Goal: Task Accomplishment & Management: Use online tool/utility

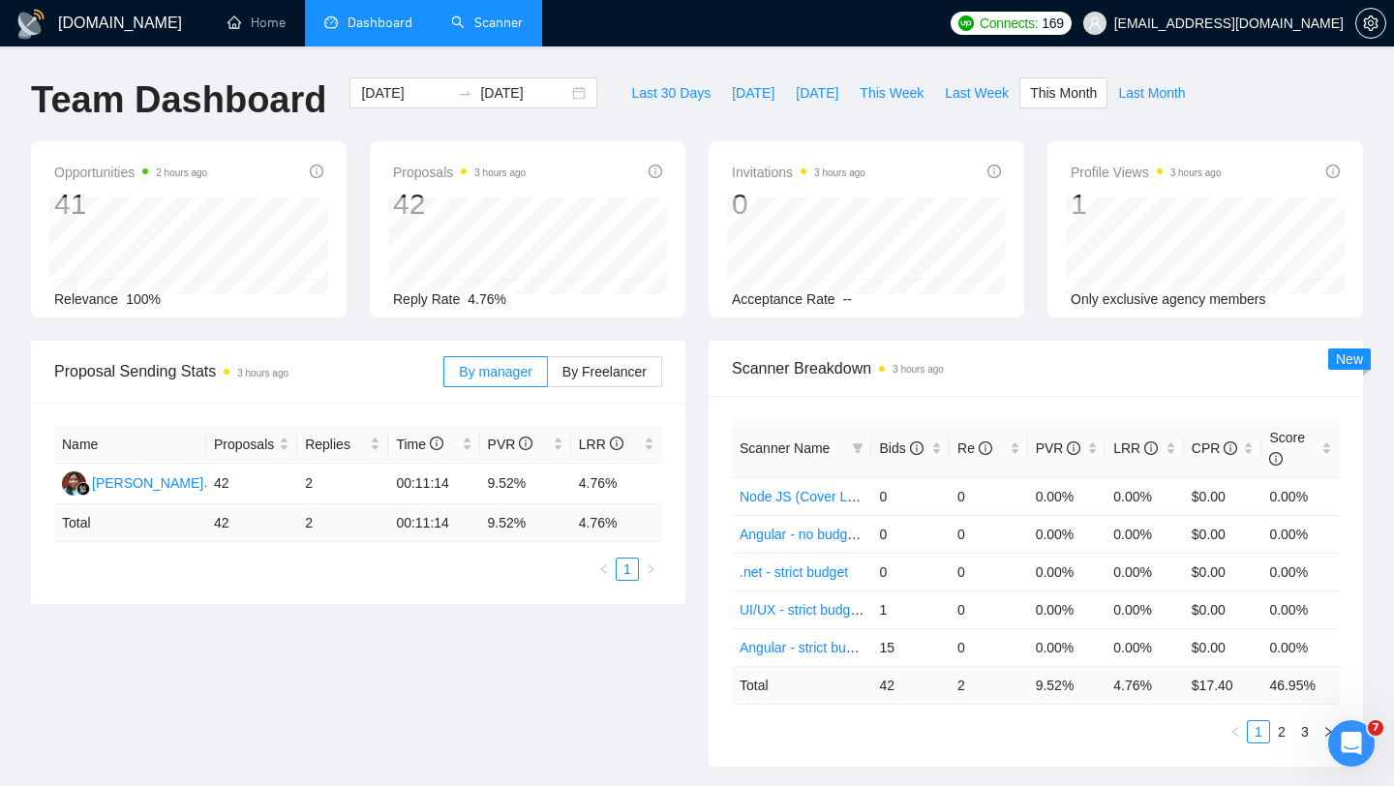
click at [472, 24] on link "Scanner" at bounding box center [487, 23] width 72 height 16
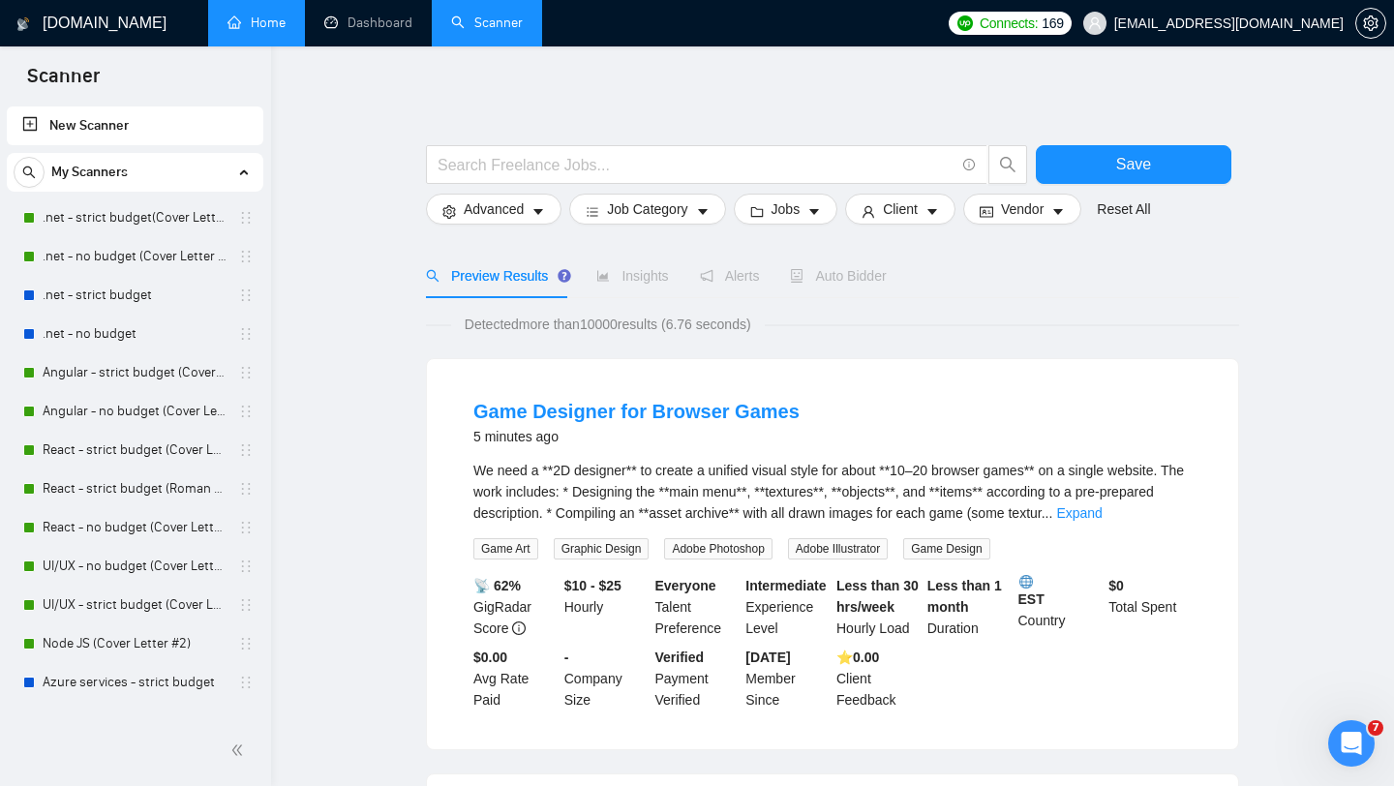
click at [285, 21] on link "Home" at bounding box center [256, 23] width 58 height 16
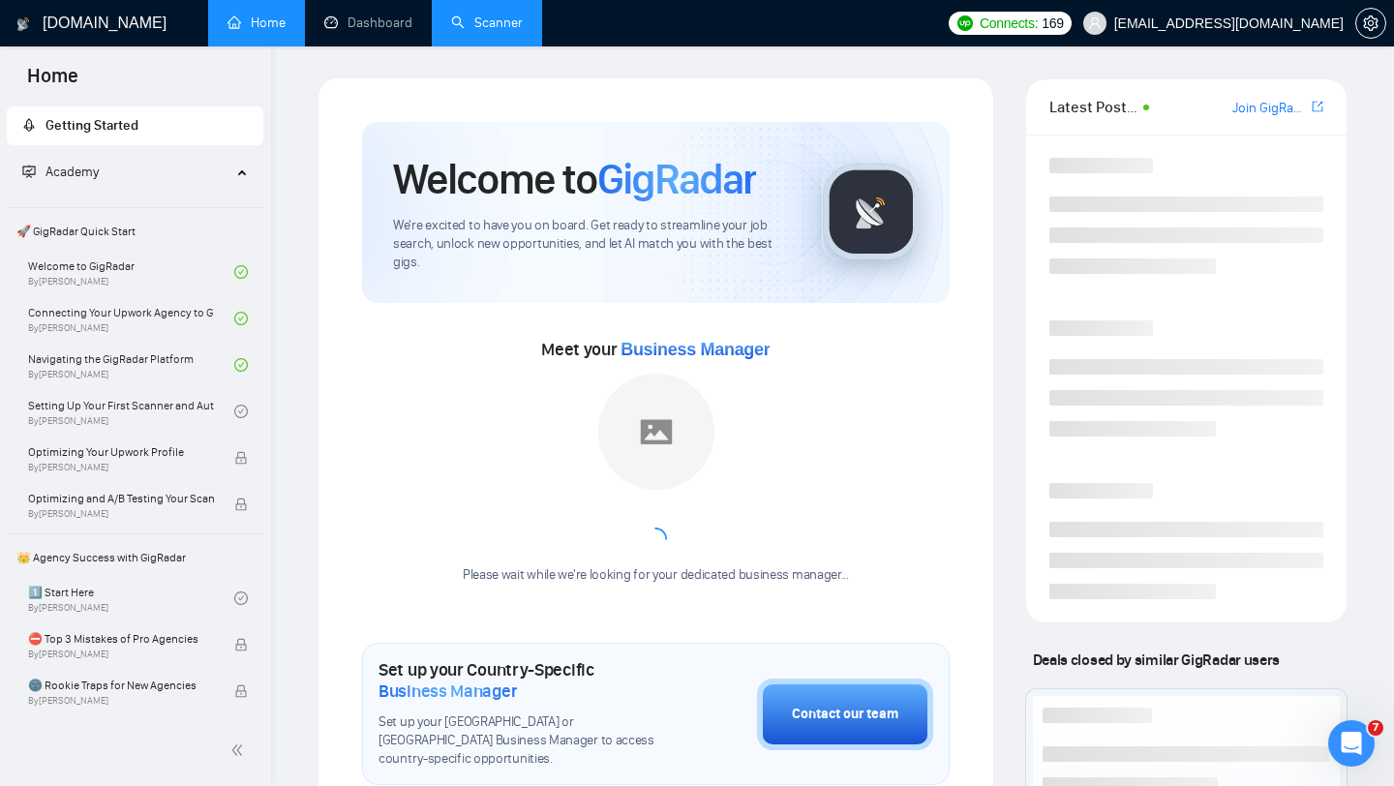
scroll to position [6, 0]
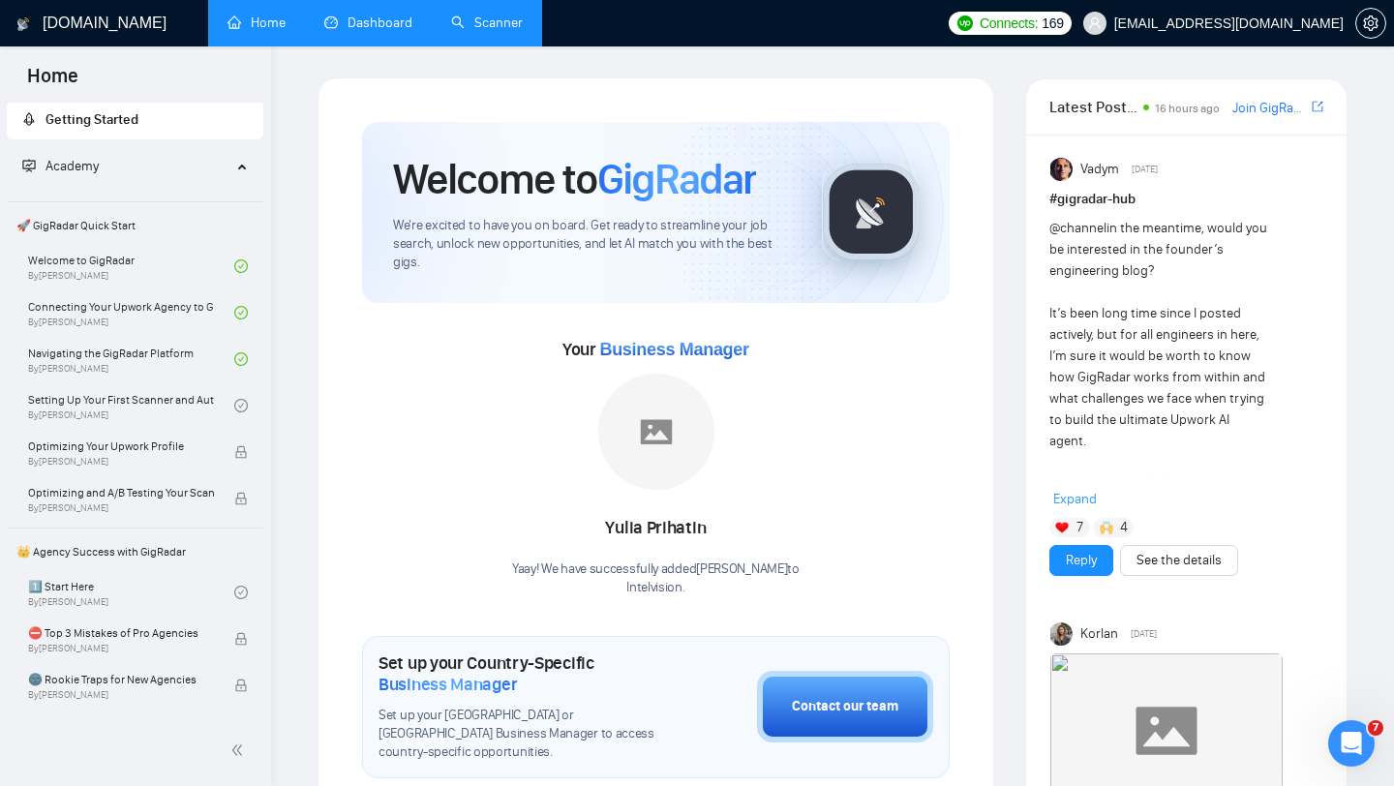
click at [372, 31] on link "Dashboard" at bounding box center [368, 23] width 88 height 16
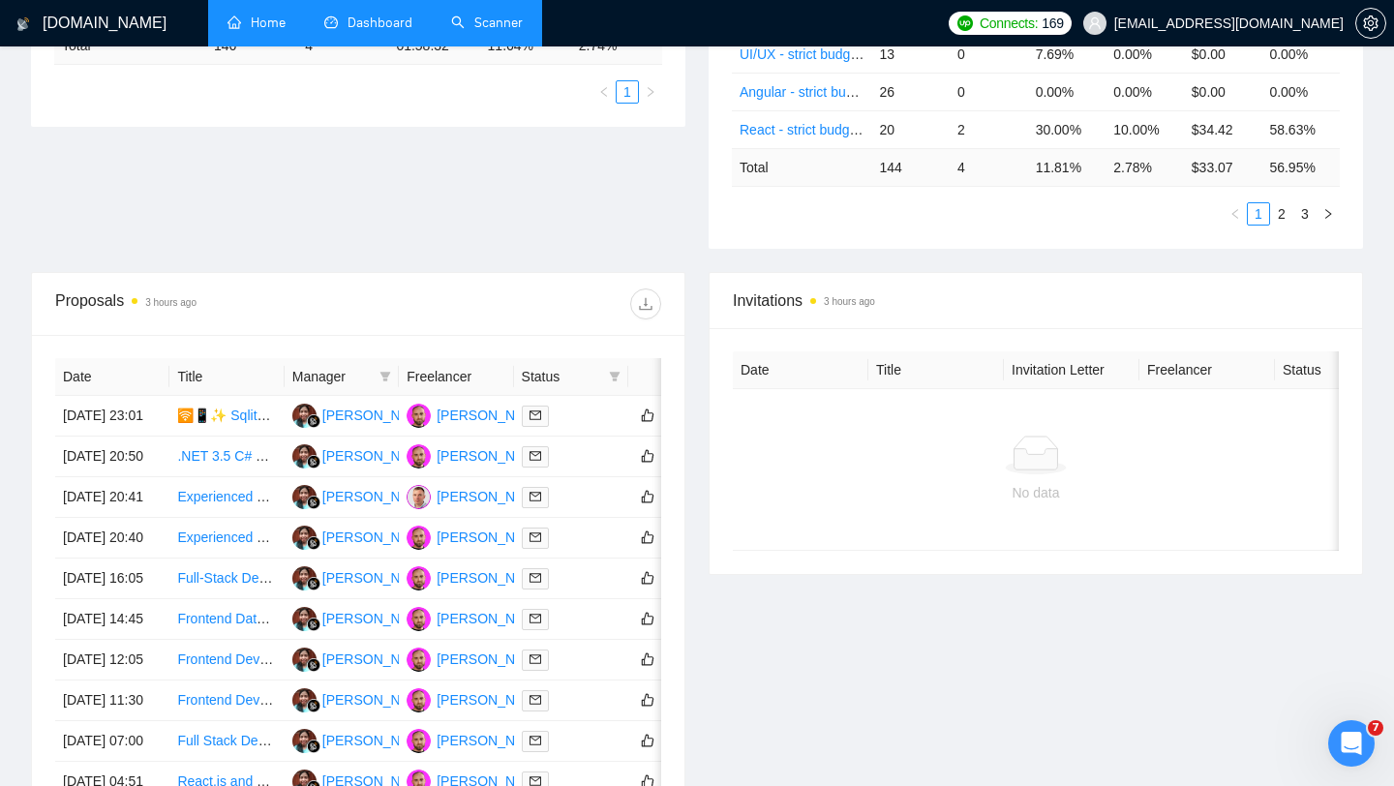
scroll to position [802, 0]
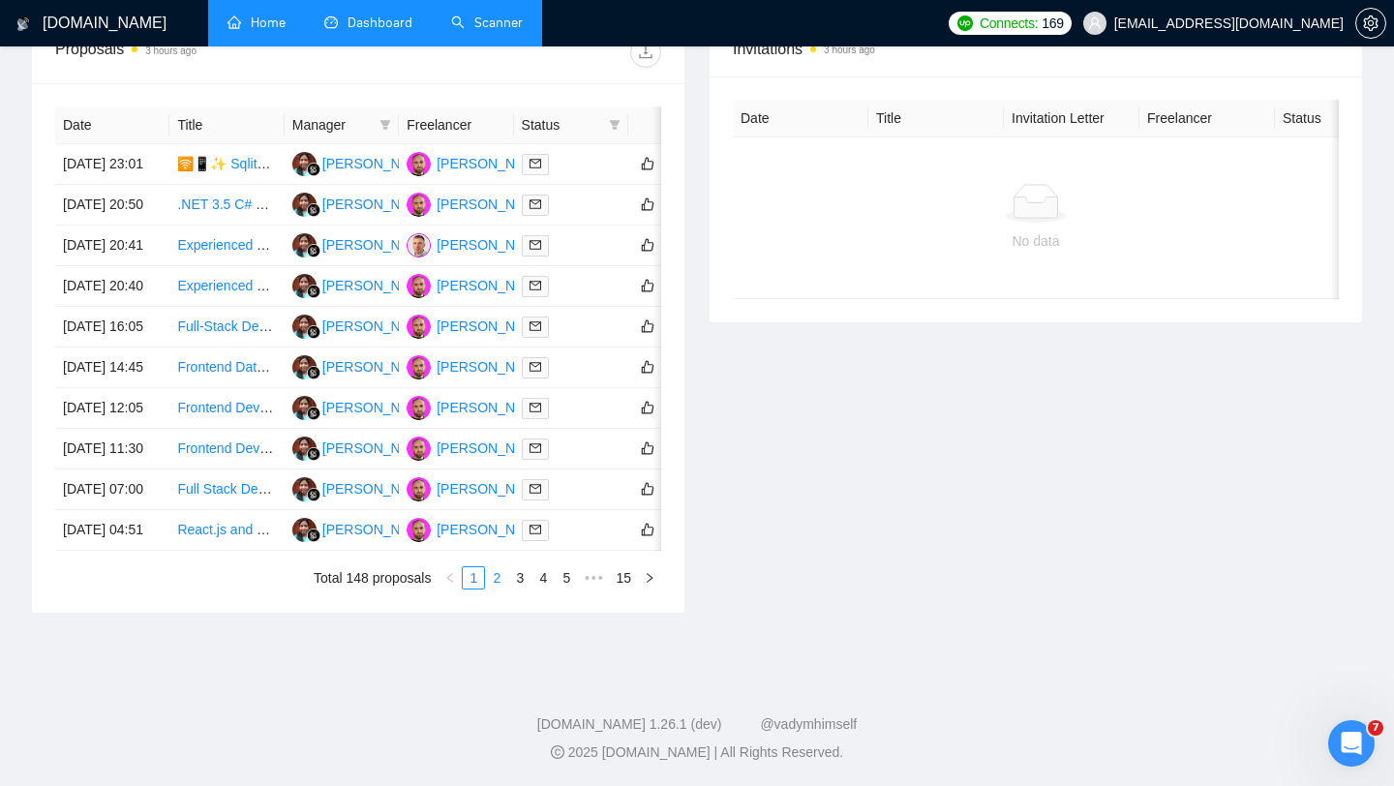
click at [498, 589] on link "2" at bounding box center [496, 577] width 21 height 21
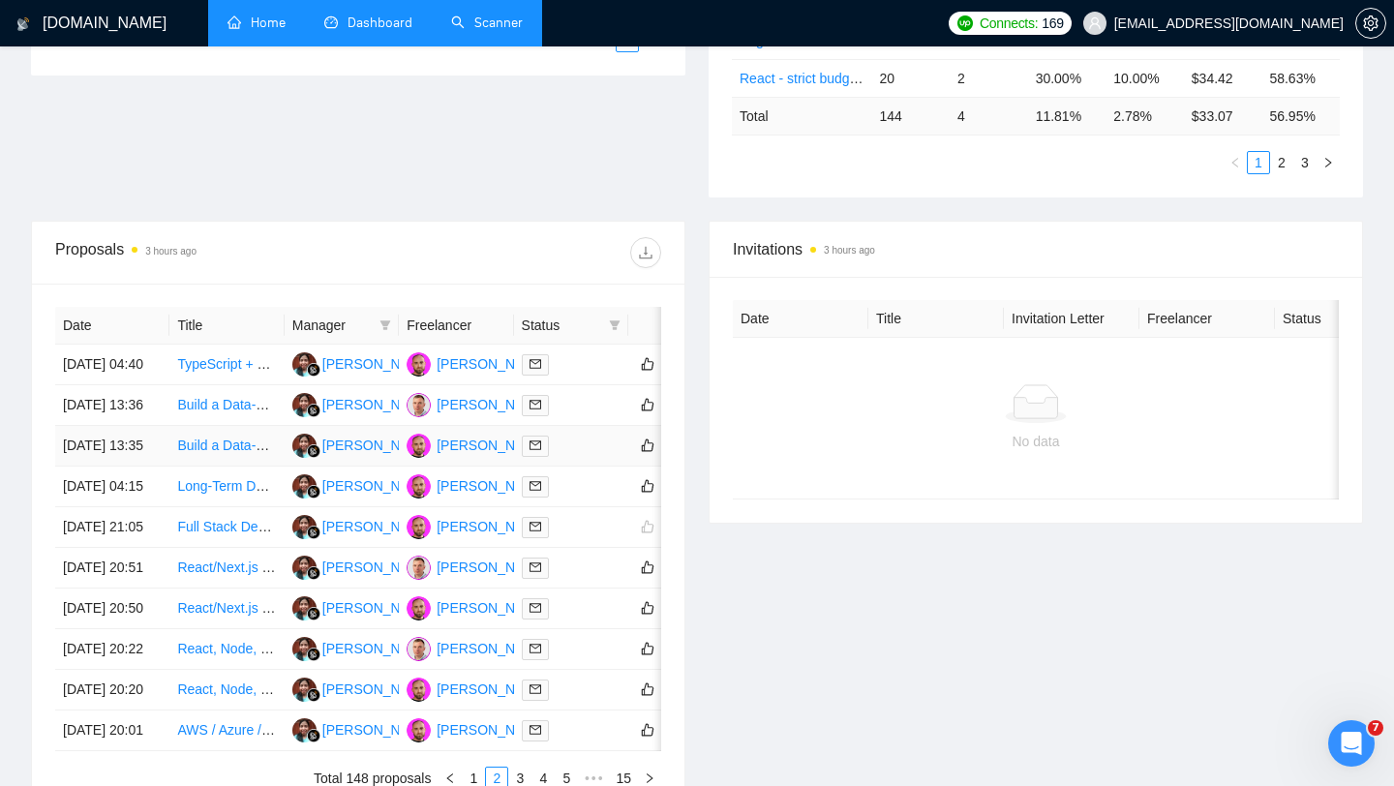
scroll to position [893, 0]
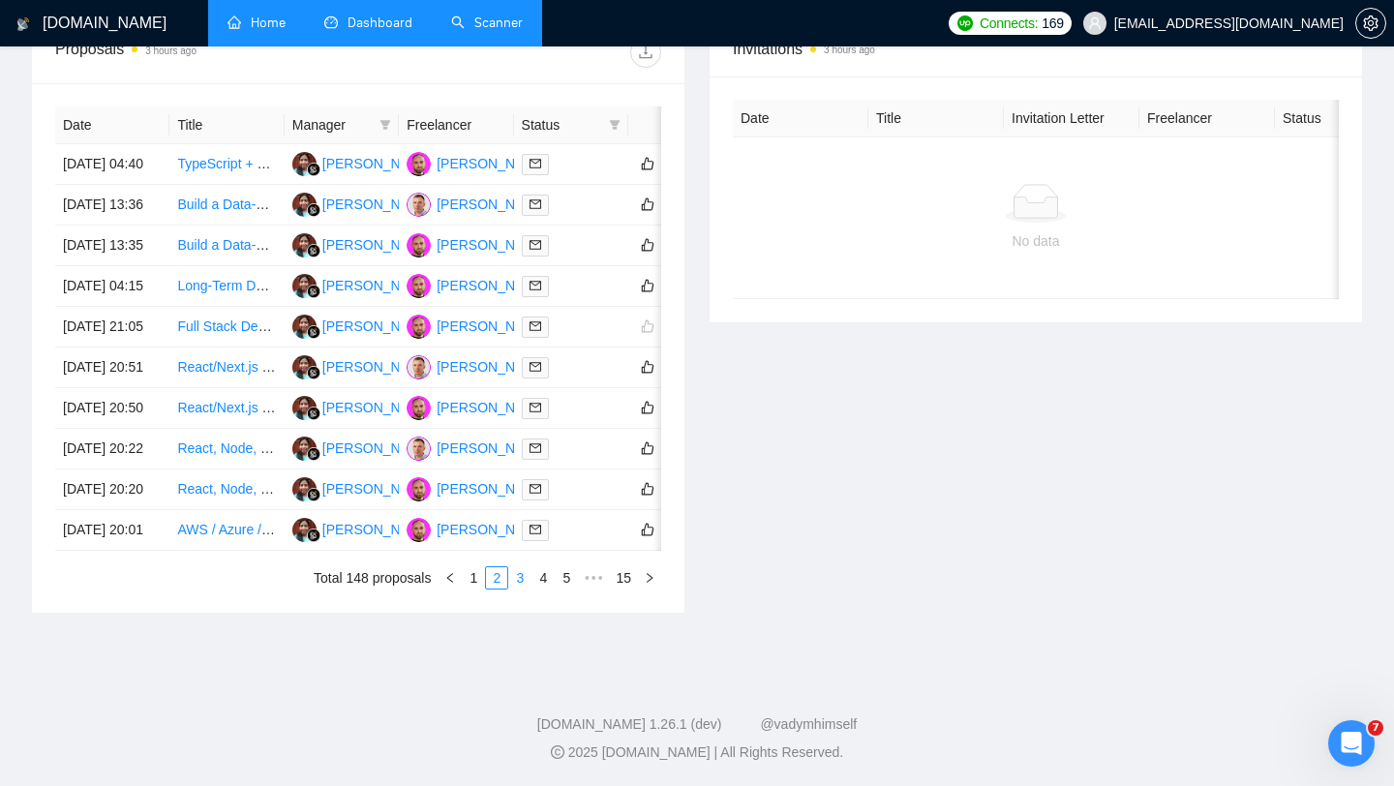
click at [515, 589] on link "3" at bounding box center [519, 577] width 21 height 21
click at [606, 500] on div at bounding box center [571, 489] width 99 height 22
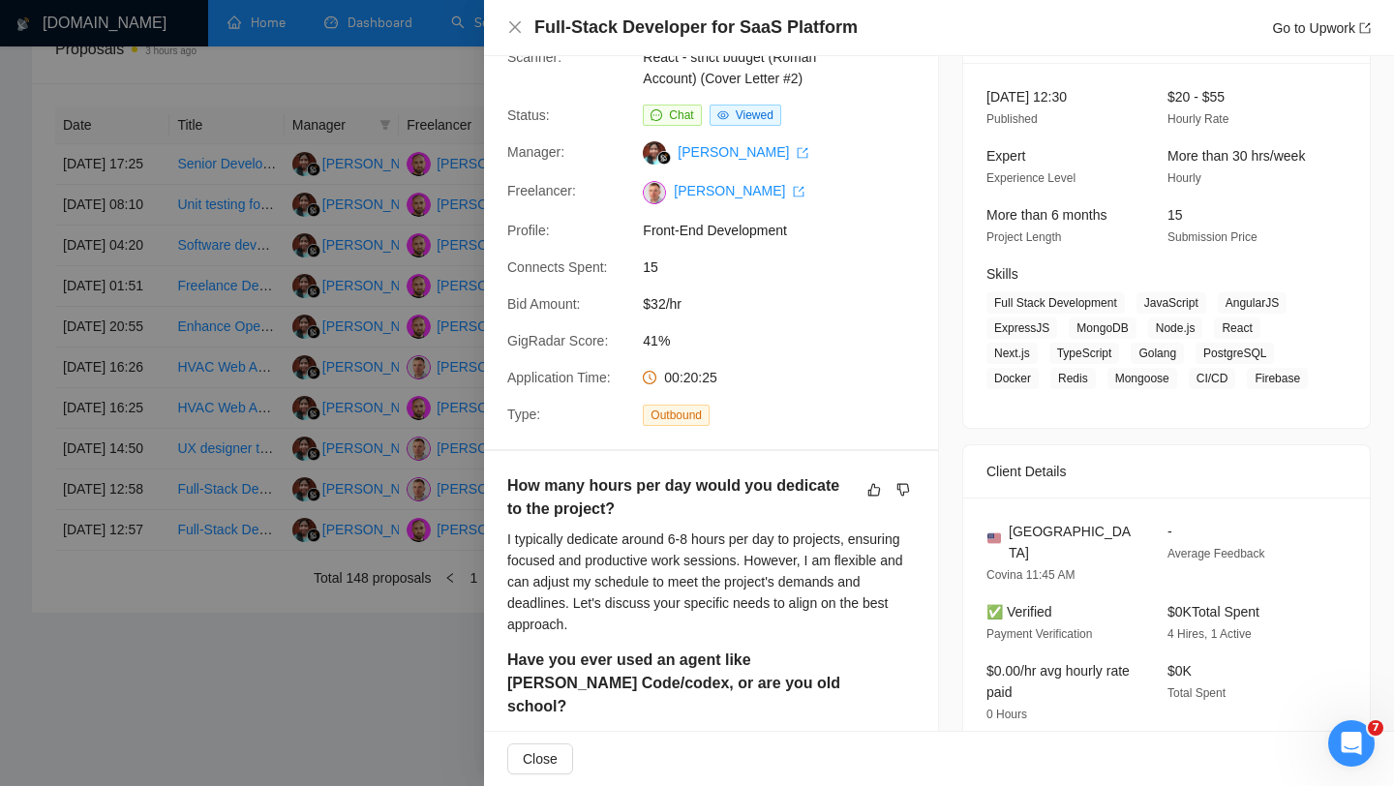
scroll to position [0, 0]
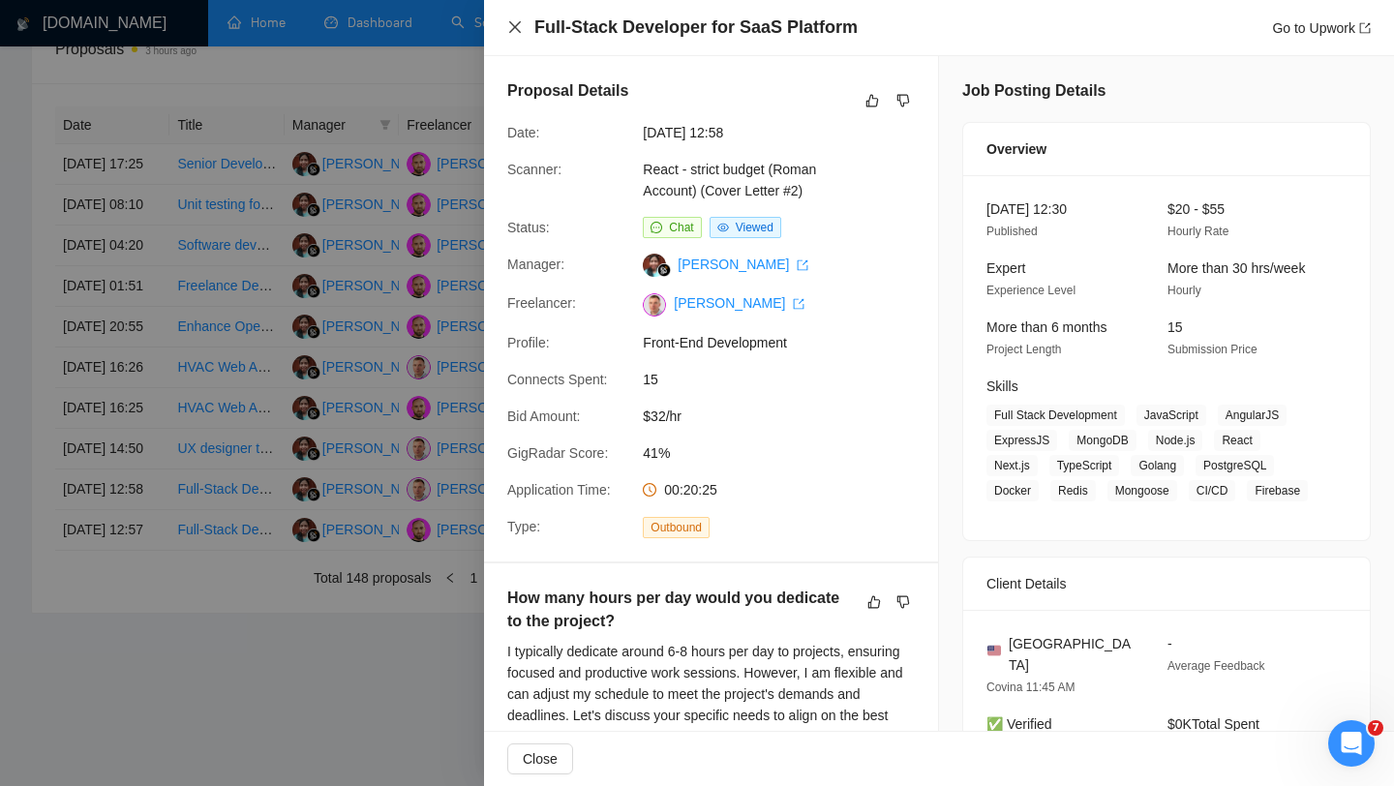
click at [516, 25] on icon "close" at bounding box center [515, 27] width 12 height 12
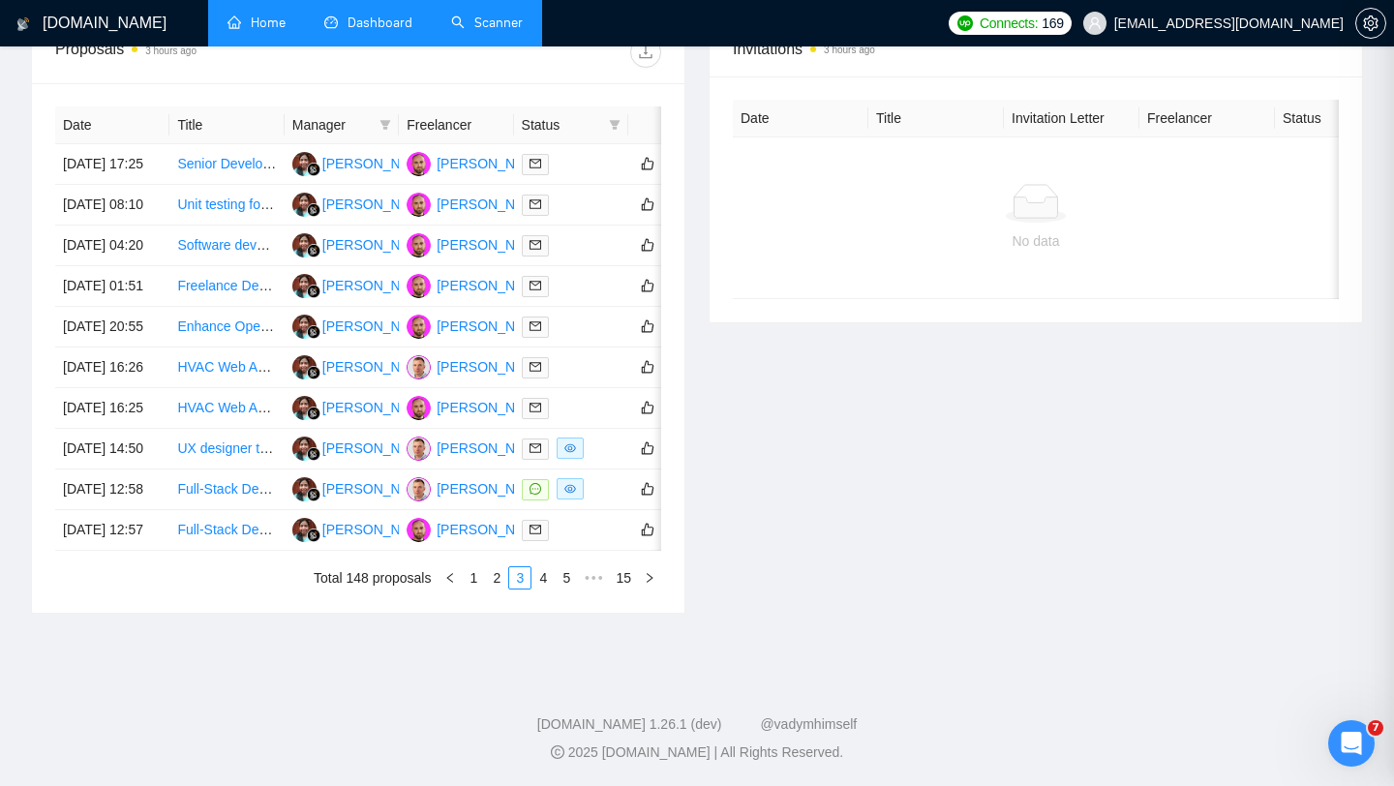
click at [499, 17] on link "Scanner" at bounding box center [487, 23] width 72 height 16
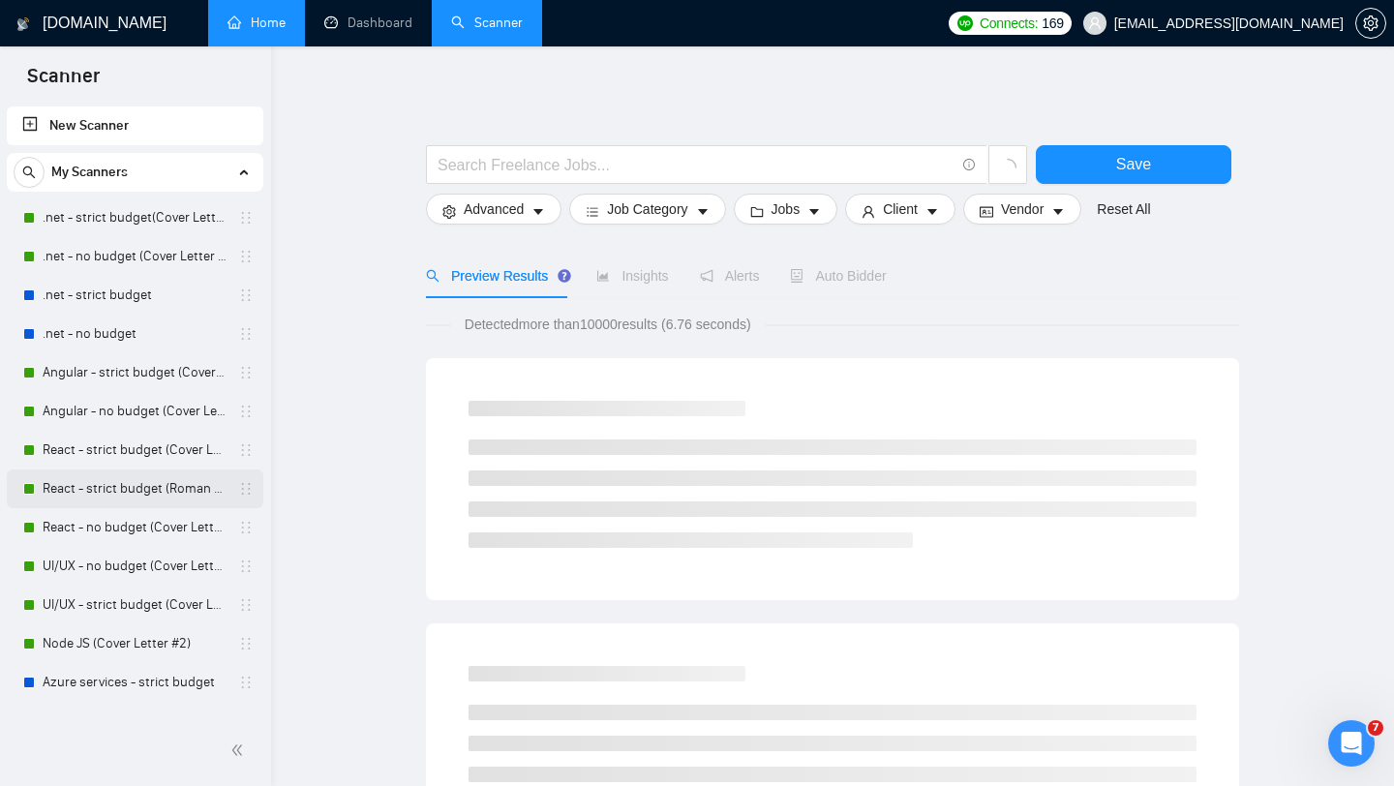
click at [133, 488] on link "React - strict budget (Roman Account) (Cover Letter #2)" at bounding box center [135, 488] width 184 height 39
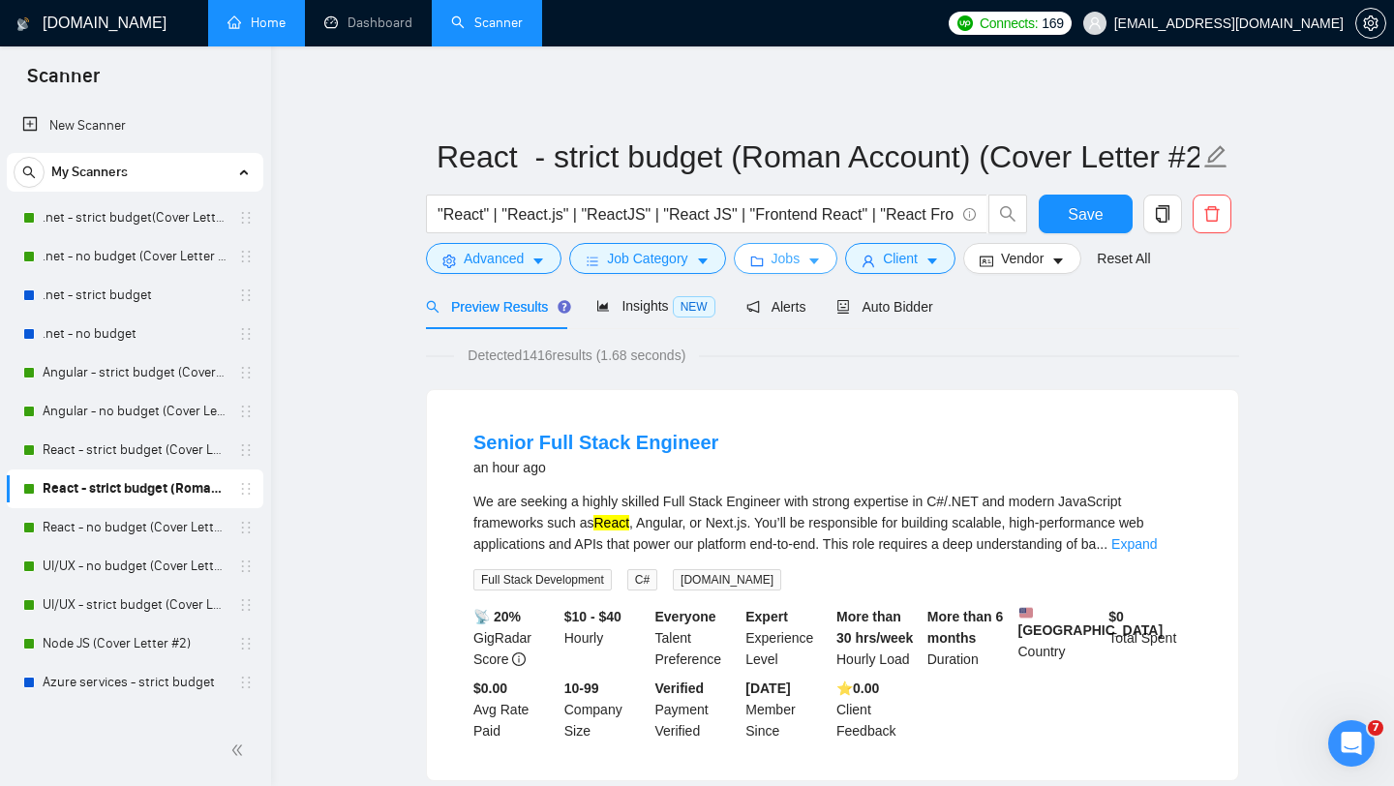
click at [820, 265] on icon "caret-down" at bounding box center [814, 262] width 14 height 14
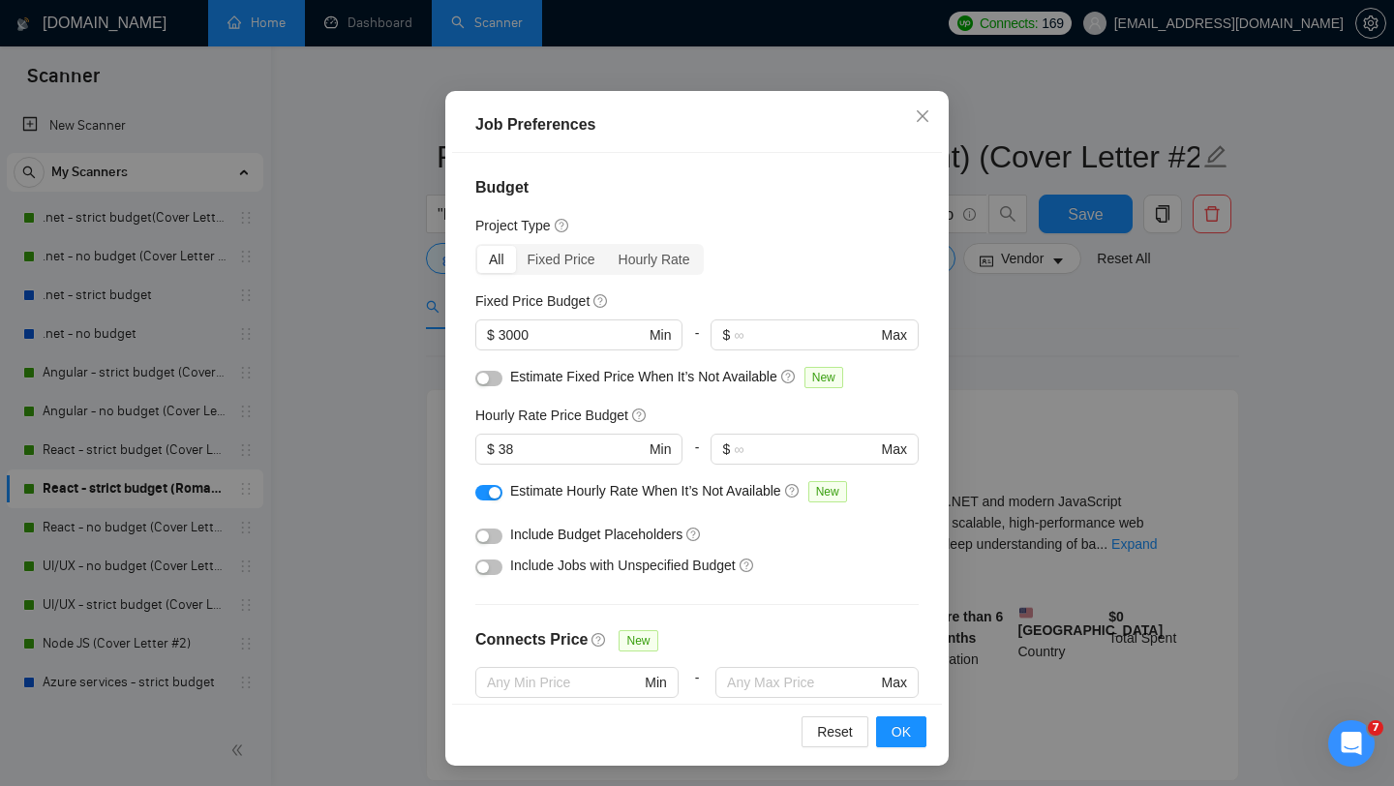
scroll to position [121, 0]
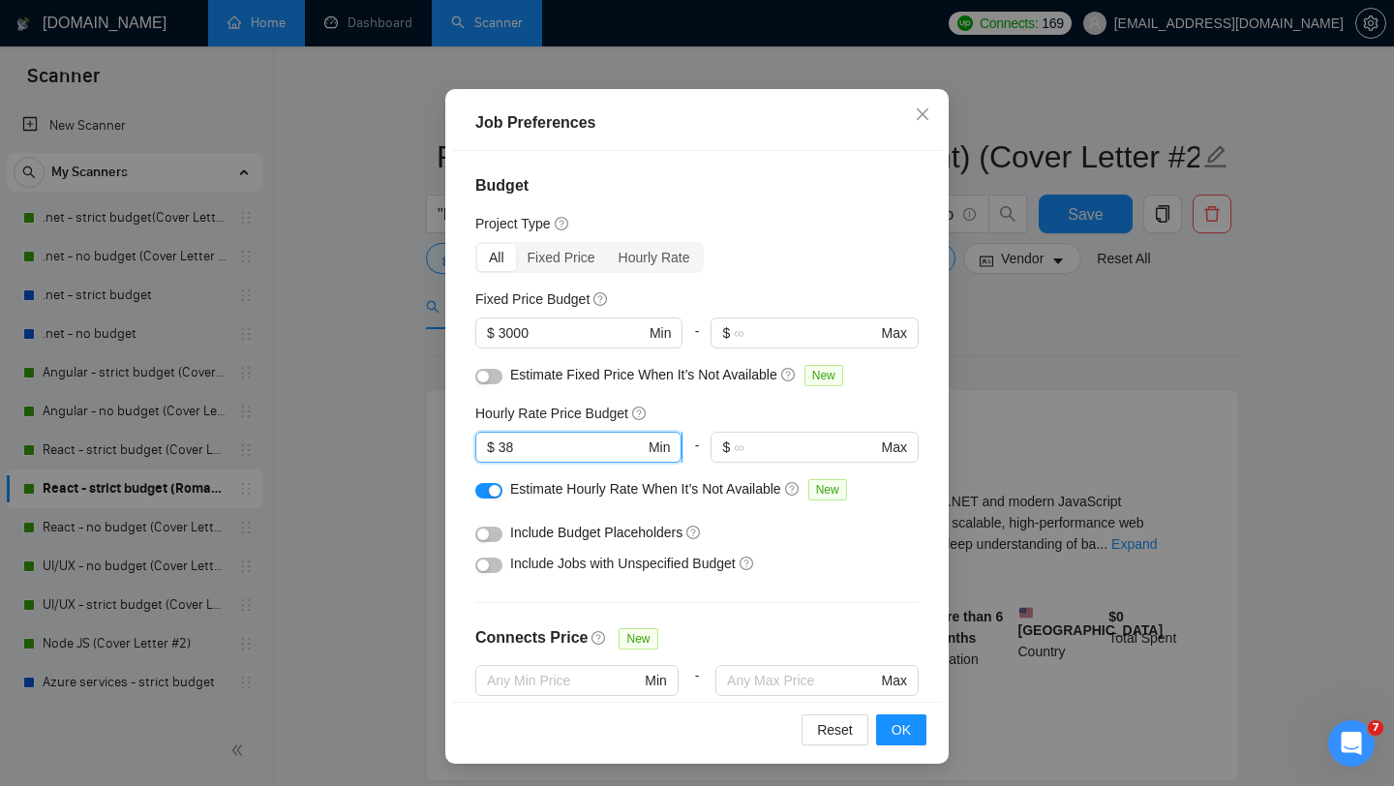
click at [551, 449] on input "38" at bounding box center [571, 447] width 146 height 21
type input "3"
type input "40"
click at [792, 522] on div "Include Budget Placeholders" at bounding box center [704, 532] width 388 height 21
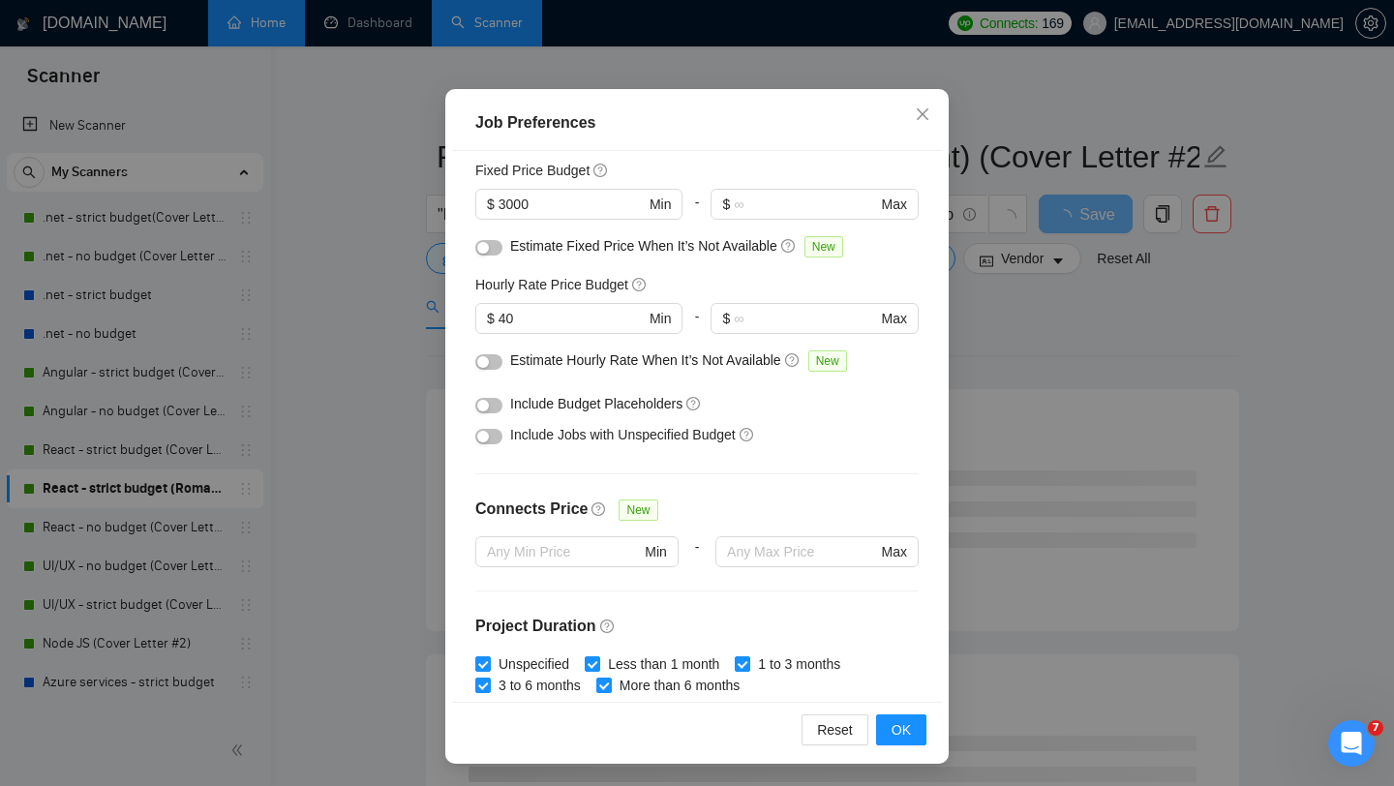
scroll to position [0, 0]
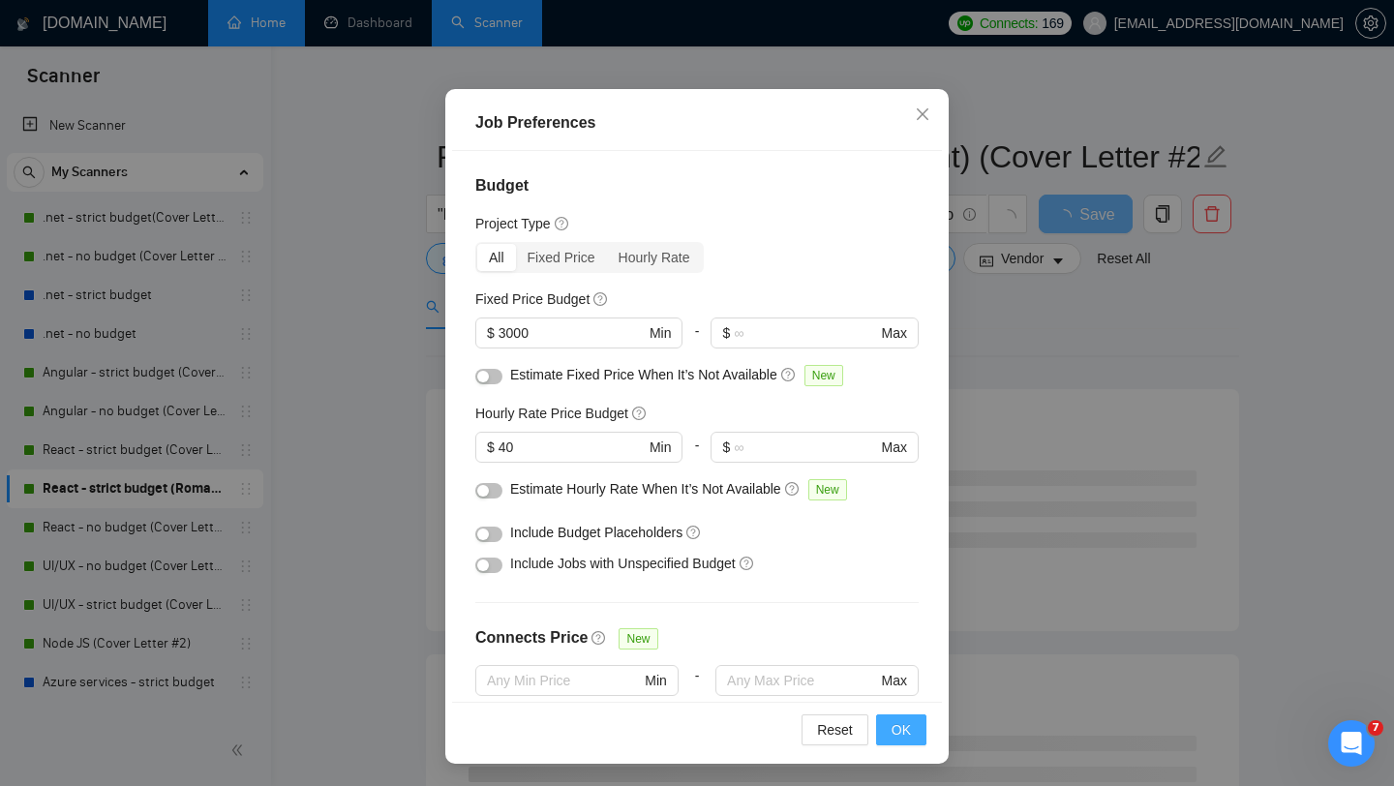
click at [906, 729] on span "OK" at bounding box center [900, 729] width 19 height 21
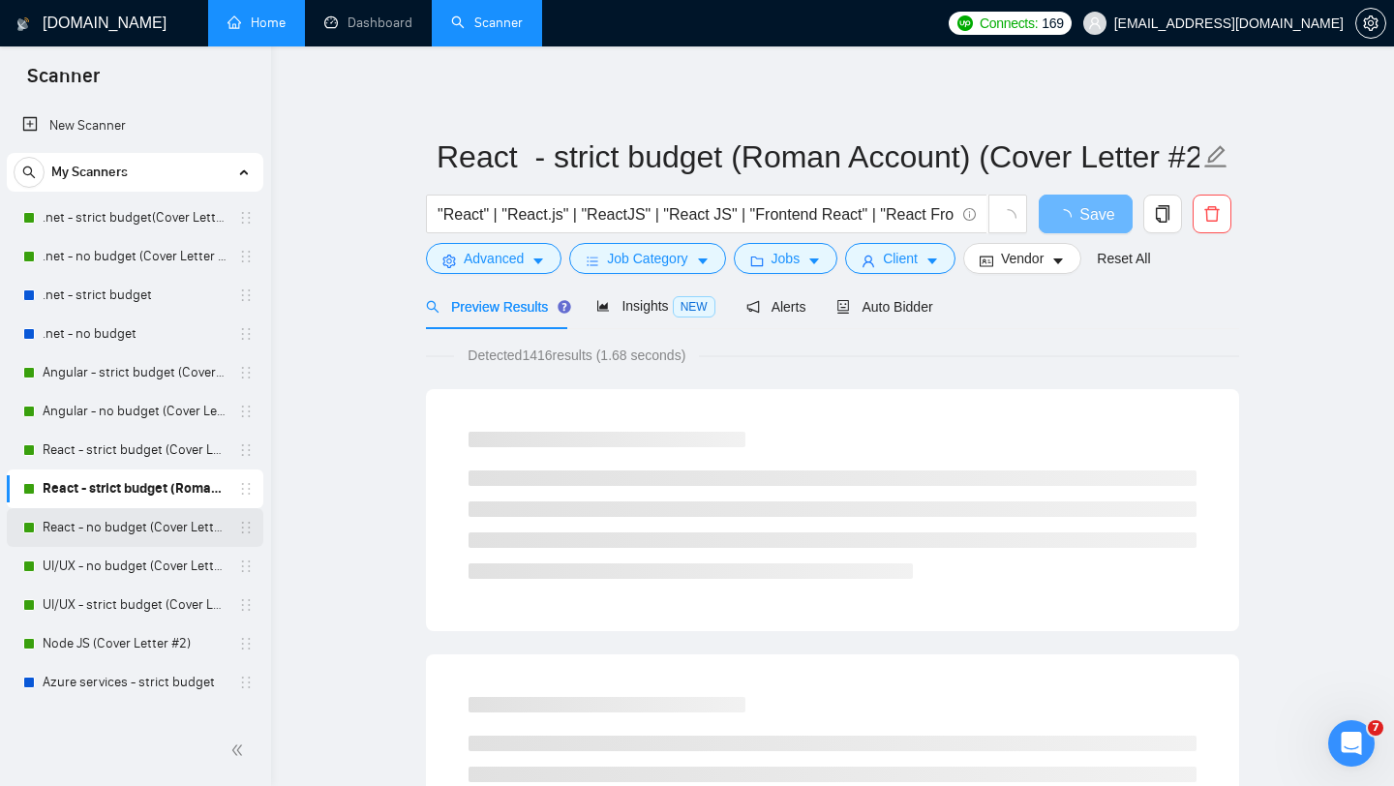
click at [131, 533] on link "React - no budget (Cover Letter #1)" at bounding box center [135, 527] width 184 height 39
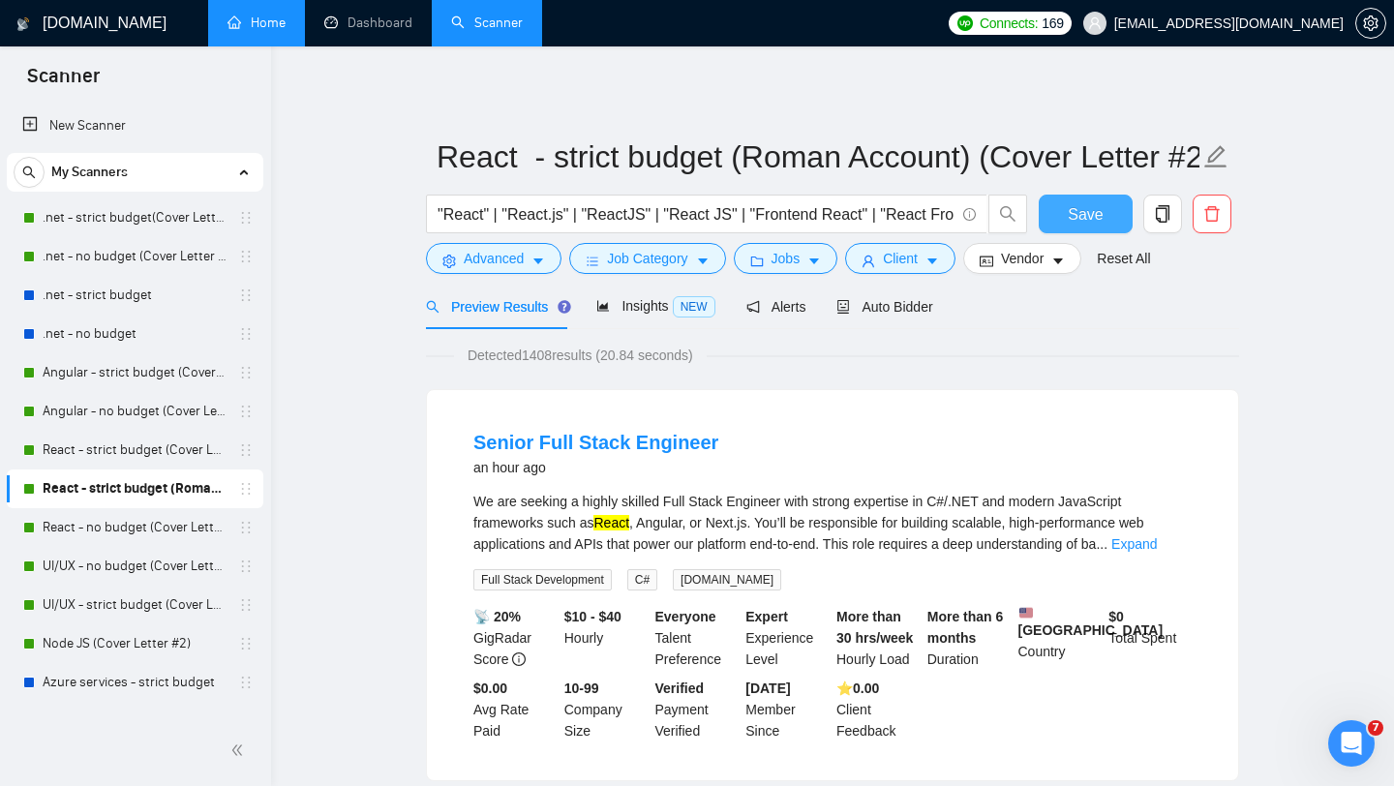
click at [1090, 220] on span "Save" at bounding box center [1085, 214] width 35 height 24
click at [139, 454] on link "React - strict budget (Cover Letter #2)" at bounding box center [135, 450] width 184 height 39
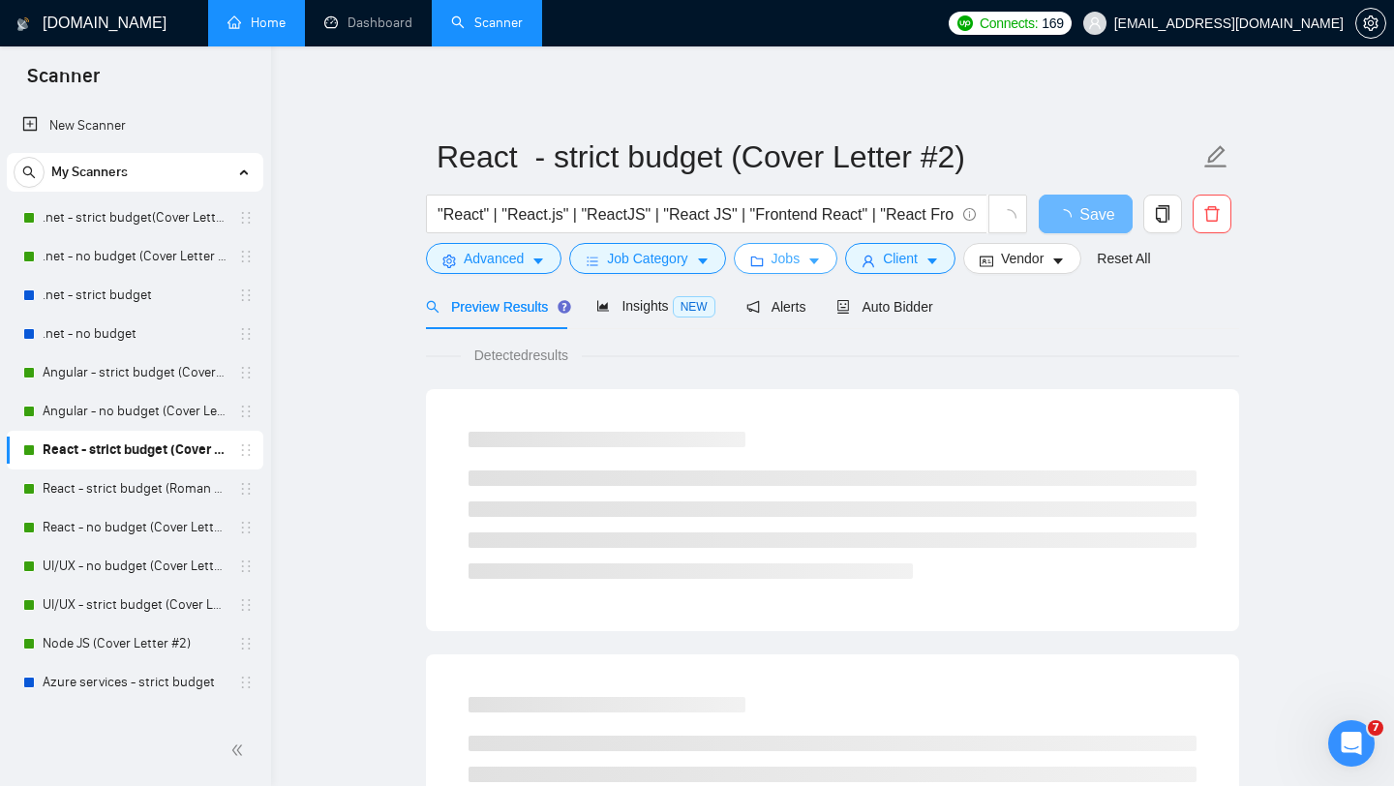
click at [812, 270] on button "Jobs" at bounding box center [786, 258] width 105 height 31
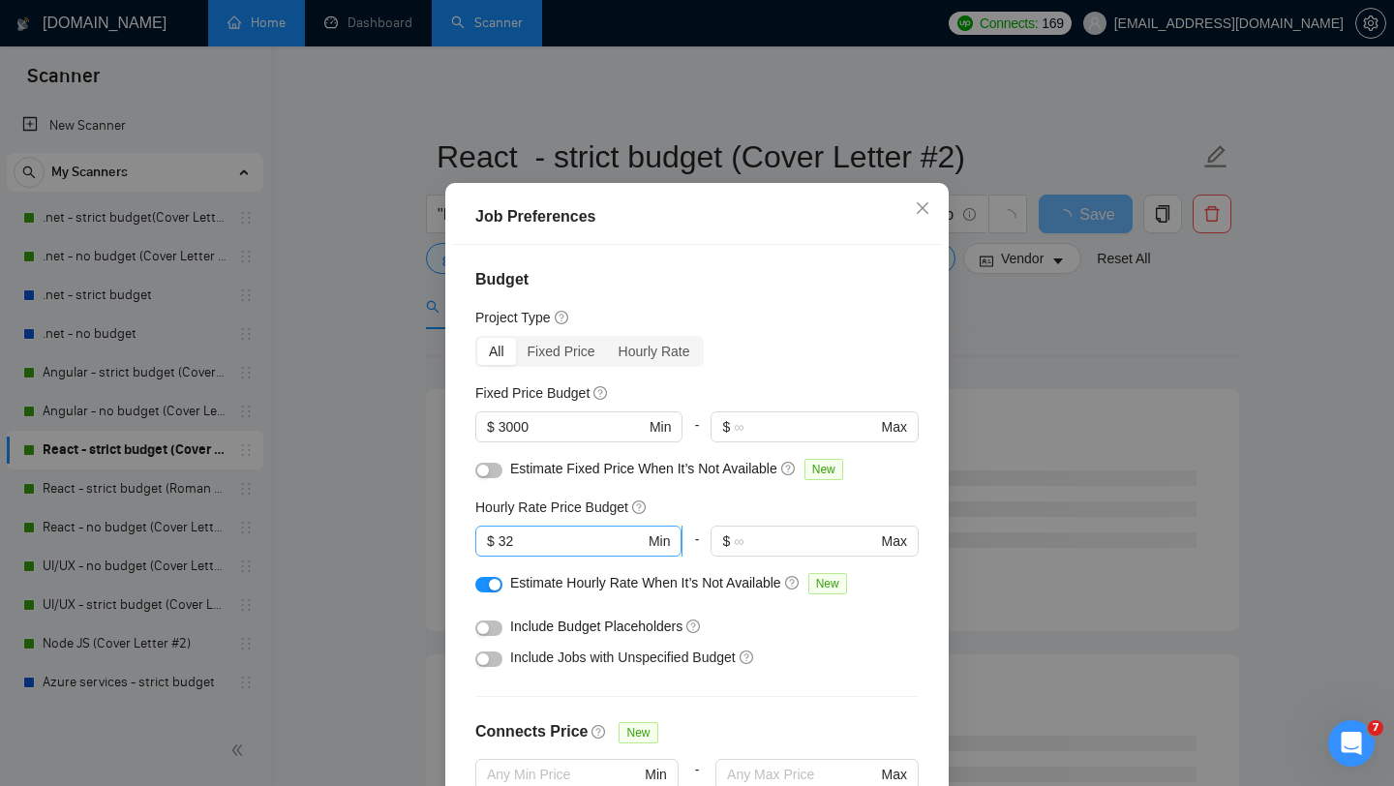
click at [561, 552] on input "32" at bounding box center [571, 540] width 146 height 21
type input "3"
type input "40"
click at [995, 366] on div "Job Preferences Budget Project Type All Fixed Price Hourly Rate Fixed Price Bud…" at bounding box center [697, 393] width 1394 height 786
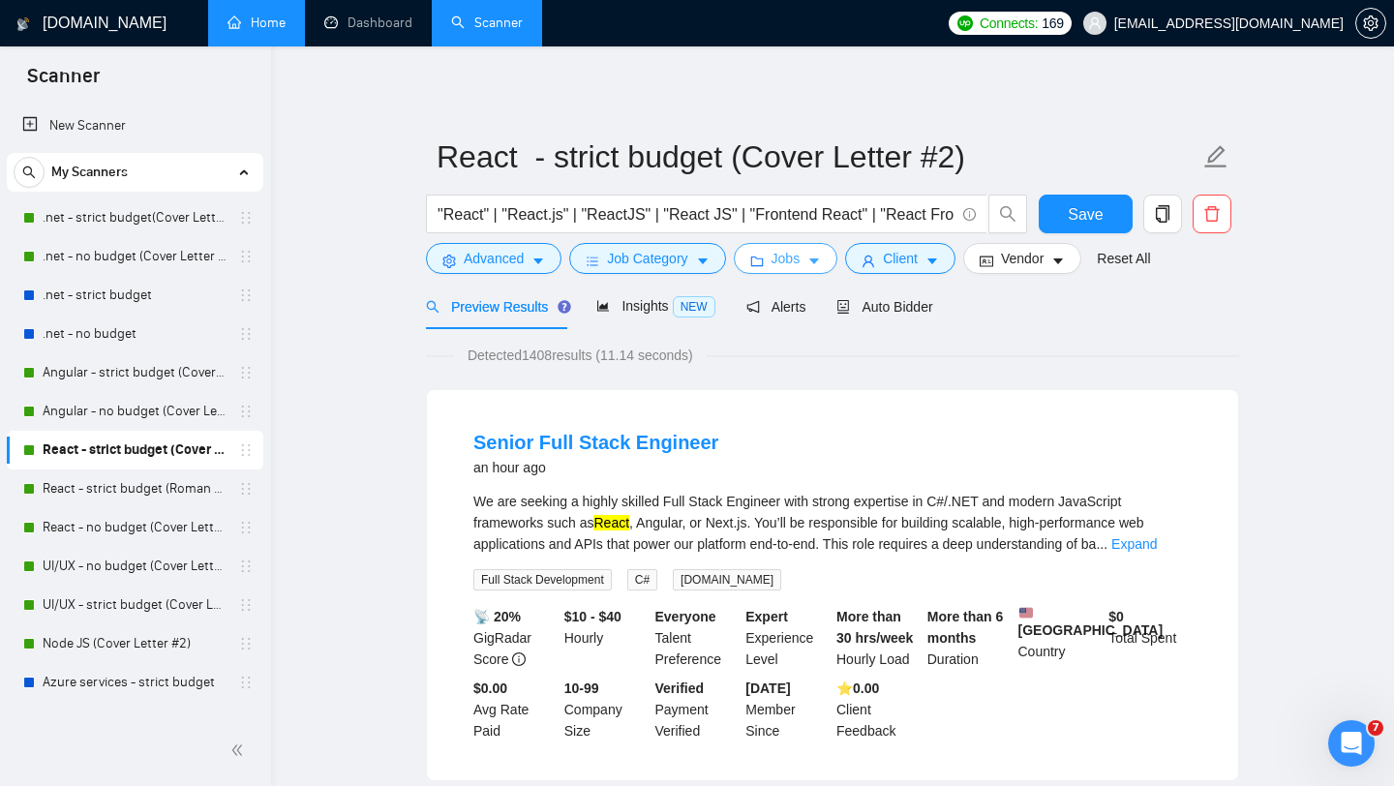
click at [816, 264] on icon "caret-down" at bounding box center [814, 262] width 14 height 14
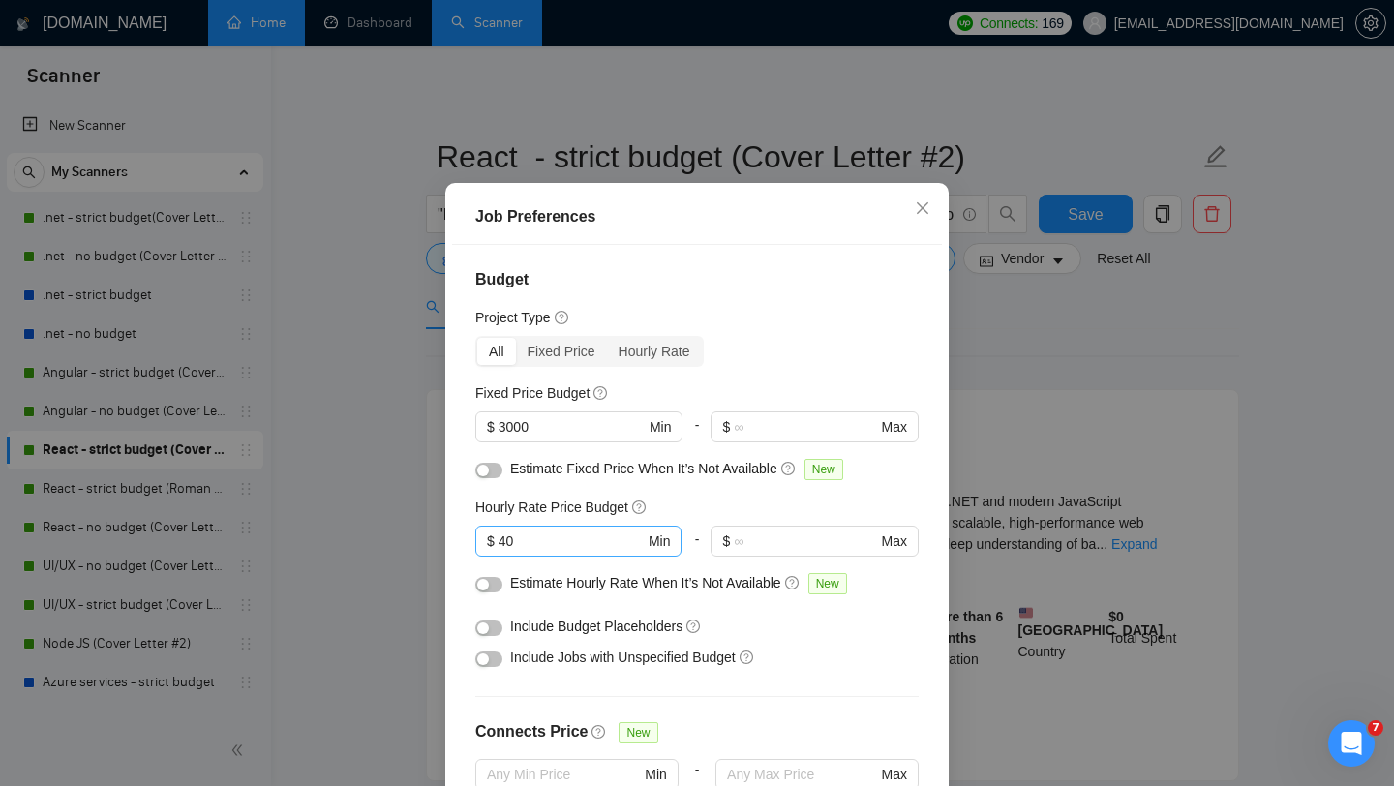
click at [559, 554] on span "$ 40 Min" at bounding box center [578, 541] width 206 height 31
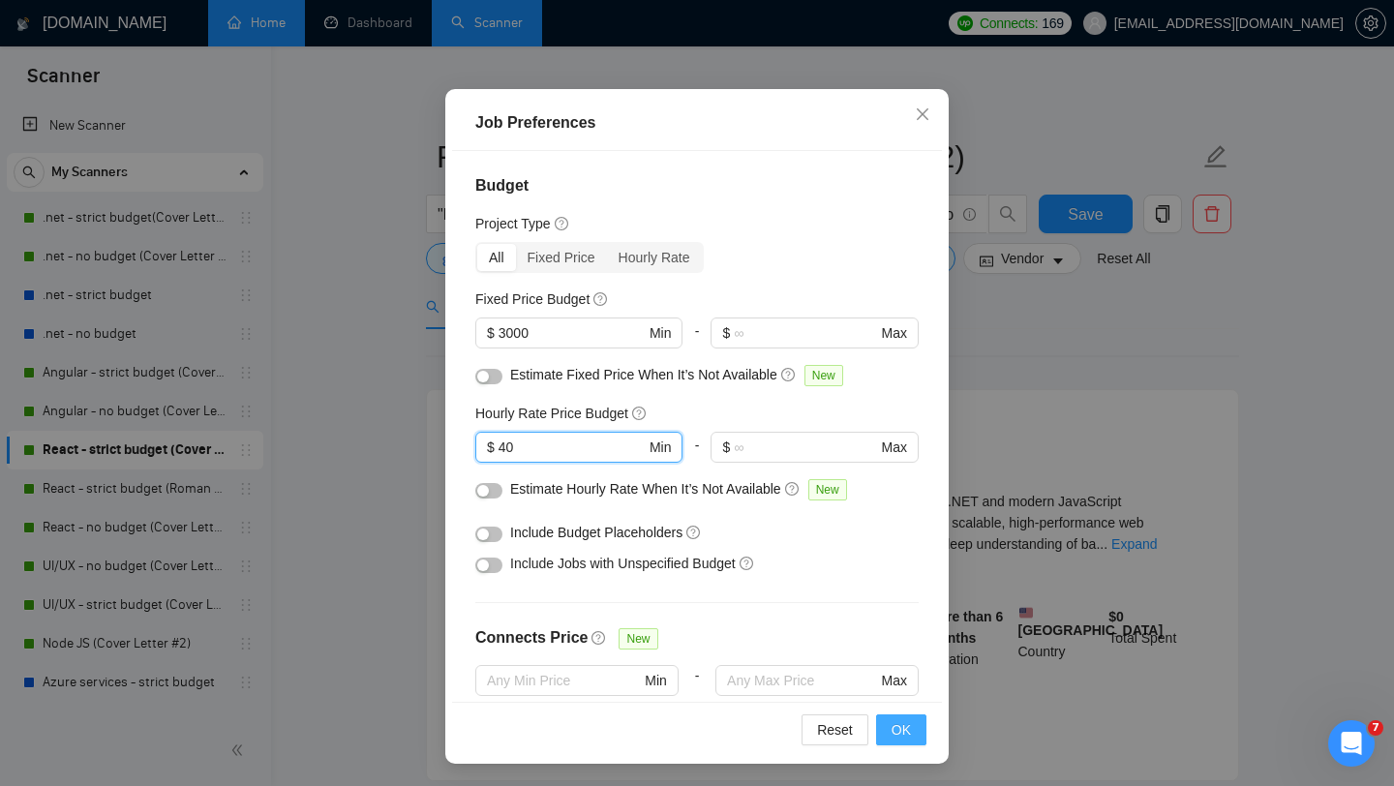
click at [896, 728] on span "OK" at bounding box center [900, 729] width 19 height 21
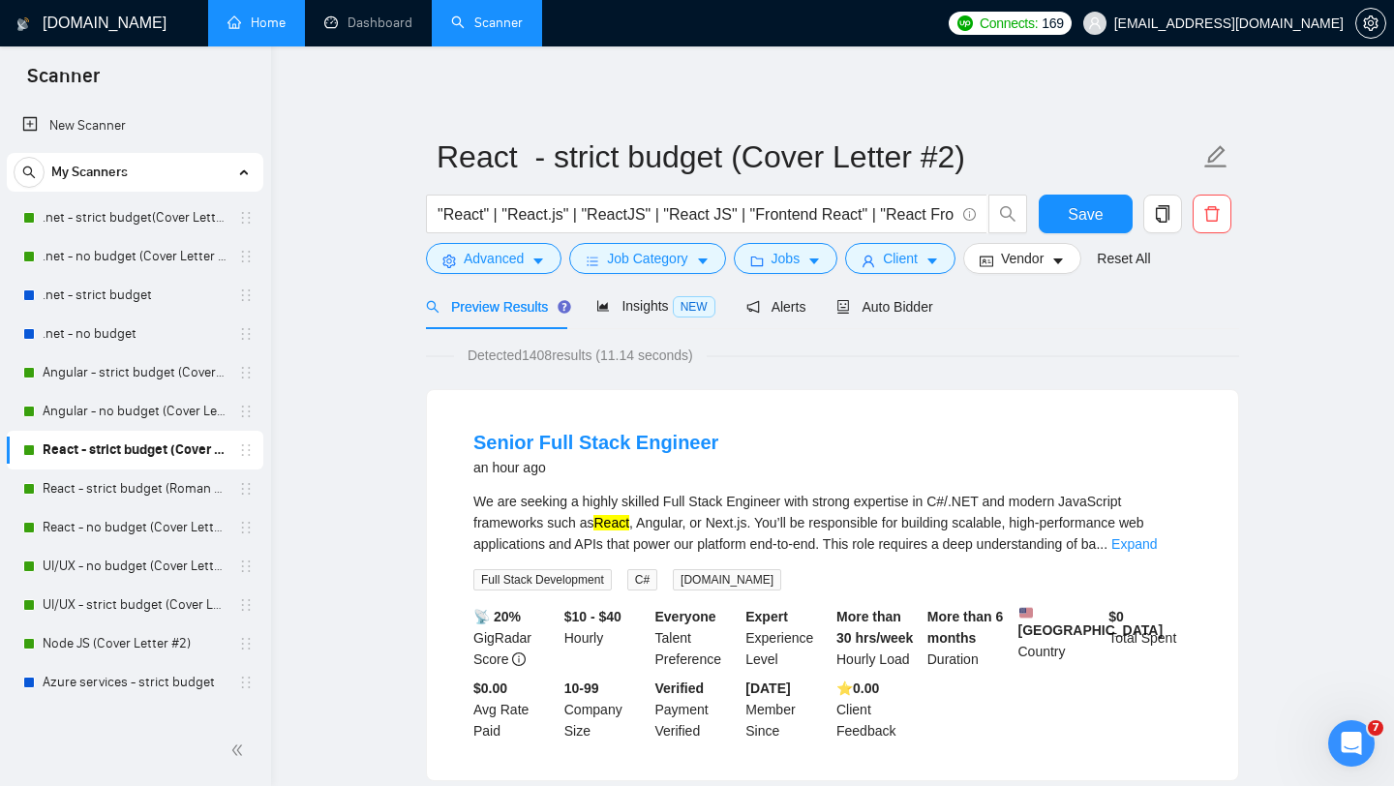
scroll to position [27, 0]
click at [1088, 223] on span "Save" at bounding box center [1085, 214] width 35 height 24
click at [128, 223] on link ".net - strict budget(Cover Letter #3)" at bounding box center [135, 217] width 184 height 39
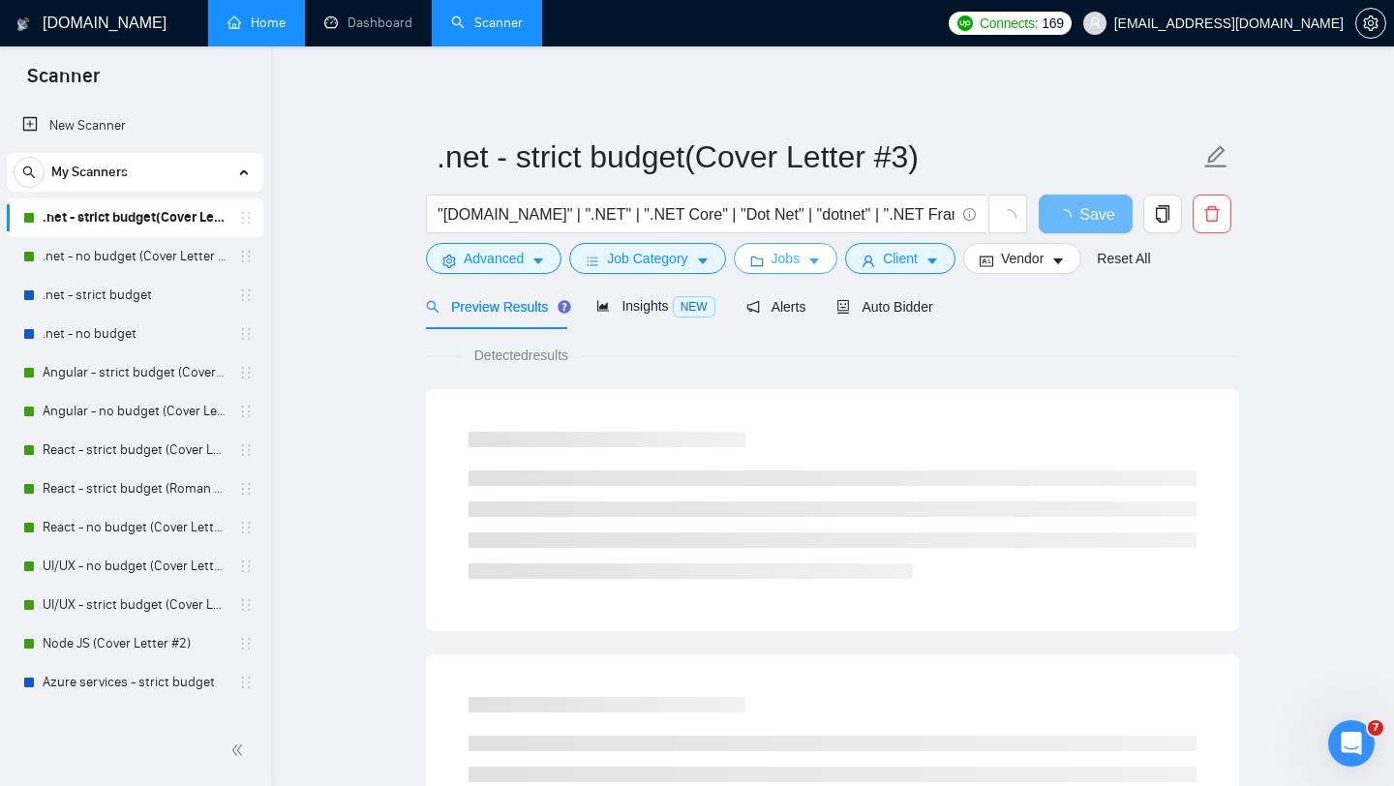
click at [821, 262] on icon "caret-down" at bounding box center [814, 262] width 14 height 14
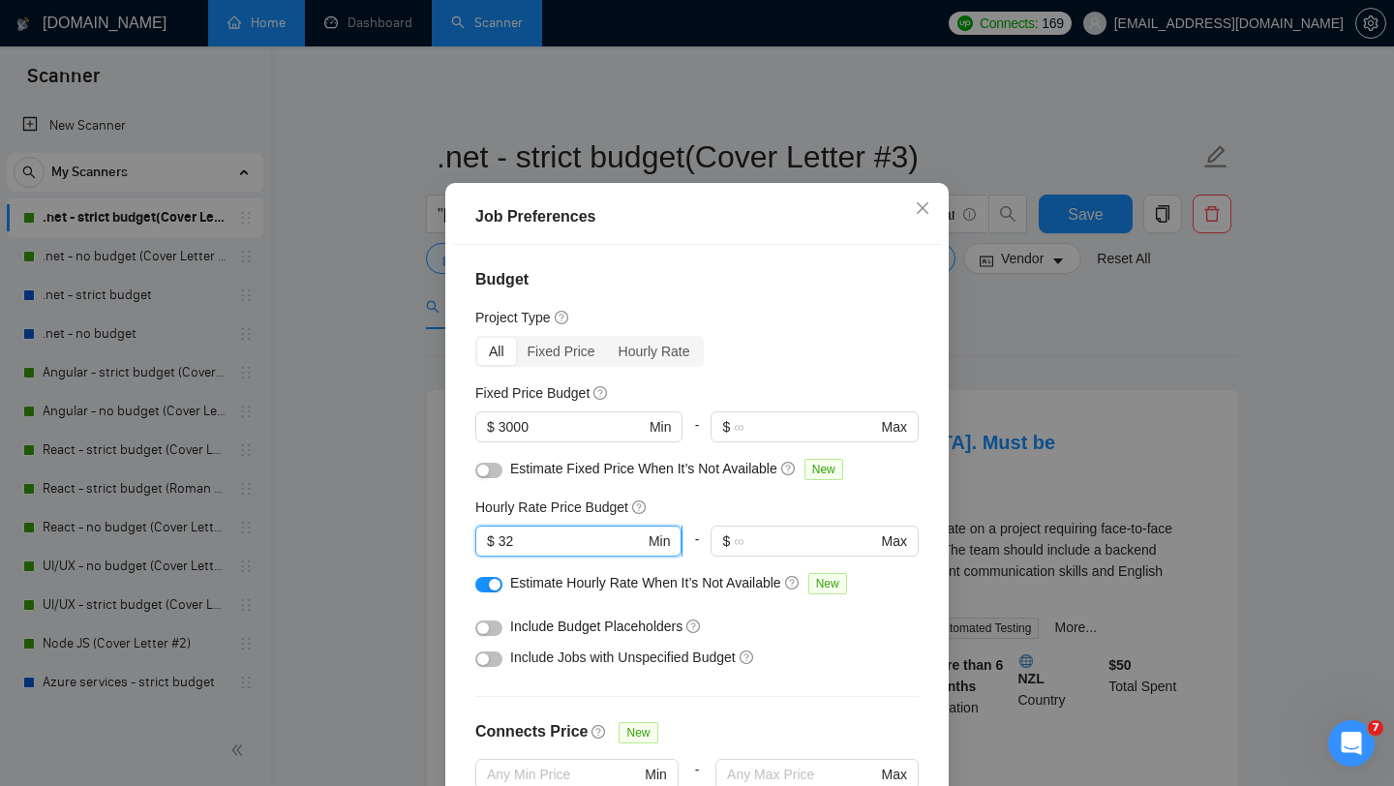
click at [549, 552] on input "32" at bounding box center [571, 540] width 146 height 21
type input "3"
type input "40"
click at [753, 725] on div "Budget Project Type All Fixed Price Hourly Rate Fixed Price Budget $ 3000 Min -…" at bounding box center [697, 520] width 490 height 550
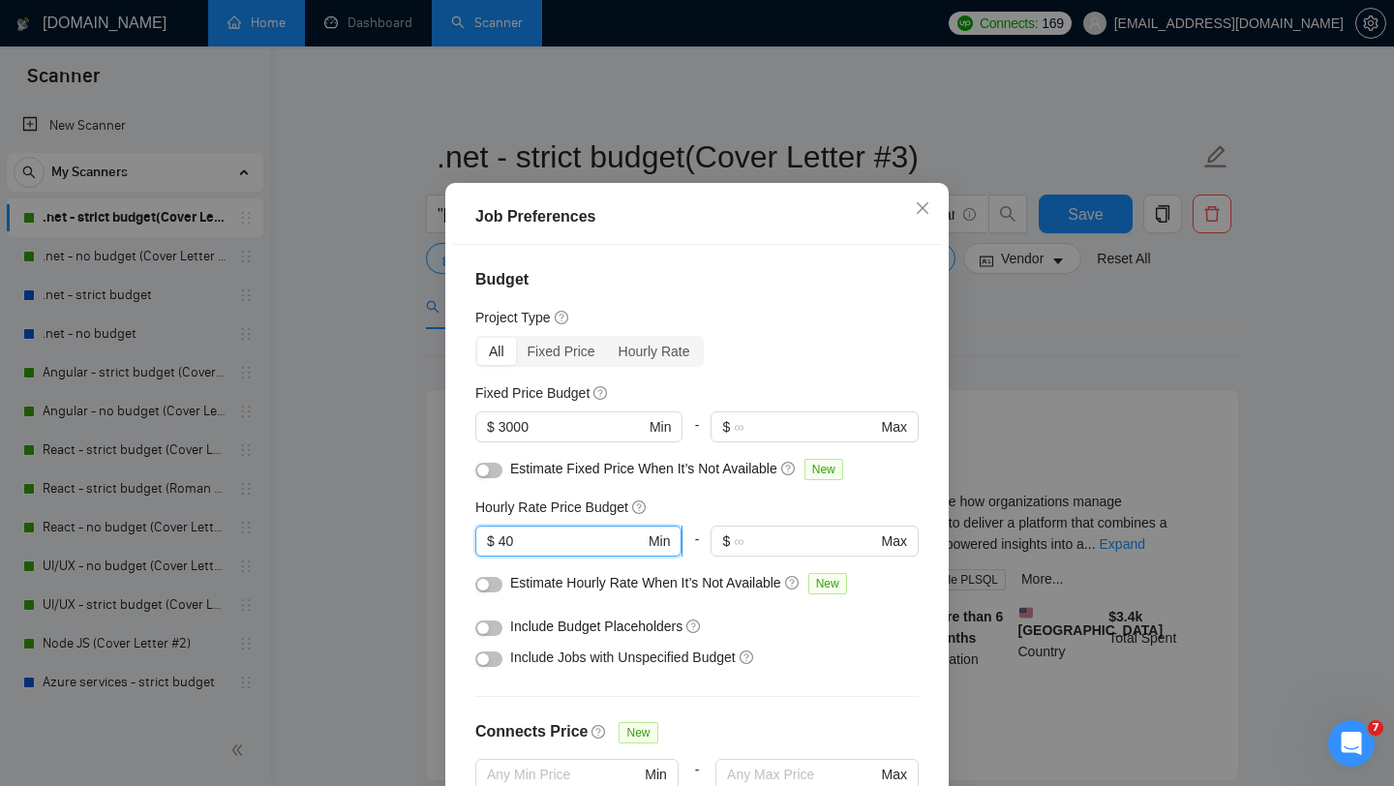
click at [573, 552] on input "40" at bounding box center [571, 540] width 146 height 21
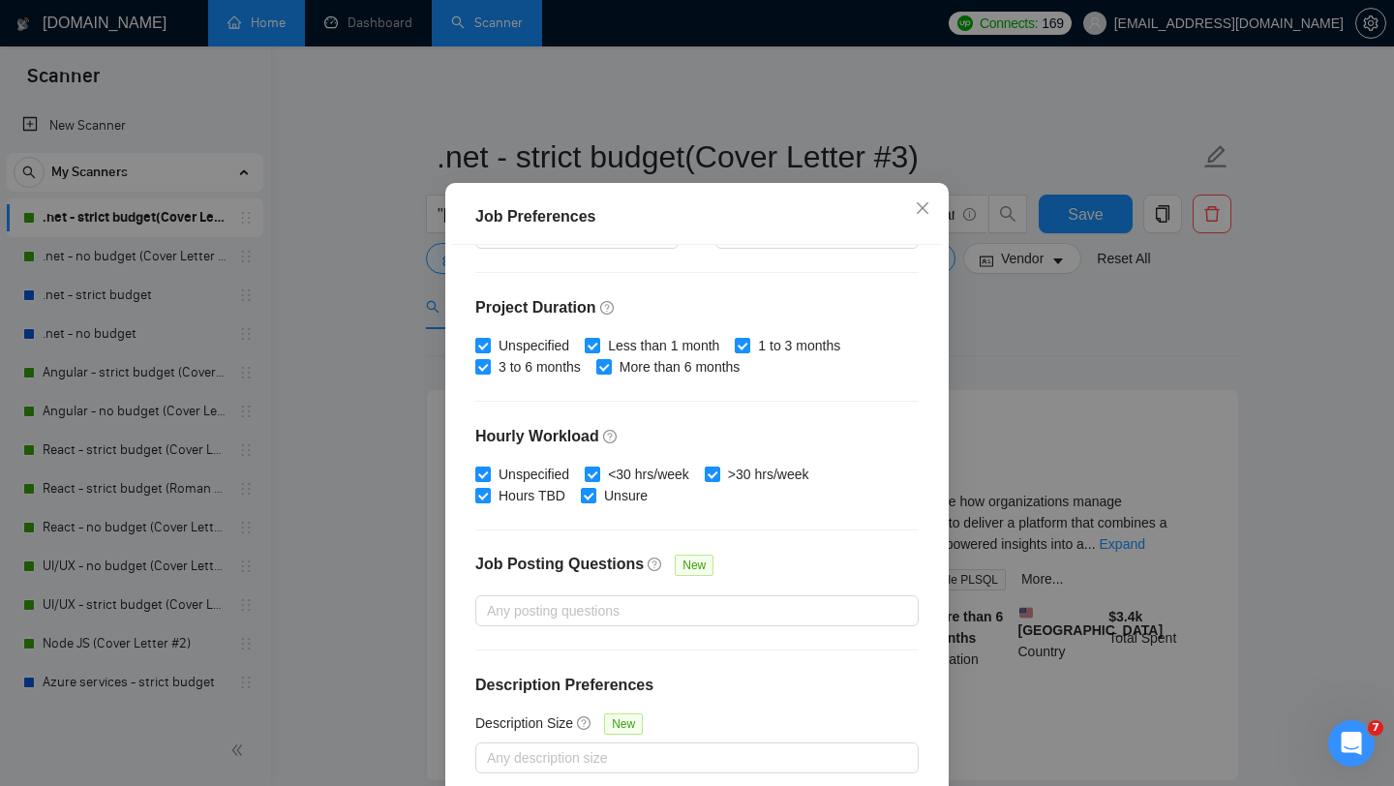
scroll to position [121, 0]
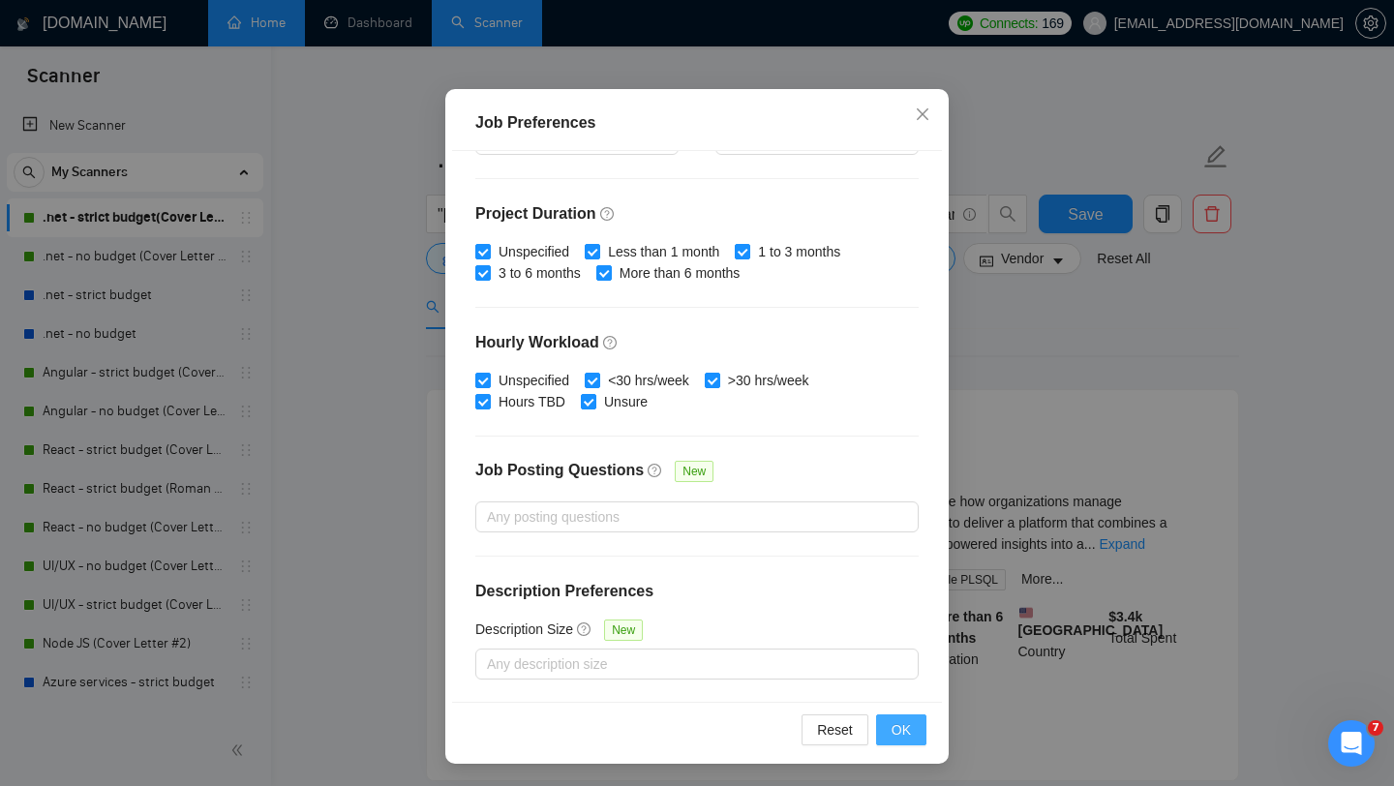
click at [907, 731] on span "OK" at bounding box center [900, 729] width 19 height 21
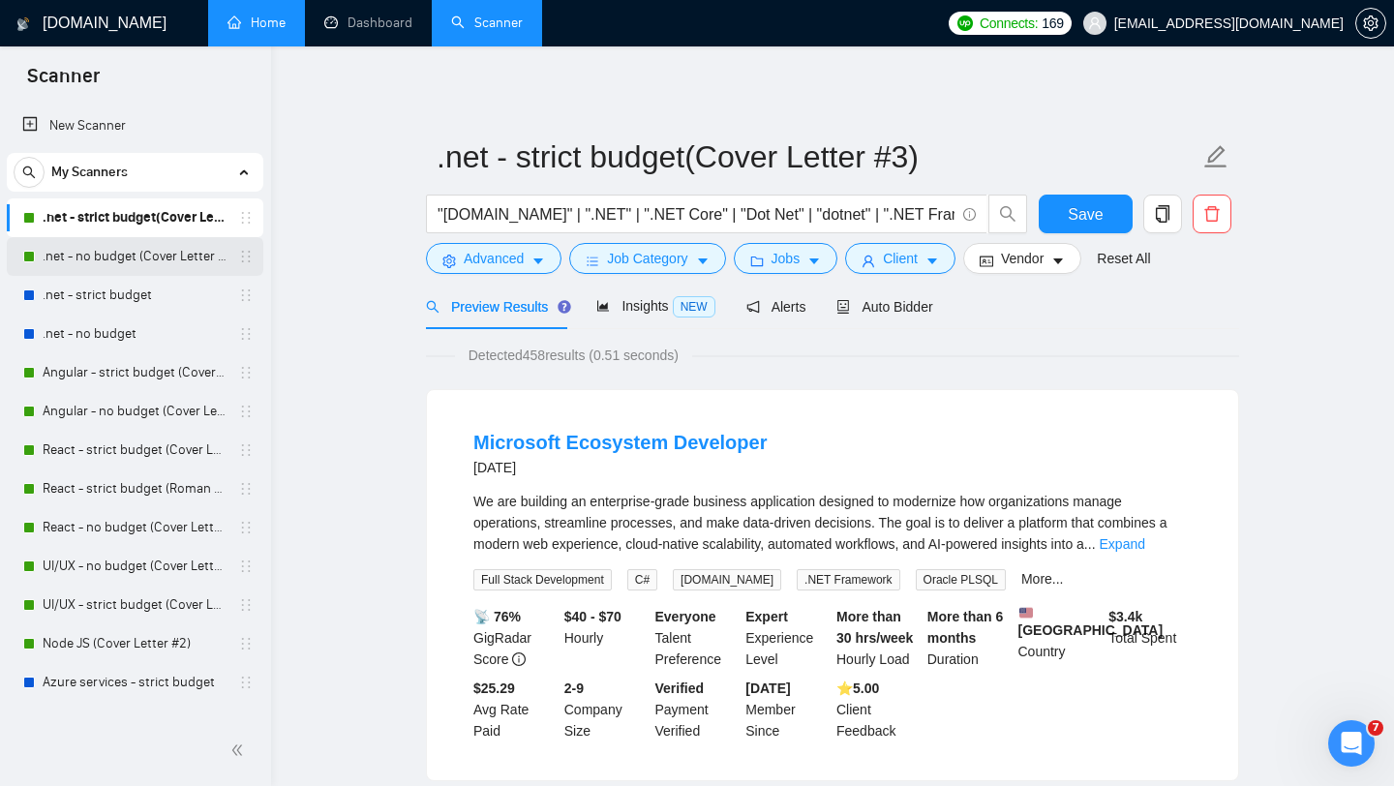
click at [126, 258] on link ".net - no budget (Cover Letter #2)" at bounding box center [135, 256] width 184 height 39
click at [1086, 218] on span "Save" at bounding box center [1085, 214] width 35 height 24
click at [105, 261] on link ".net - no budget (Cover Letter #2)" at bounding box center [135, 256] width 184 height 39
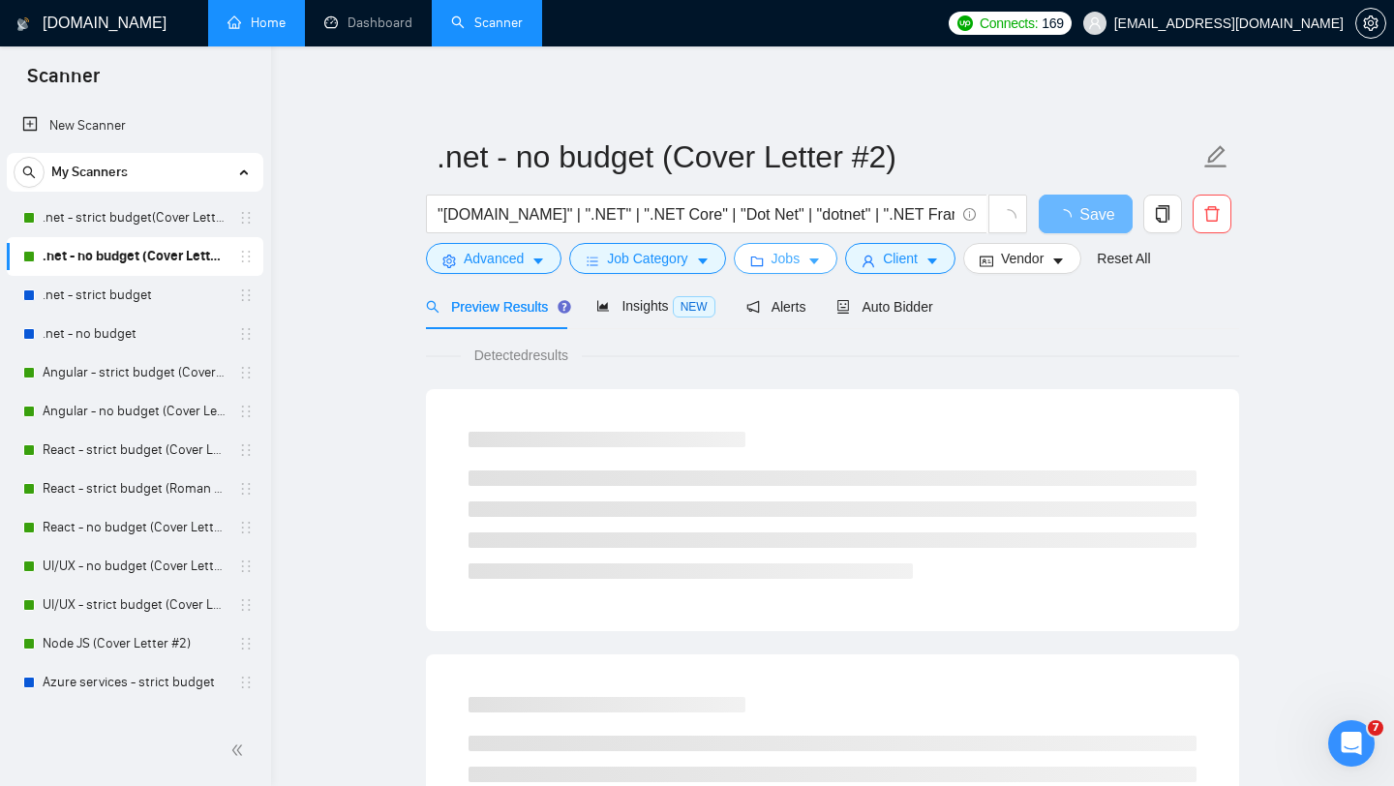
click at [806, 255] on button "Jobs" at bounding box center [786, 258] width 105 height 31
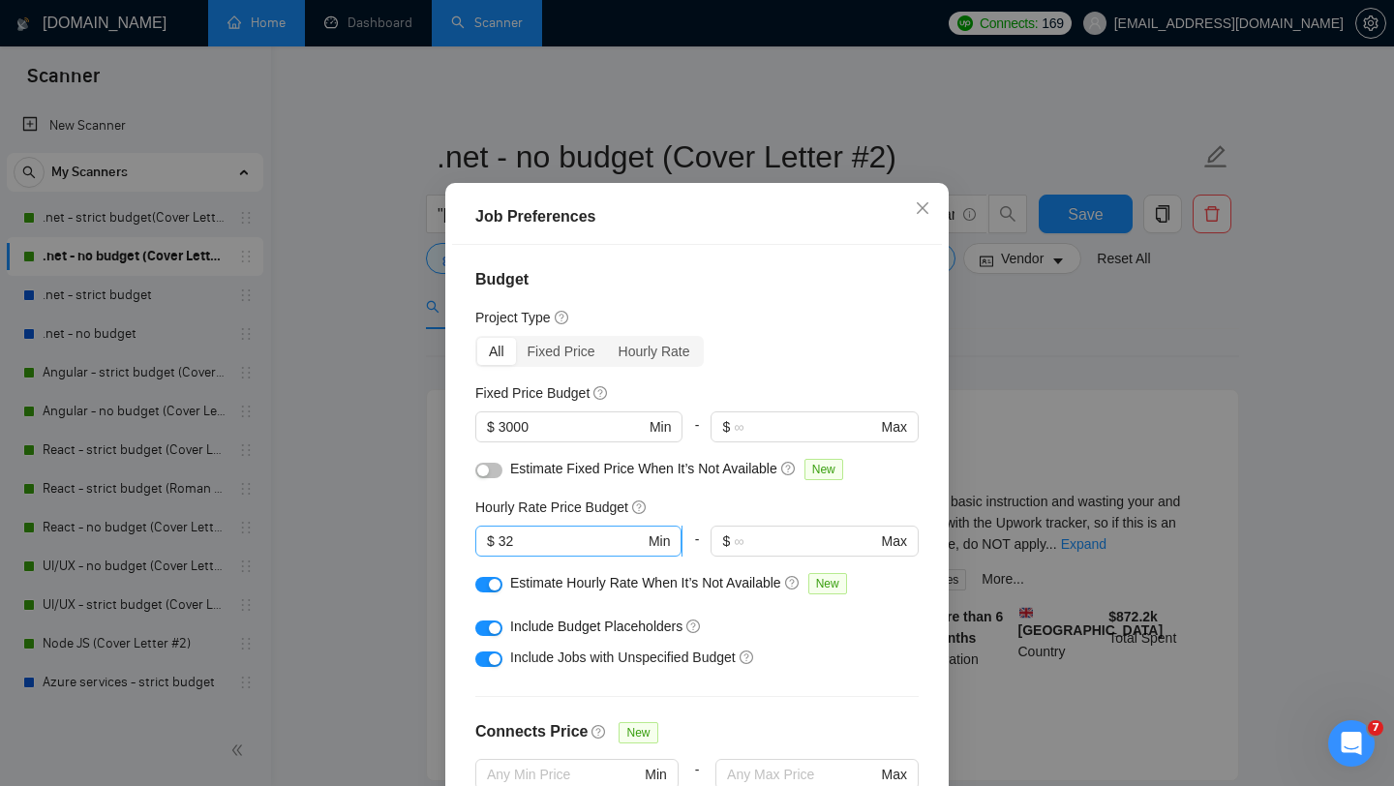
click at [574, 552] on input "32" at bounding box center [571, 540] width 146 height 21
click at [777, 635] on div "Budget Project Type All Fixed Price Hourly Rate Fixed Price Budget $ 3000 Min -…" at bounding box center [697, 520] width 490 height 550
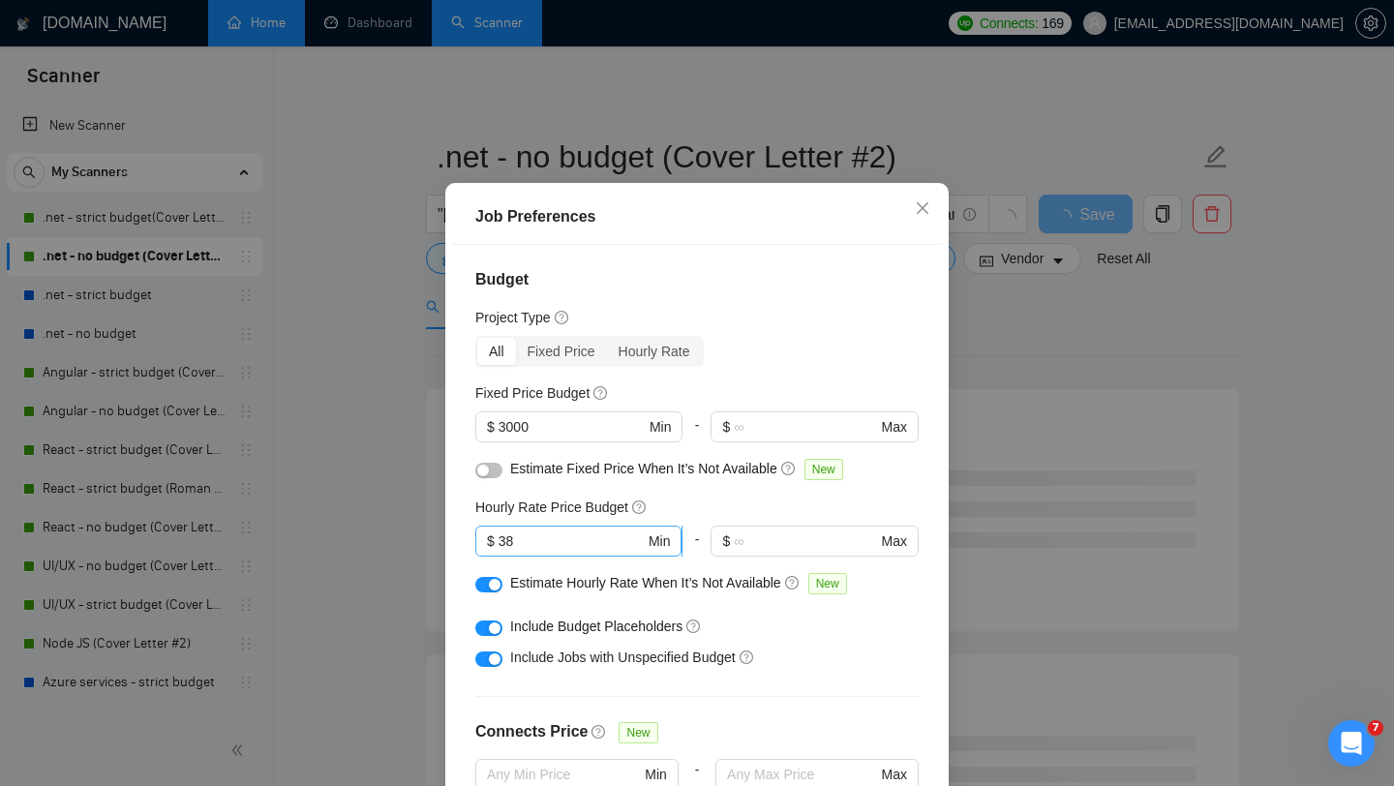
click at [549, 552] on input "38" at bounding box center [571, 540] width 146 height 21
type input "3"
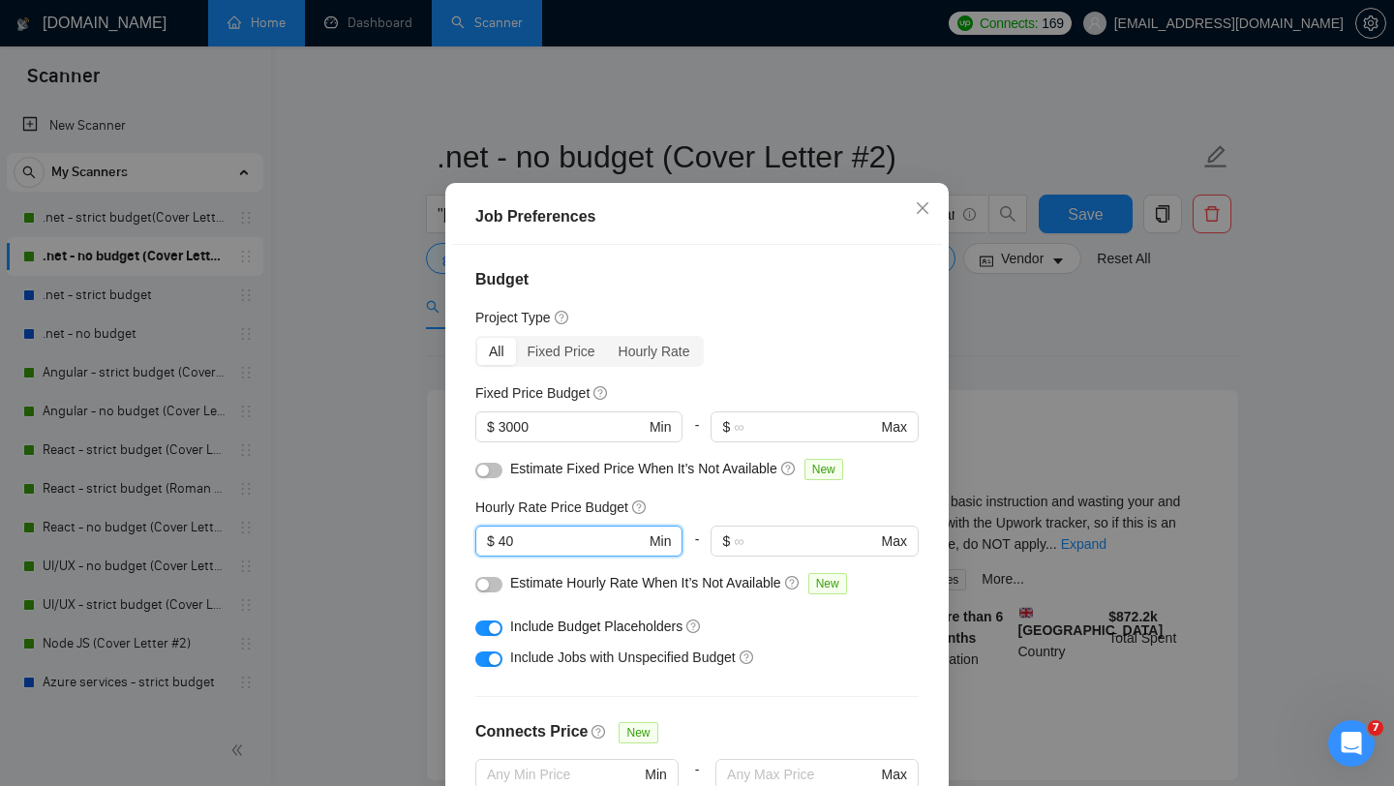
type input "40"
click at [837, 637] on div "Include Budget Placeholders" at bounding box center [704, 626] width 388 height 21
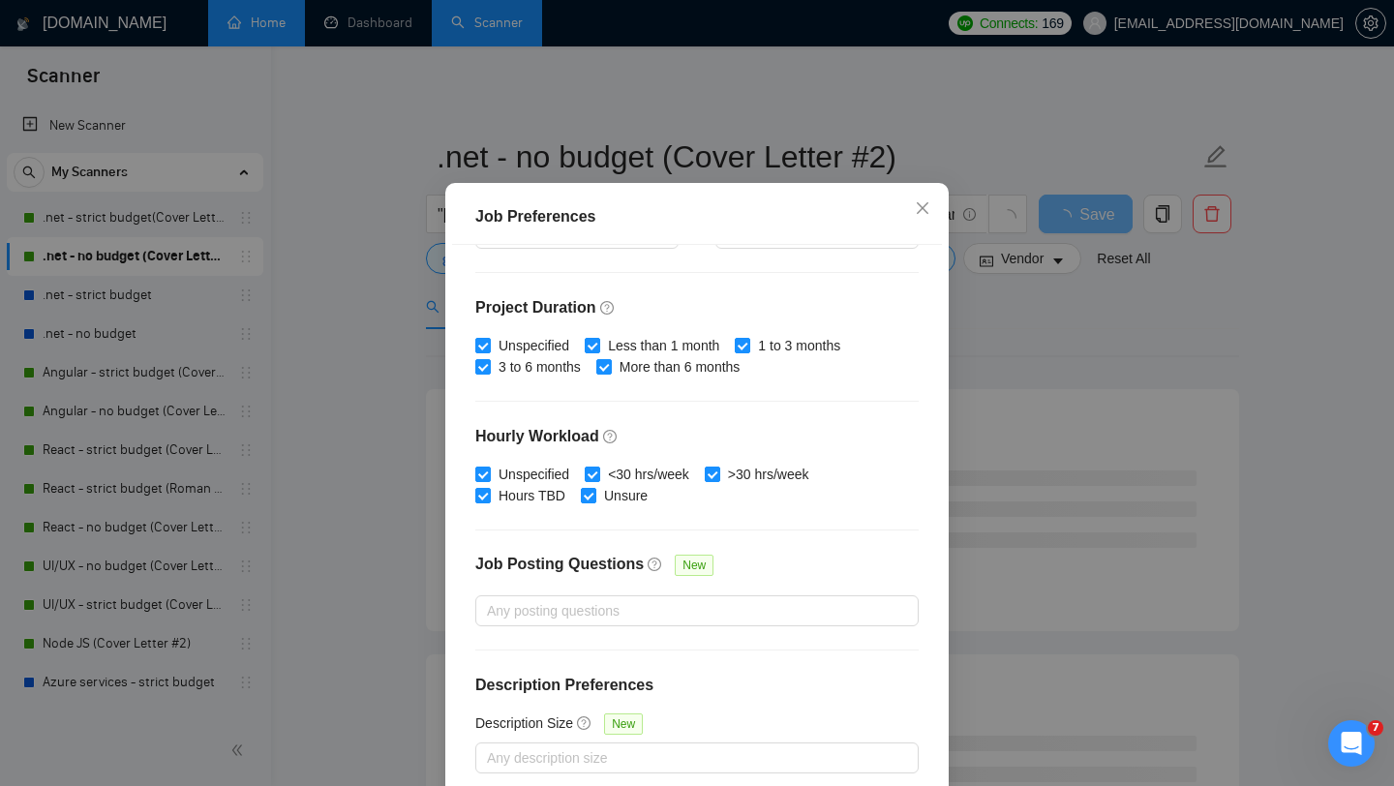
scroll to position [121, 0]
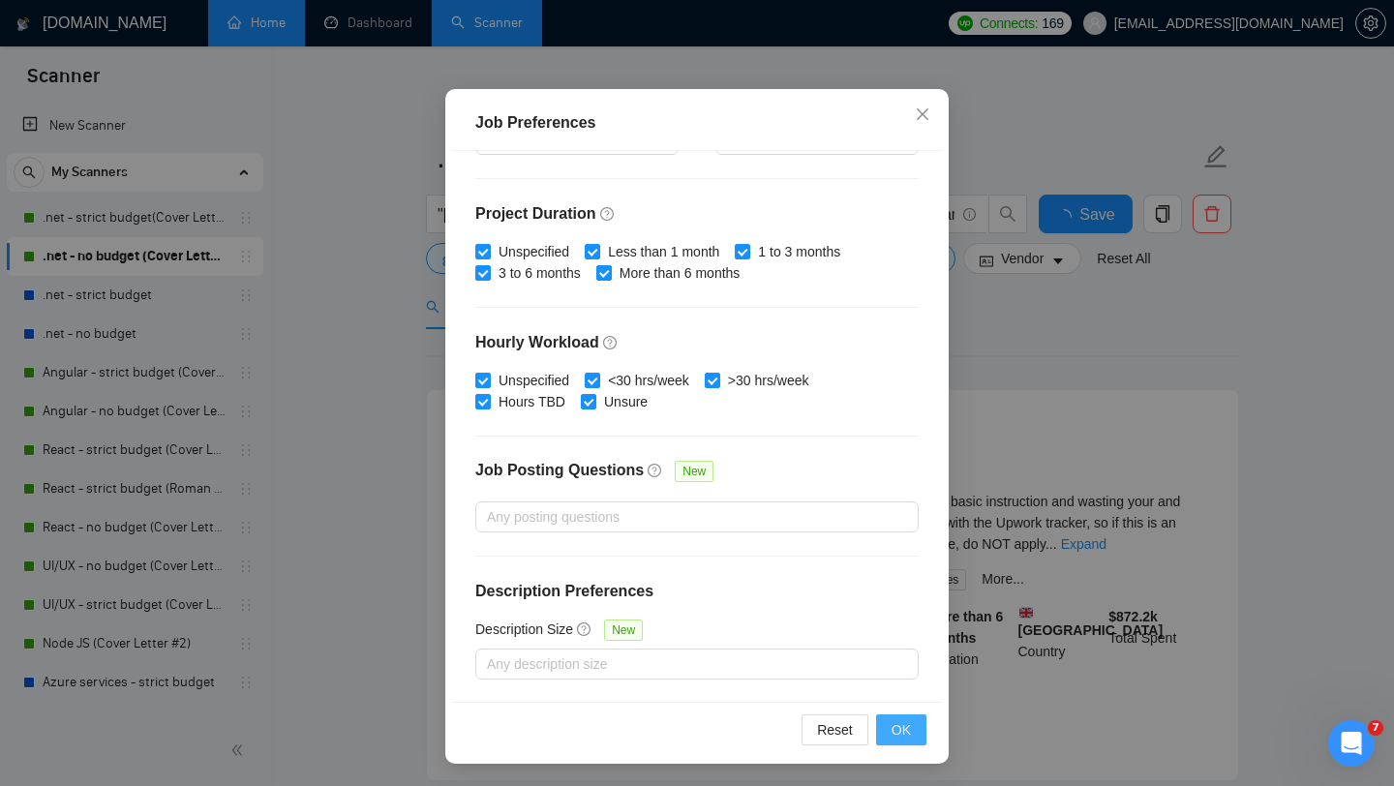
click at [904, 730] on span "OK" at bounding box center [900, 729] width 19 height 21
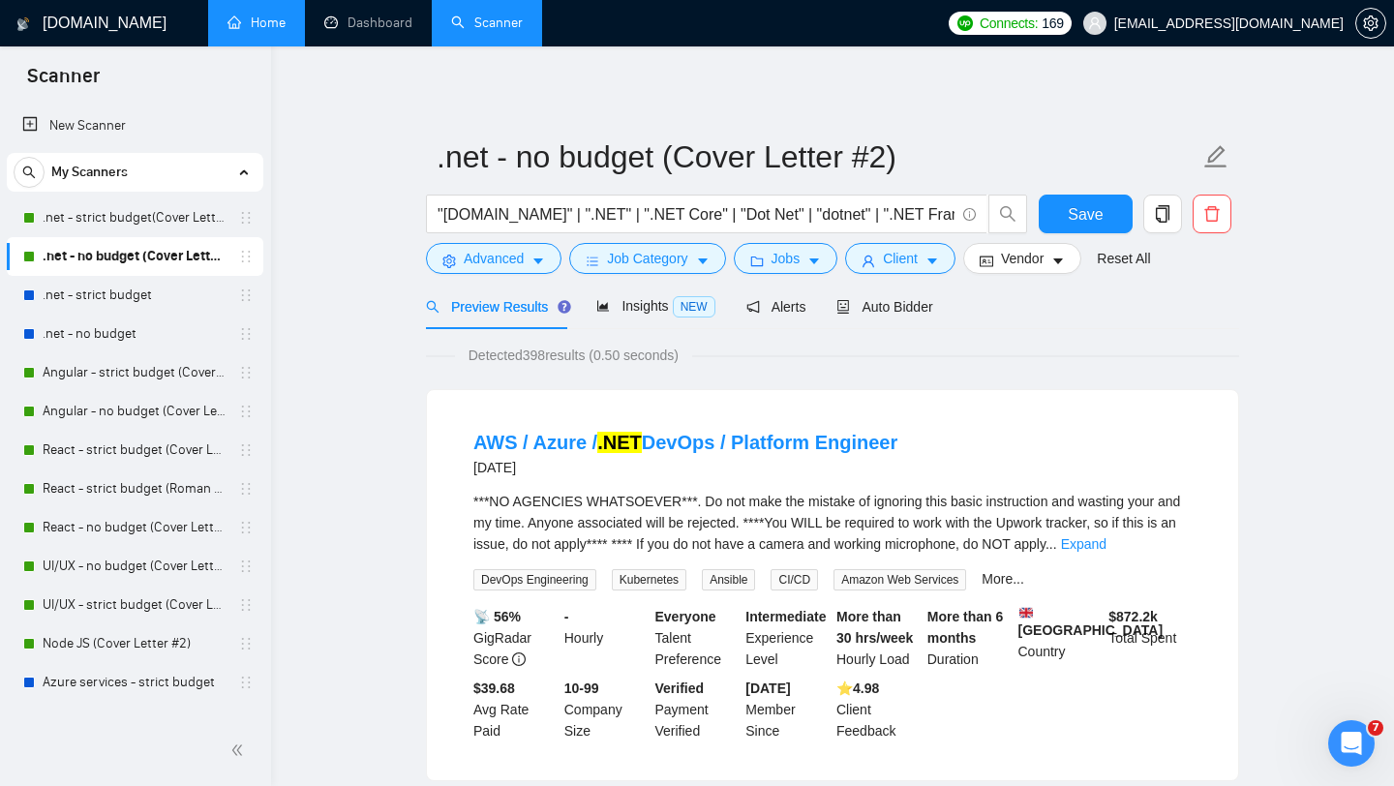
scroll to position [27, 0]
click at [1070, 217] on span "Save" at bounding box center [1085, 214] width 35 height 24
click at [115, 372] on link "Angular - strict budget (Cover Letter #1)" at bounding box center [135, 372] width 184 height 39
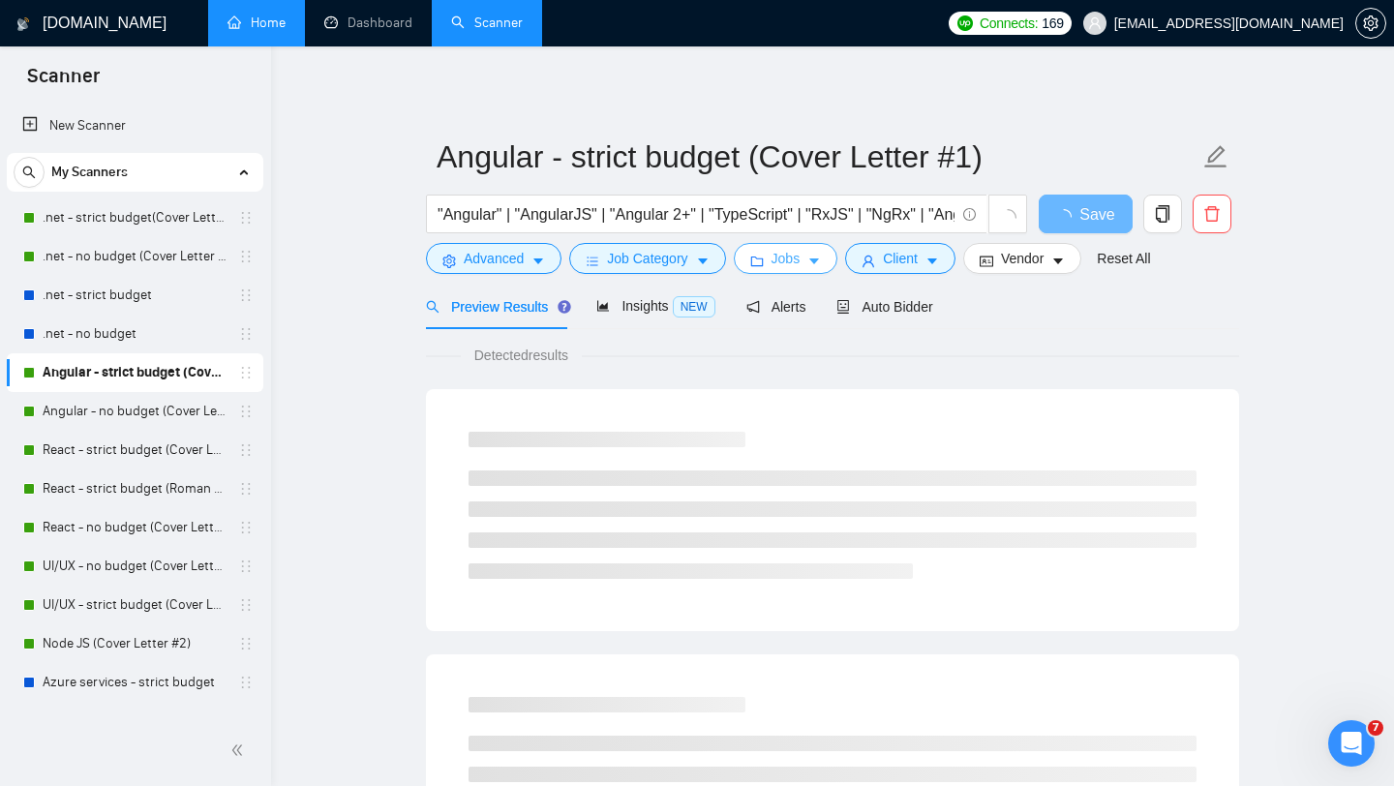
click at [800, 255] on span "Jobs" at bounding box center [785, 258] width 29 height 21
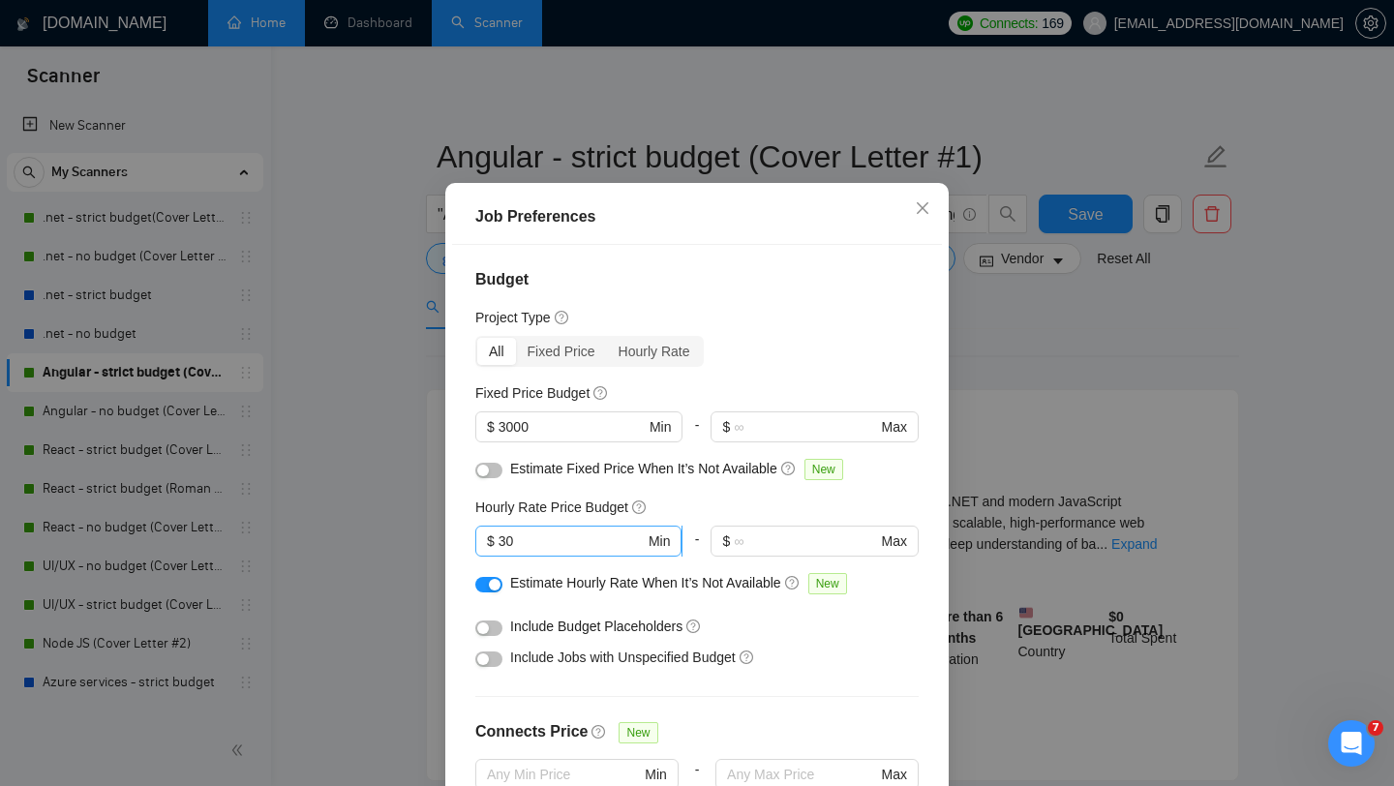
click at [538, 552] on input "30" at bounding box center [571, 540] width 146 height 21
type input "40"
click at [733, 518] on div "Hourly Rate Price Budget" at bounding box center [696, 507] width 443 height 21
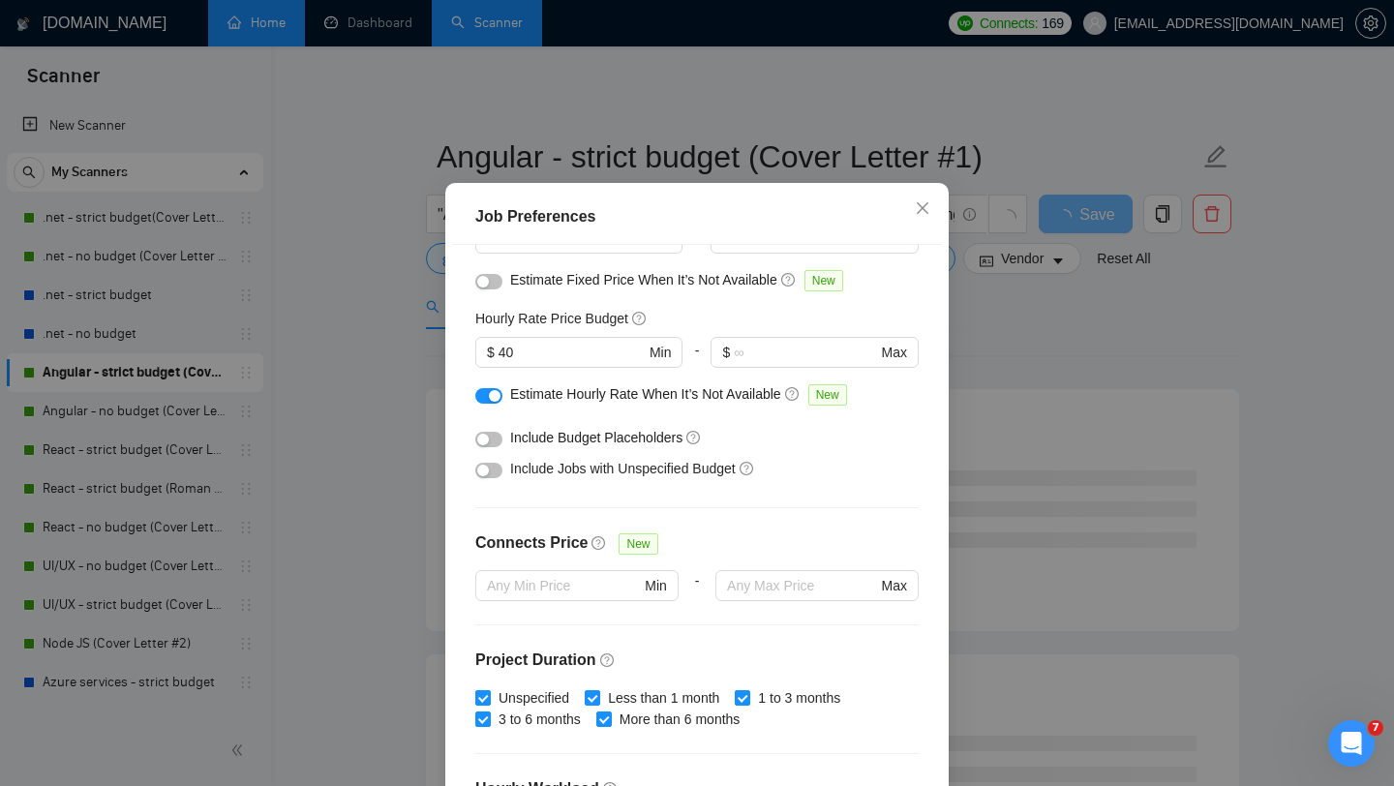
scroll to position [541, 0]
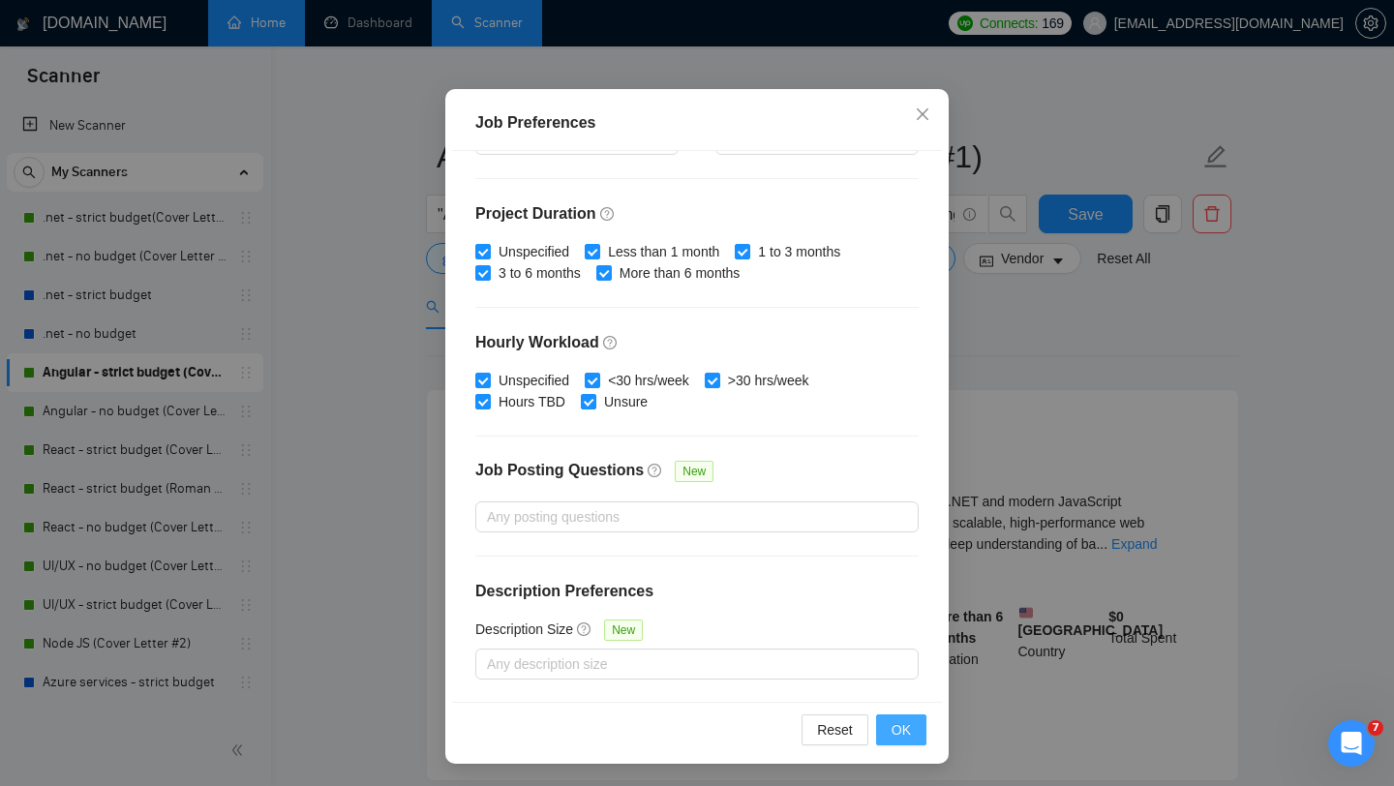
click at [902, 733] on span "OK" at bounding box center [900, 729] width 19 height 21
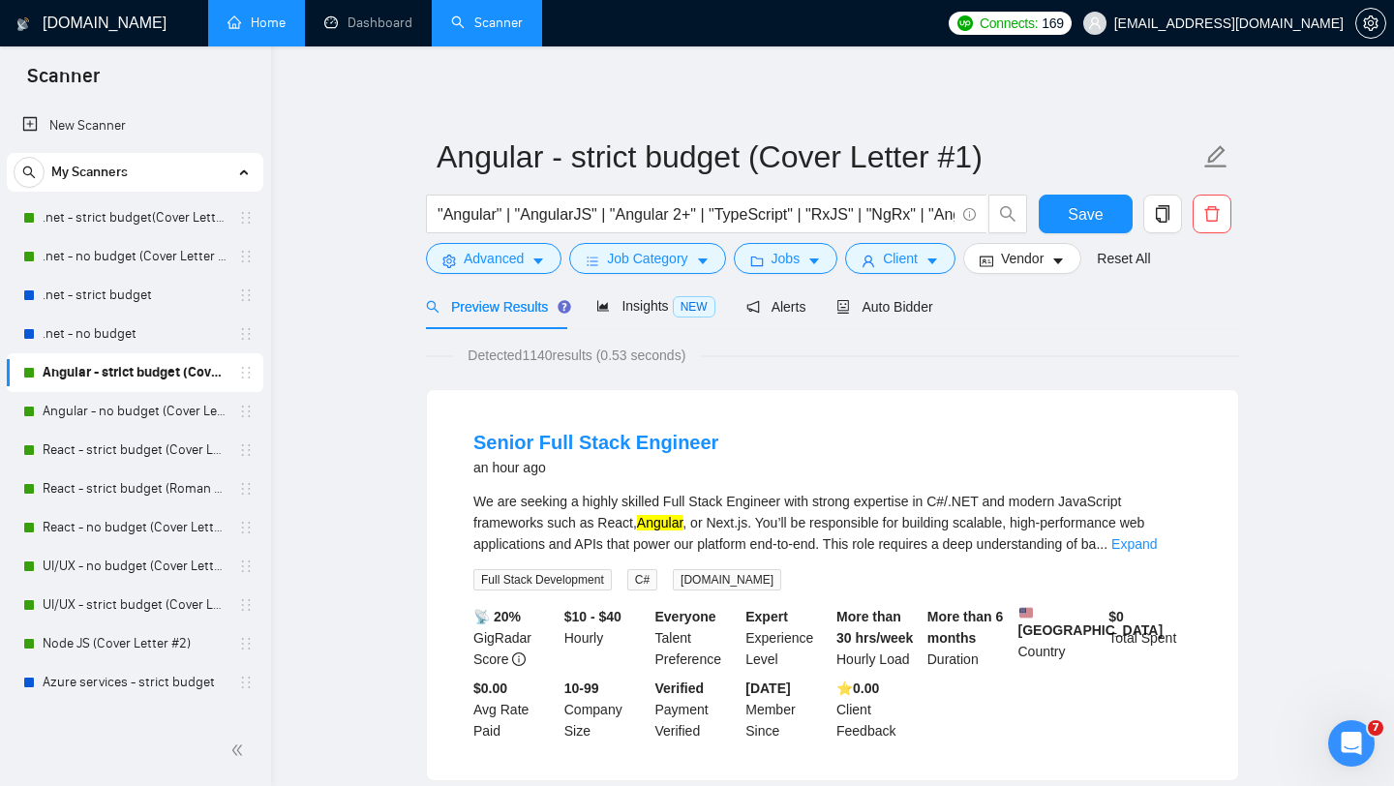
scroll to position [27, 0]
click at [1078, 220] on span "Save" at bounding box center [1085, 214] width 35 height 24
click at [121, 416] on link "Angular - no budget (Cover Letter #2)" at bounding box center [135, 411] width 184 height 39
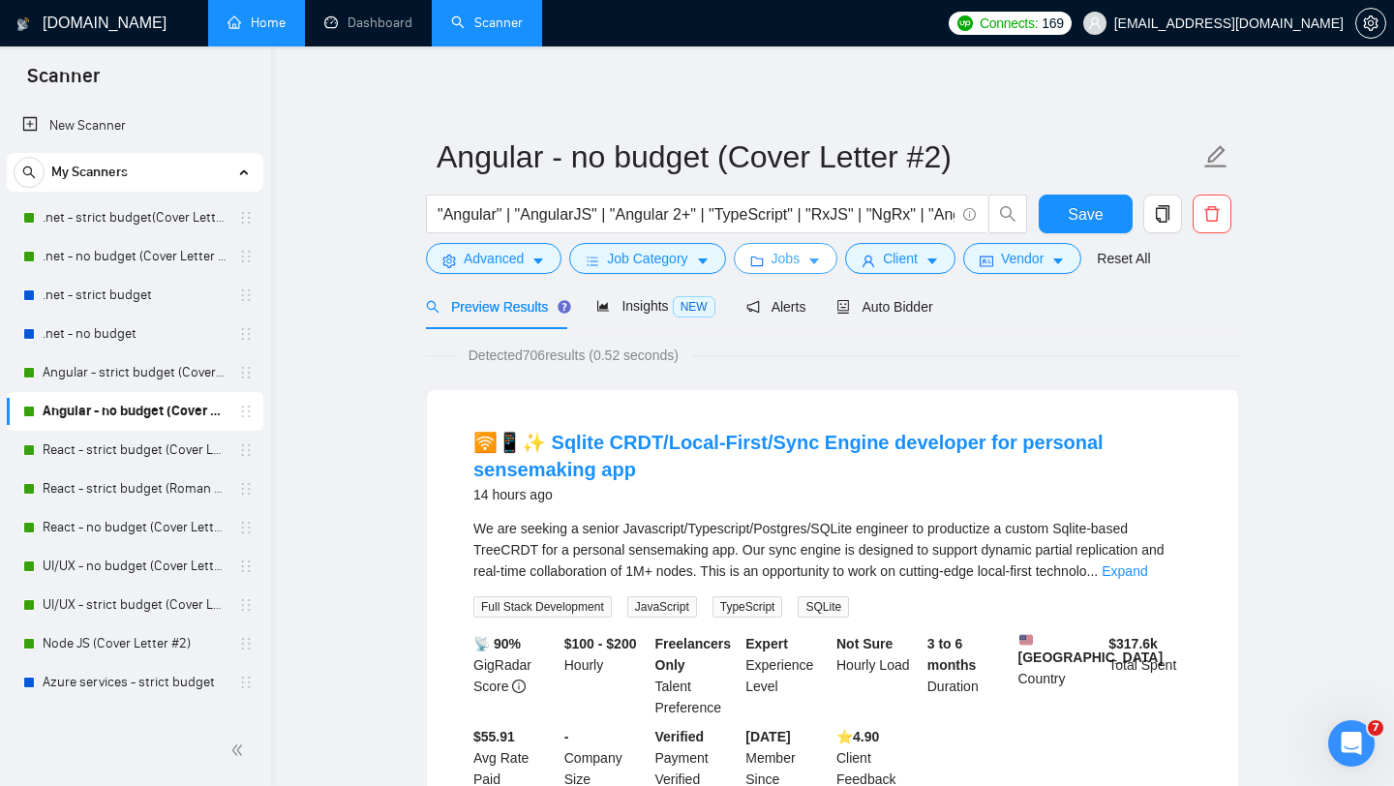
click at [799, 268] on span "Jobs" at bounding box center [785, 258] width 29 height 21
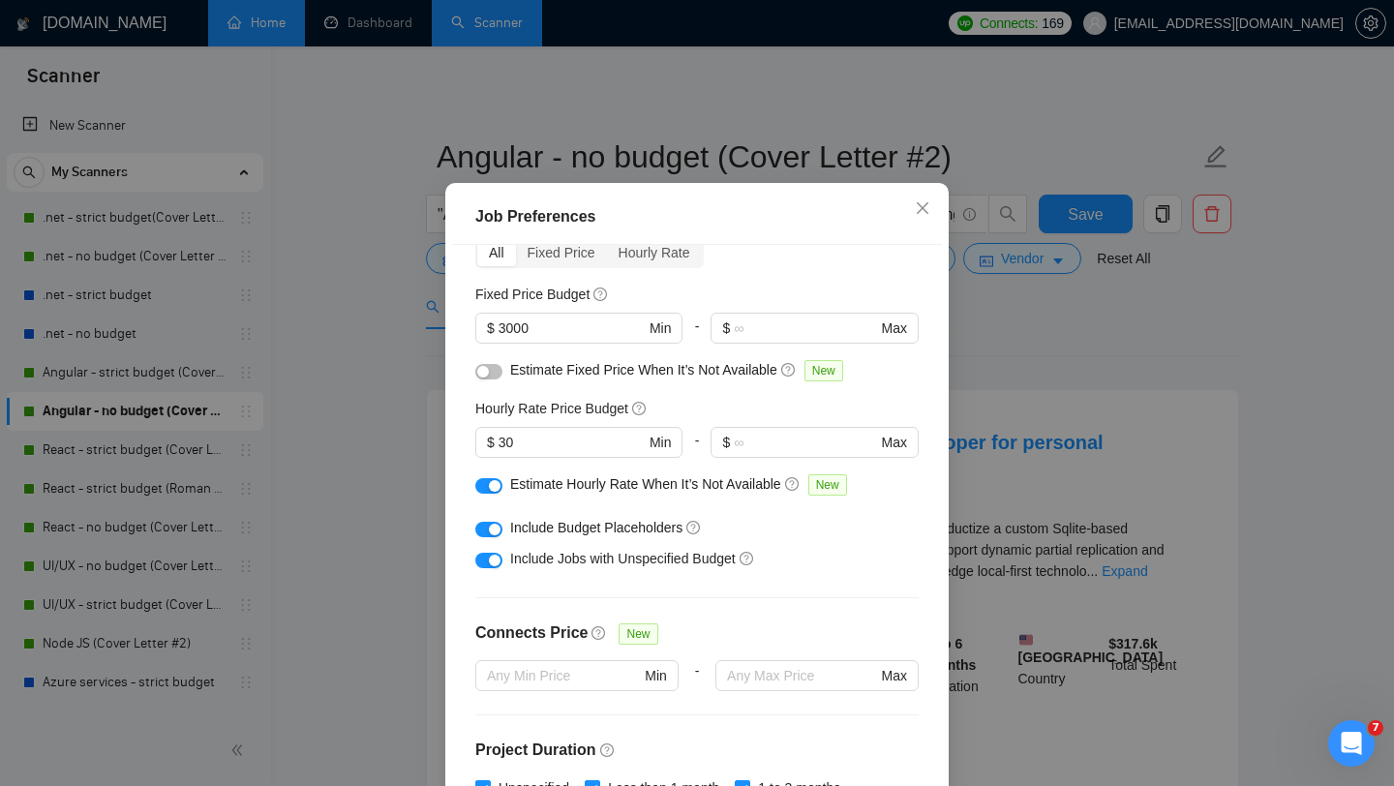
scroll to position [91, 0]
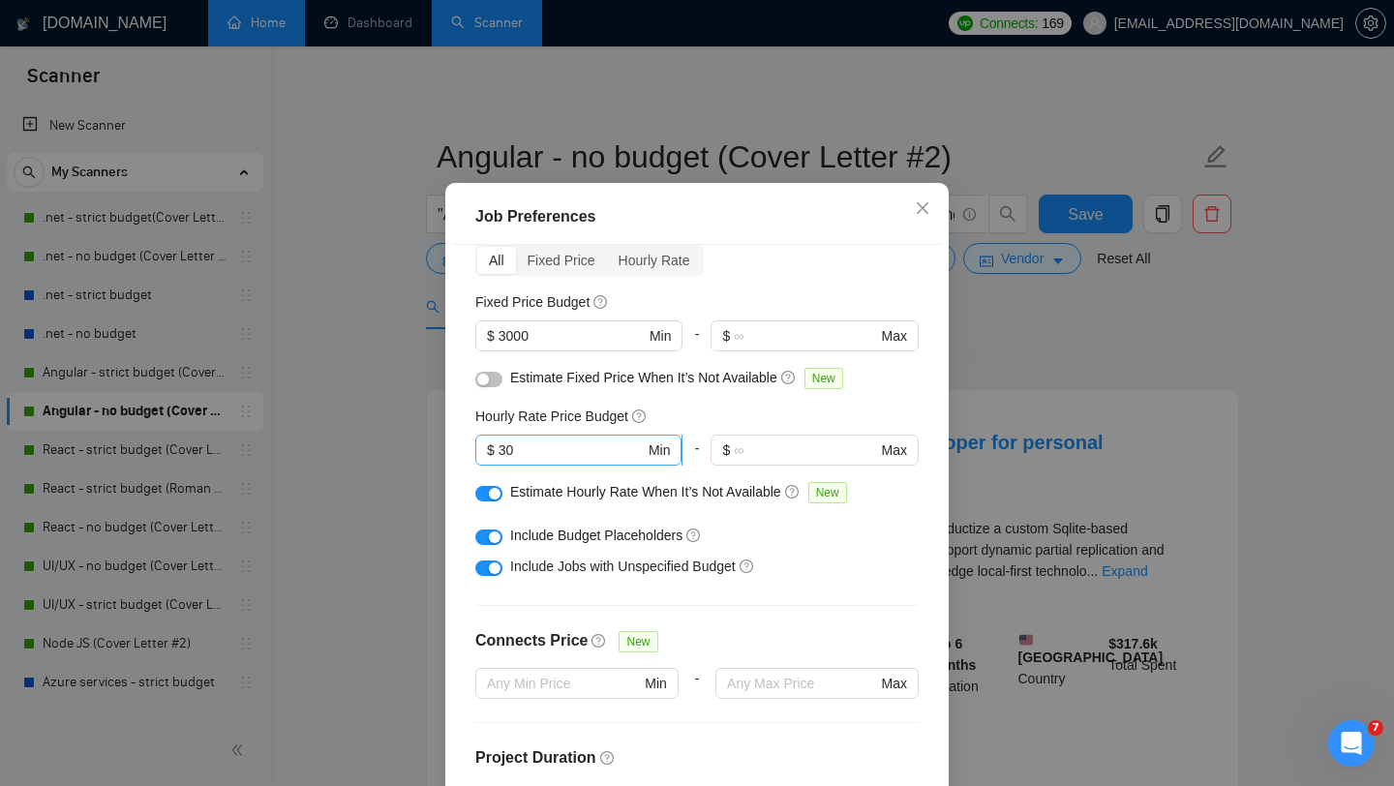
click at [577, 466] on span "$ 30 Min" at bounding box center [578, 450] width 206 height 31
click at [507, 461] on input "30" at bounding box center [571, 449] width 146 height 21
type input "40"
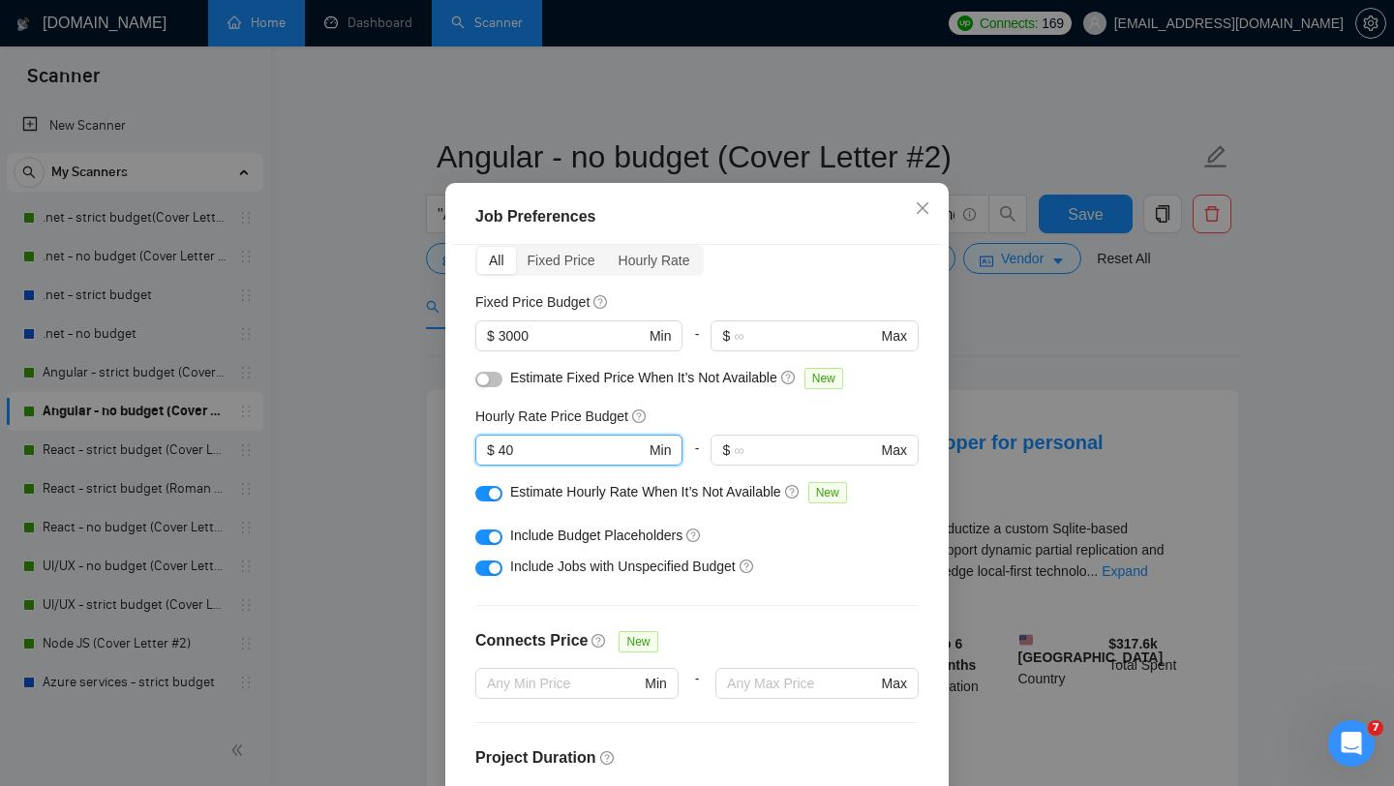
click at [802, 546] on div "Include Budget Placeholders" at bounding box center [704, 535] width 388 height 21
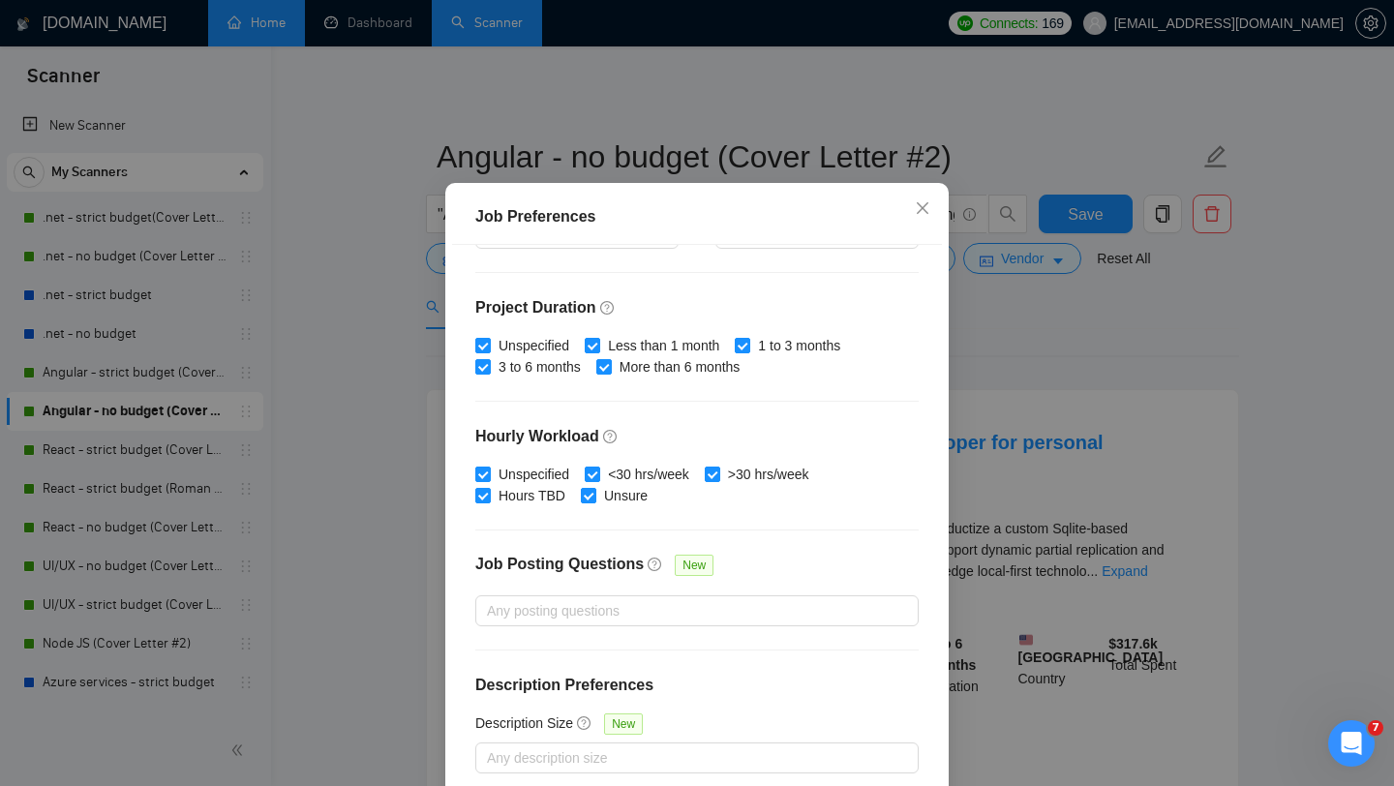
scroll to position [121, 0]
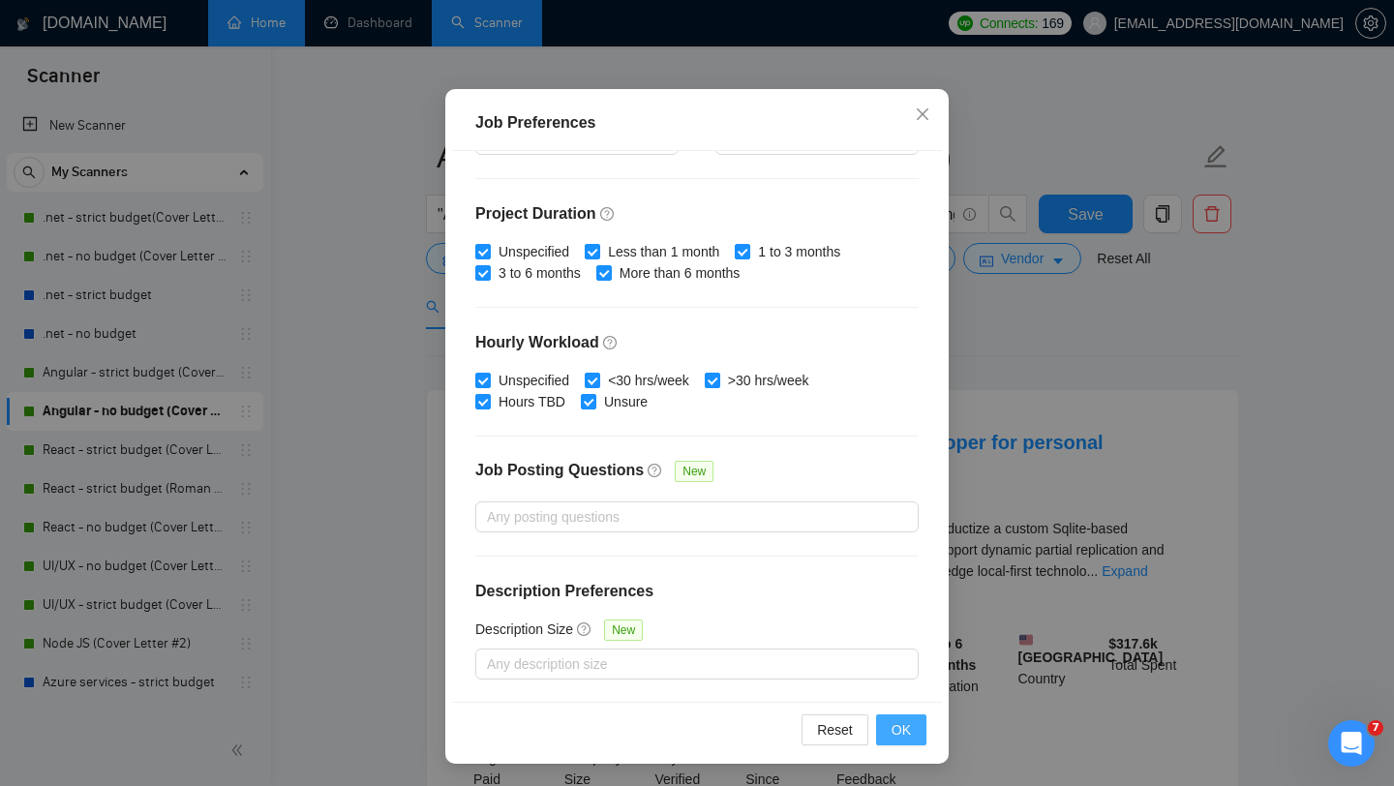
click at [902, 735] on span "OK" at bounding box center [900, 729] width 19 height 21
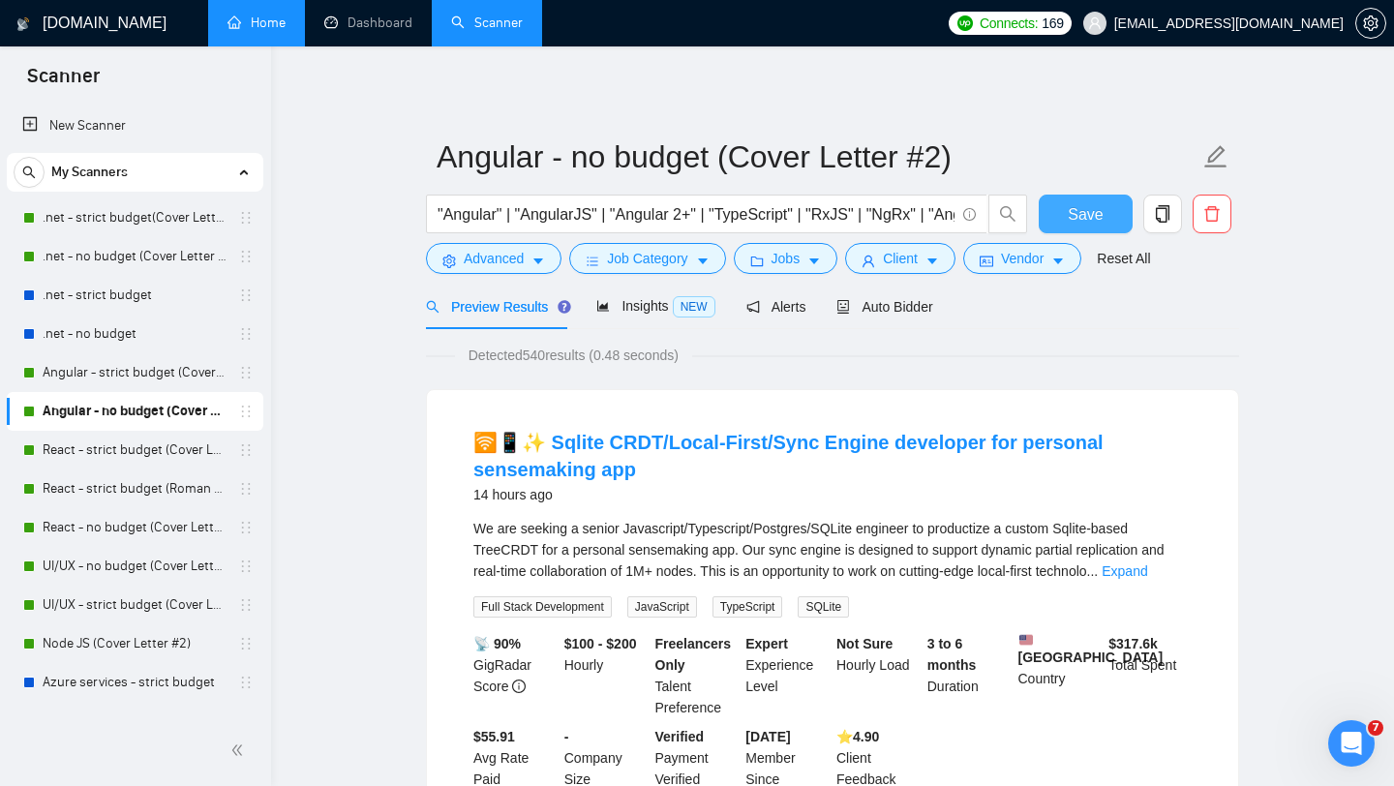
click at [1059, 219] on button "Save" at bounding box center [1086, 214] width 94 height 39
click at [136, 452] on link "React - strict budget (Cover Letter #2)" at bounding box center [135, 450] width 184 height 39
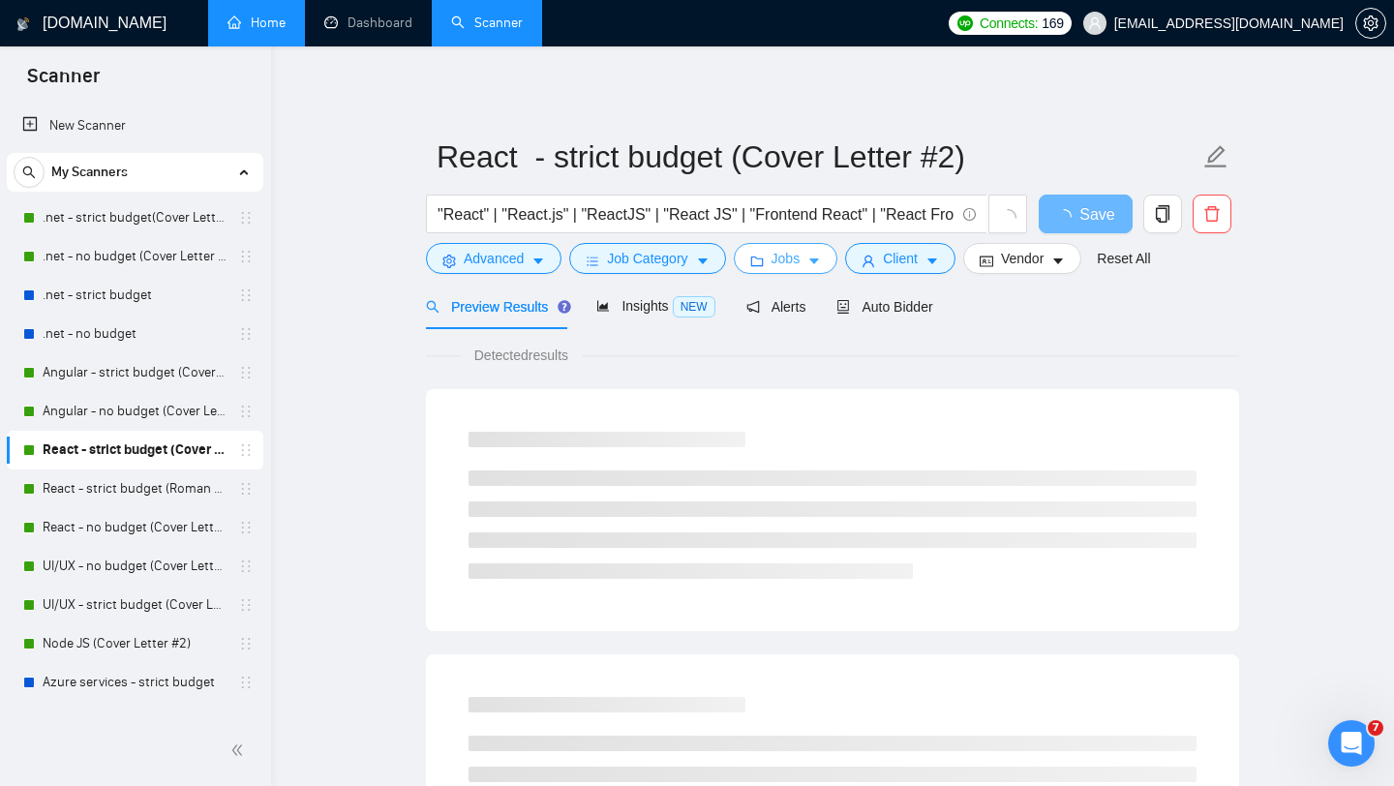
click at [819, 259] on icon "caret-down" at bounding box center [814, 262] width 10 height 6
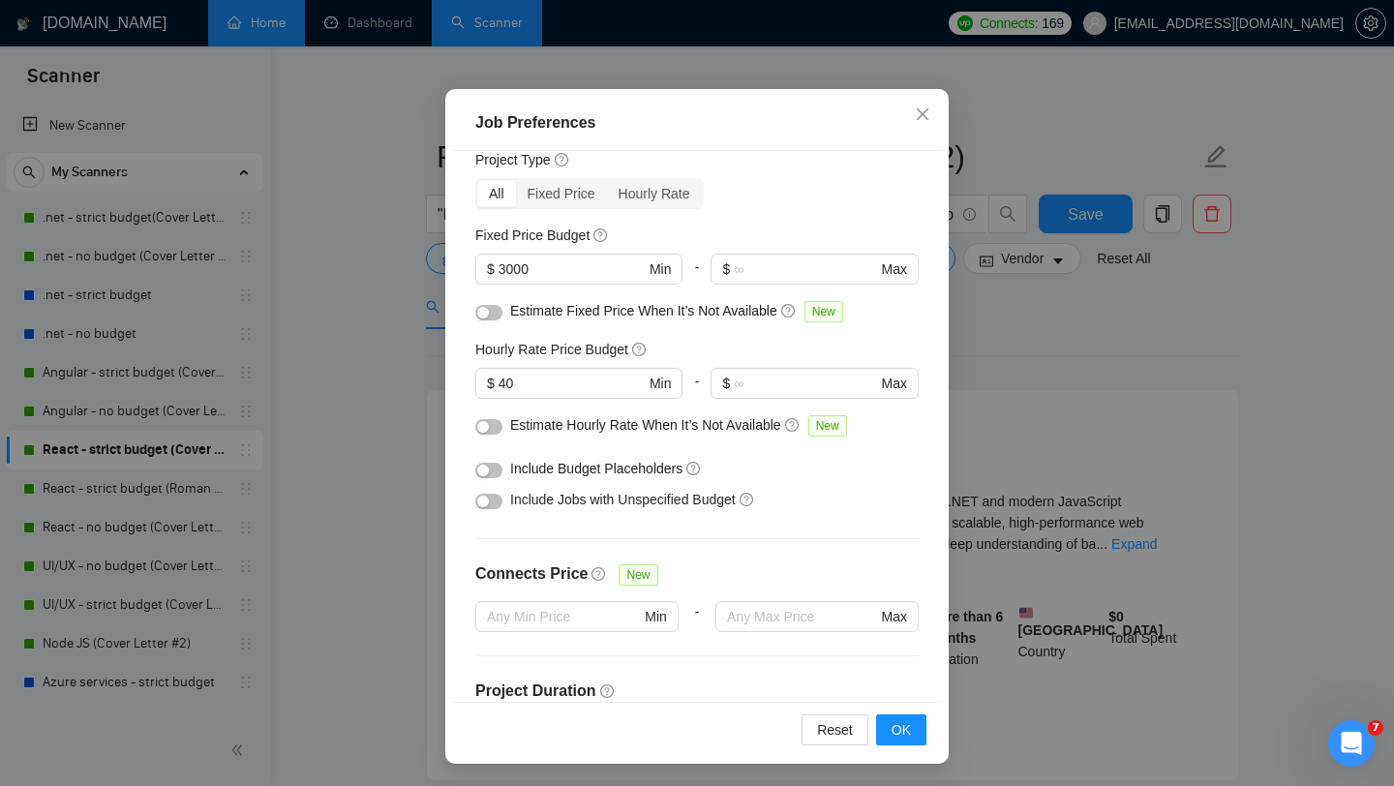
scroll to position [541, 0]
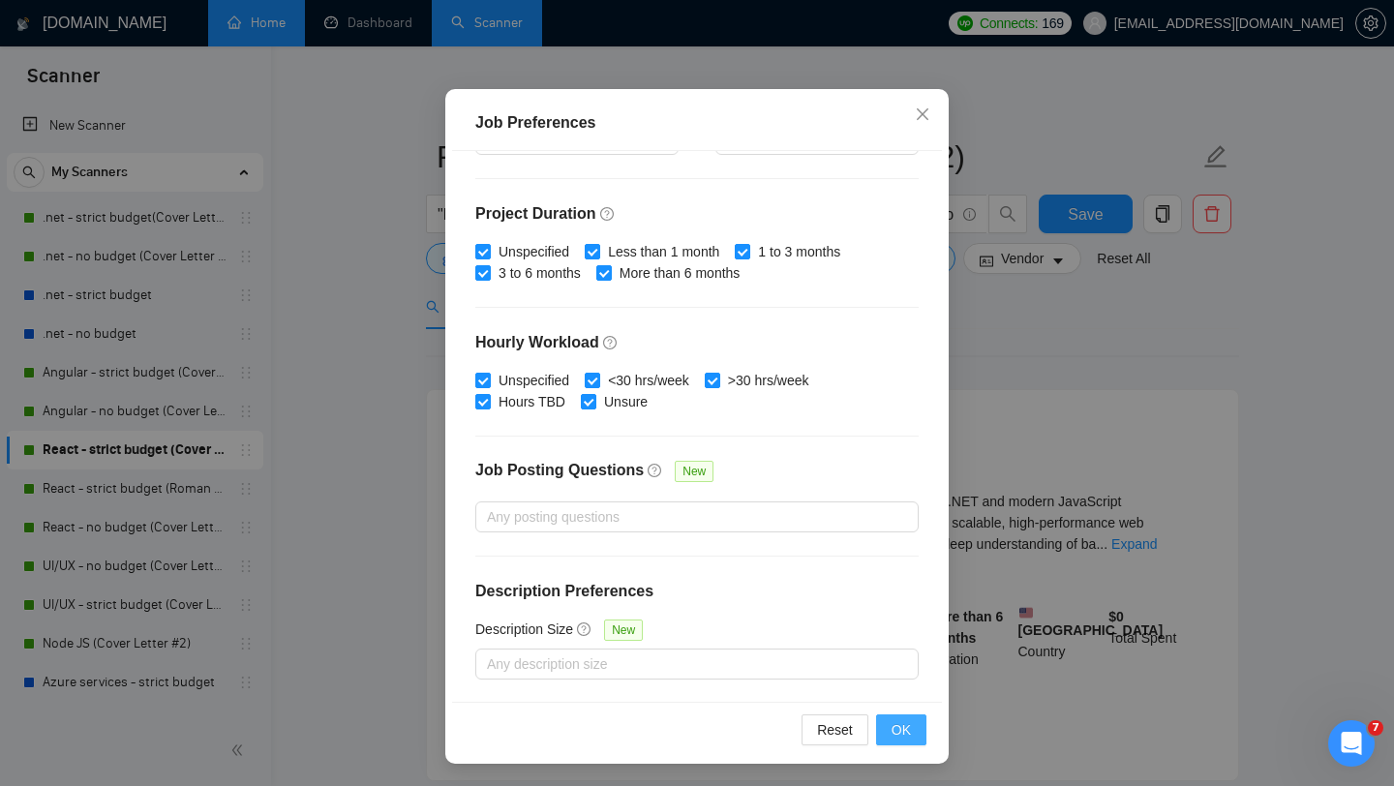
click at [903, 733] on span "OK" at bounding box center [900, 729] width 19 height 21
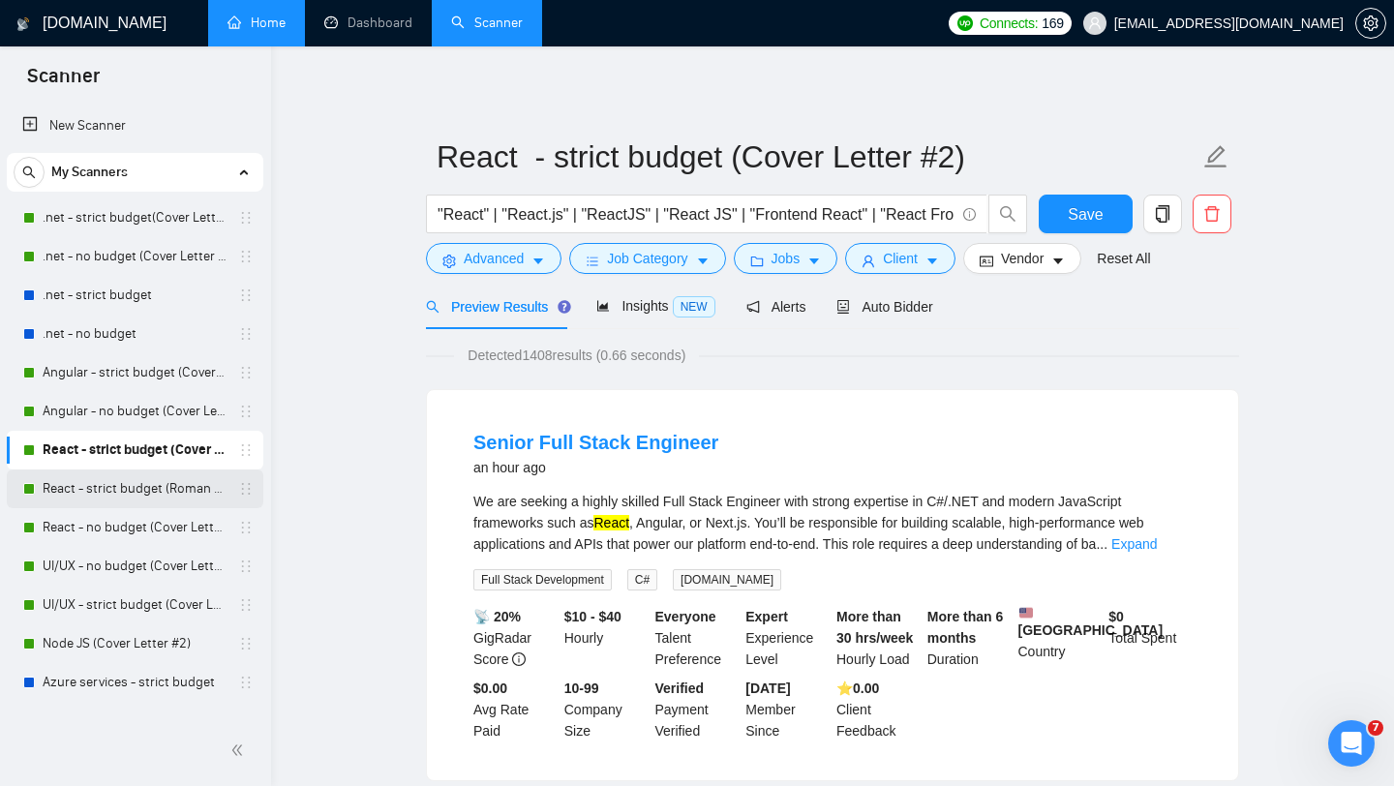
click at [152, 496] on link "React - strict budget (Roman Account) (Cover Letter #2)" at bounding box center [135, 488] width 184 height 39
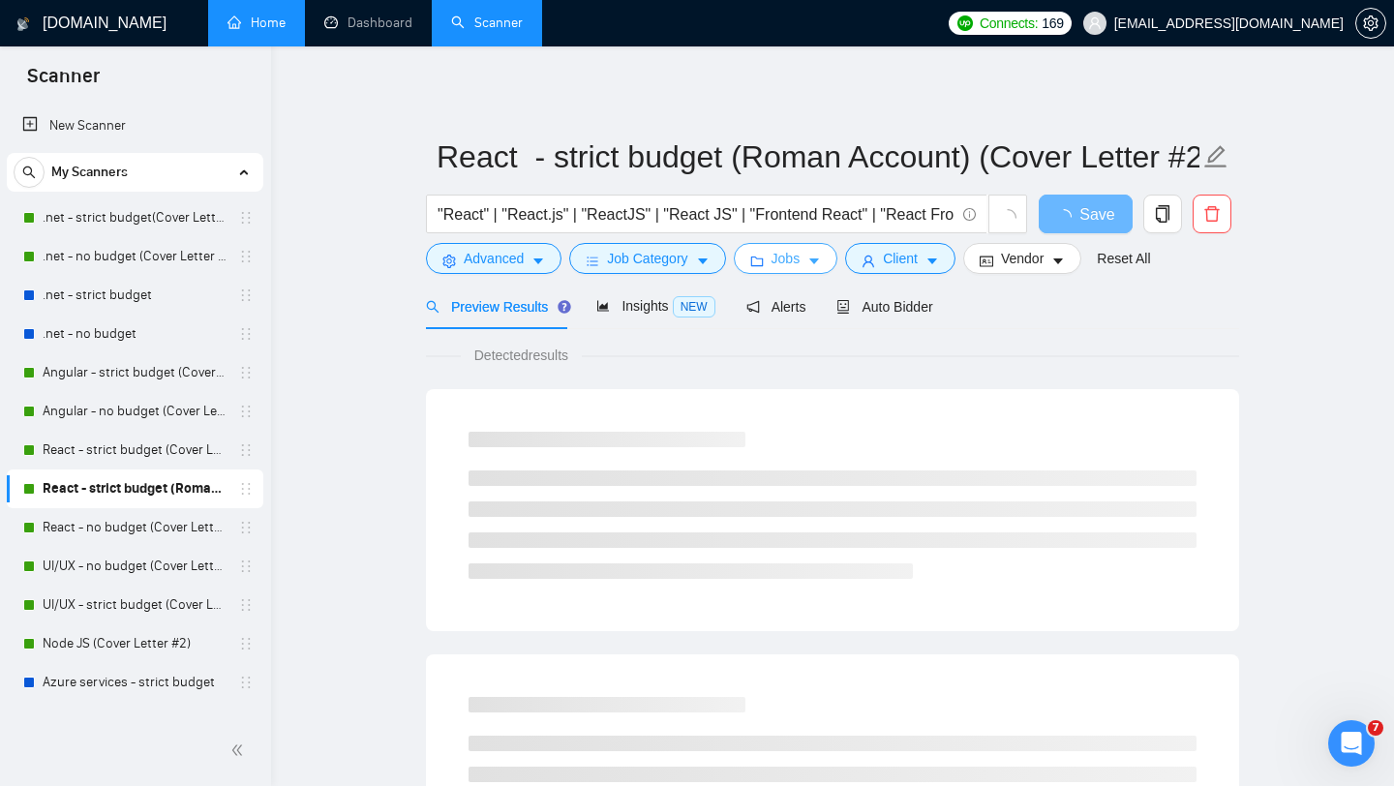
click at [816, 265] on icon "caret-down" at bounding box center [814, 262] width 14 height 14
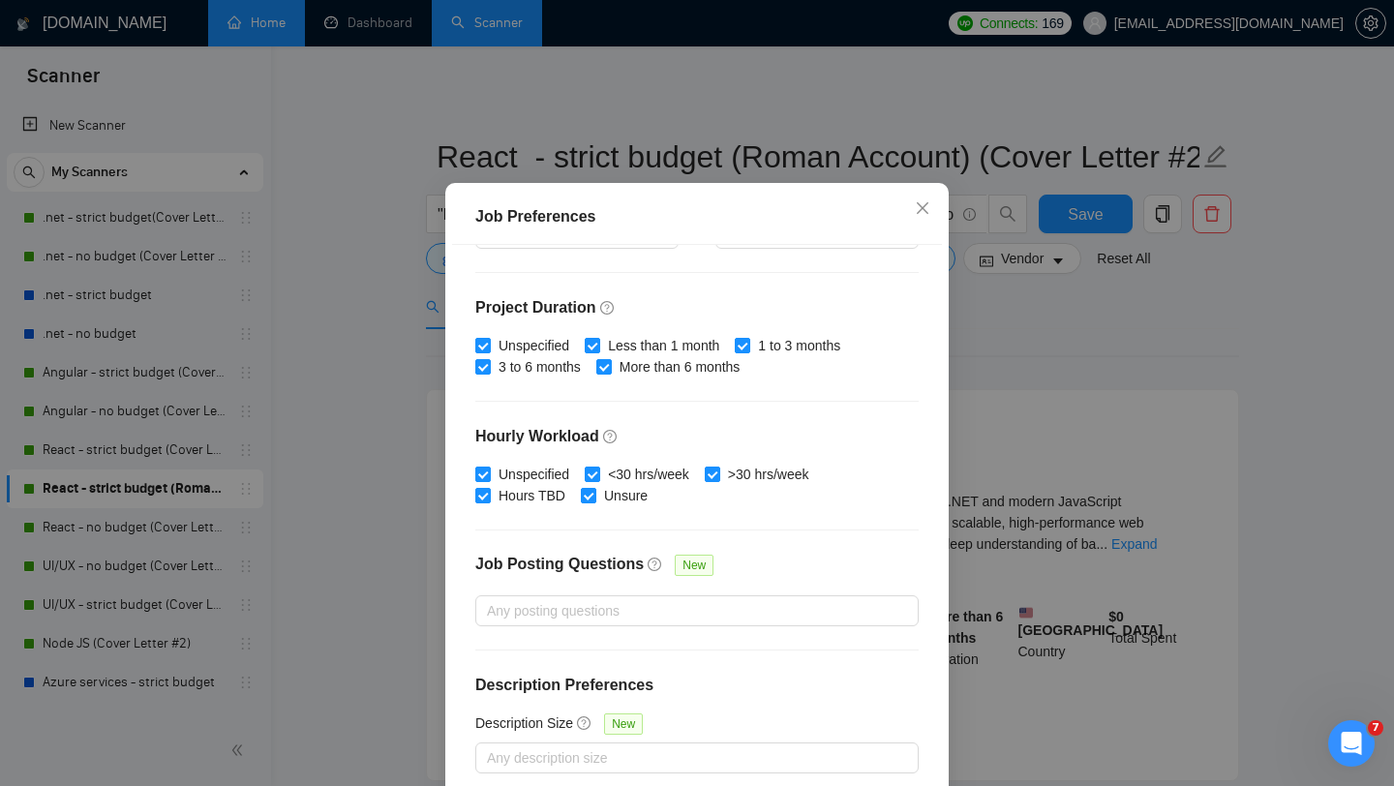
scroll to position [121, 0]
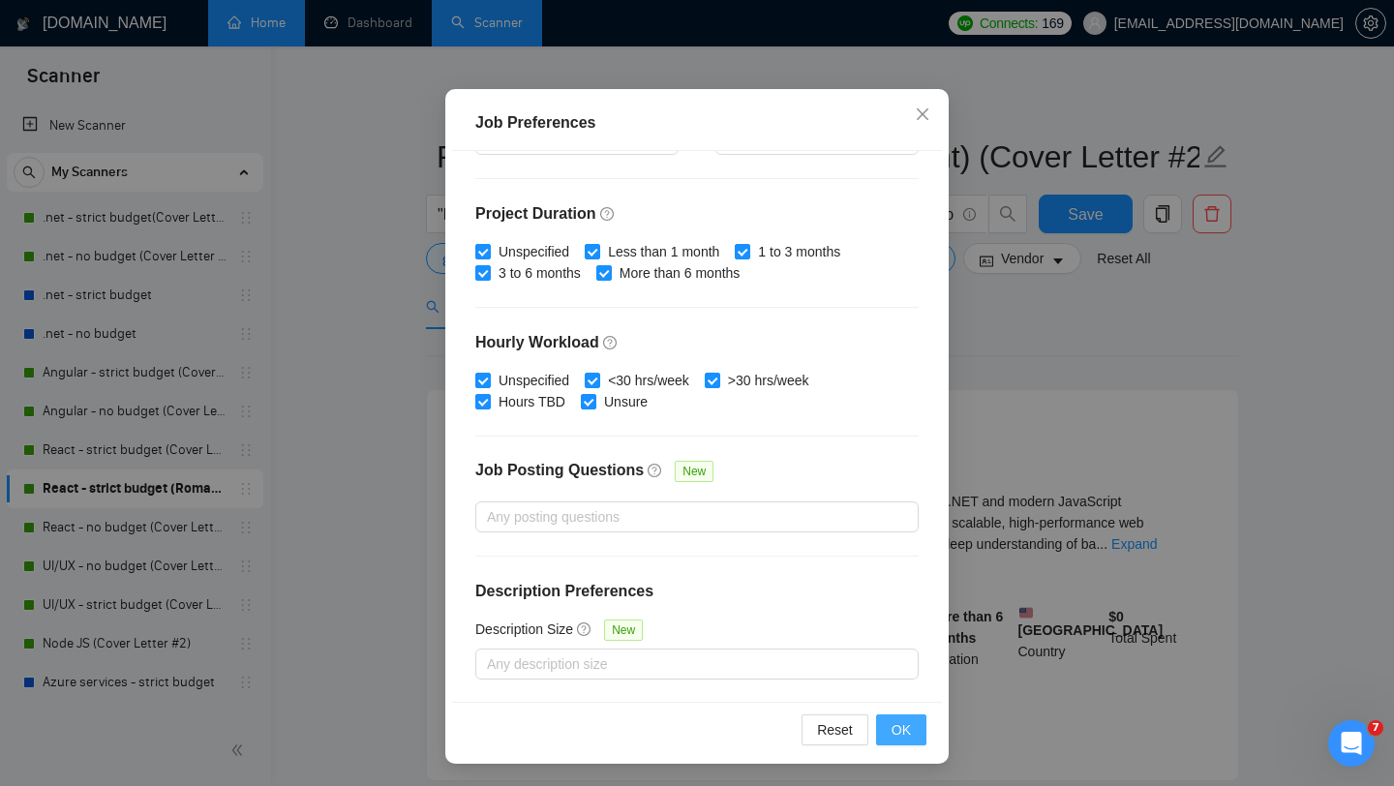
click at [902, 727] on span "OK" at bounding box center [900, 729] width 19 height 21
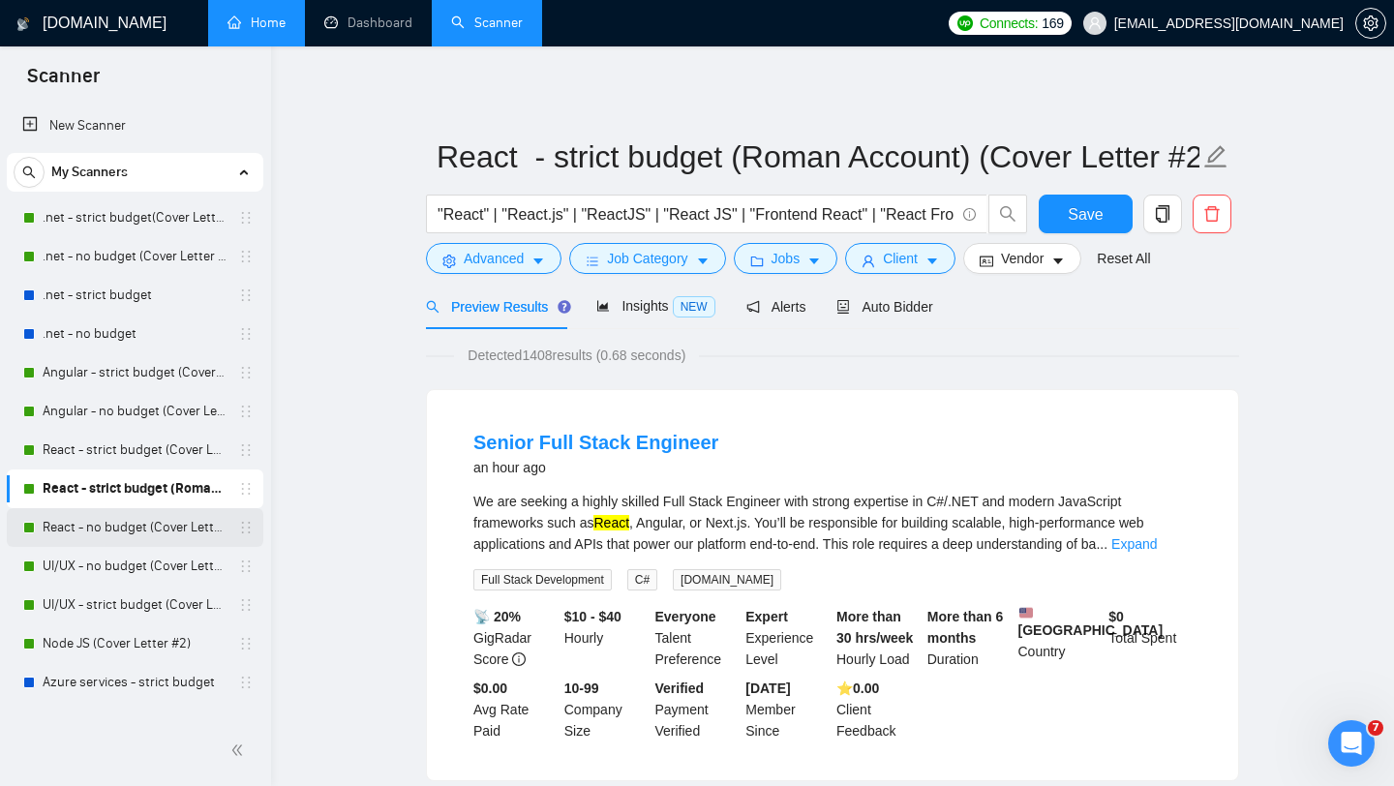
scroll to position [27, 0]
click at [112, 529] on link "React - no budget (Cover Letter #1)" at bounding box center [135, 527] width 184 height 39
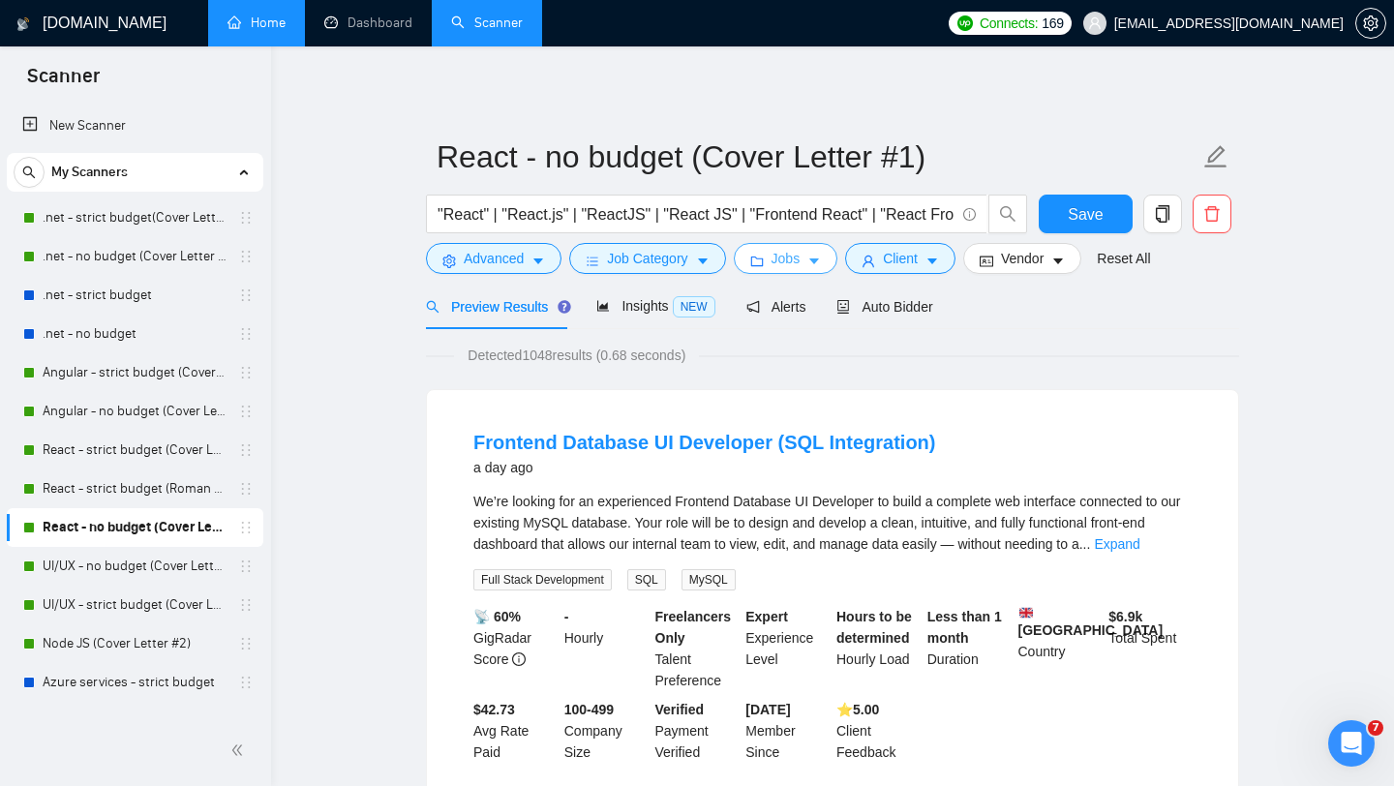
click at [800, 261] on span "Jobs" at bounding box center [785, 258] width 29 height 21
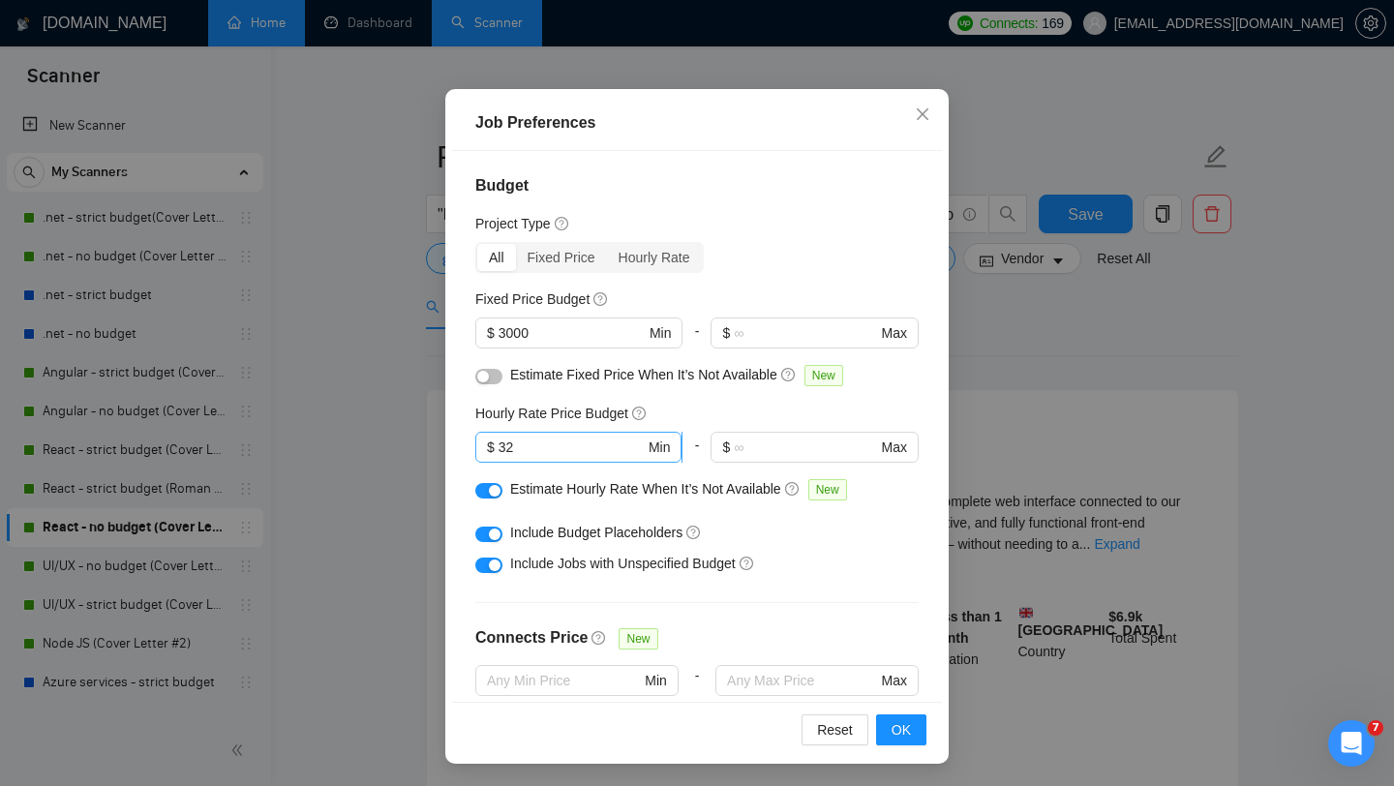
click at [581, 437] on input "32" at bounding box center [571, 447] width 146 height 21
type input "3"
type input "40"
click at [883, 517] on div "Include Budget Placeholders" at bounding box center [696, 532] width 443 height 31
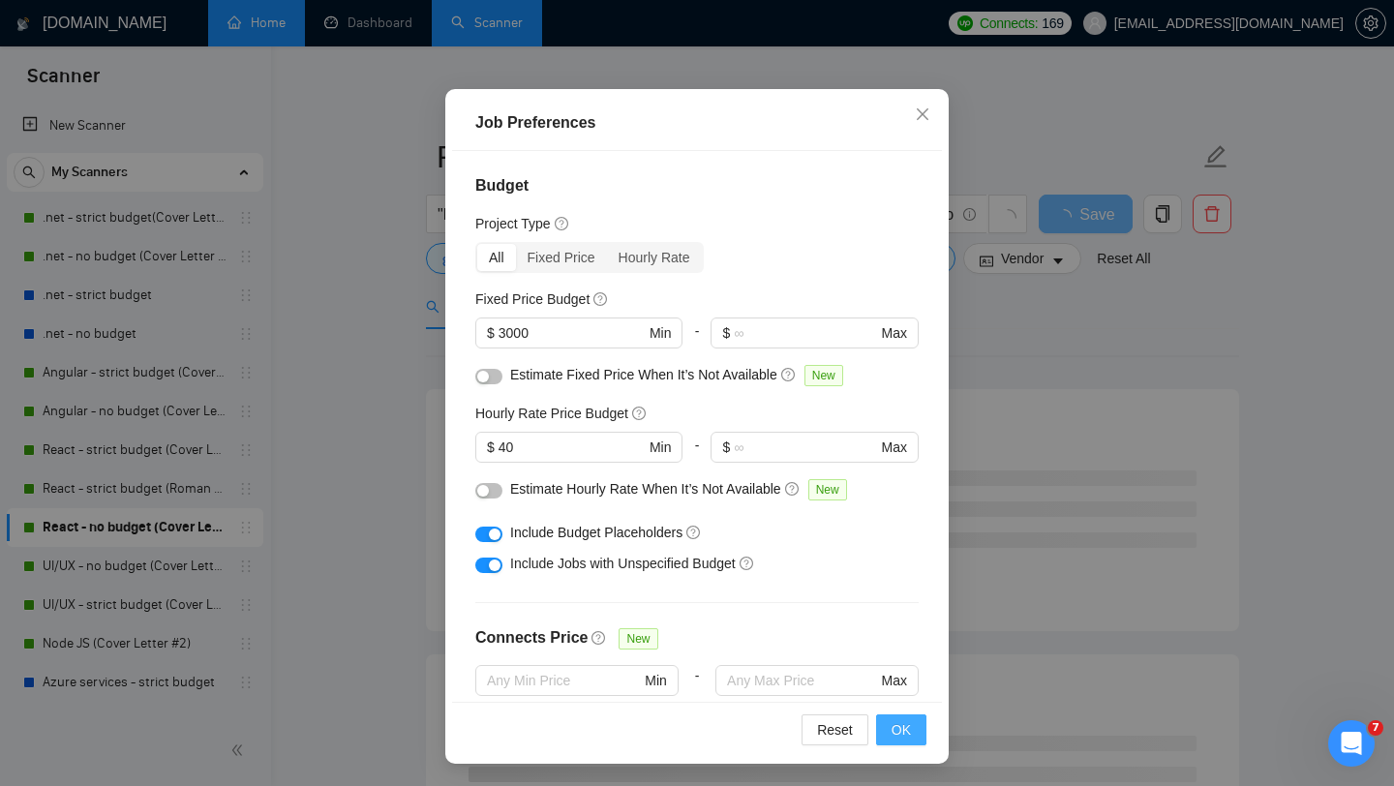
click at [897, 734] on span "OK" at bounding box center [900, 729] width 19 height 21
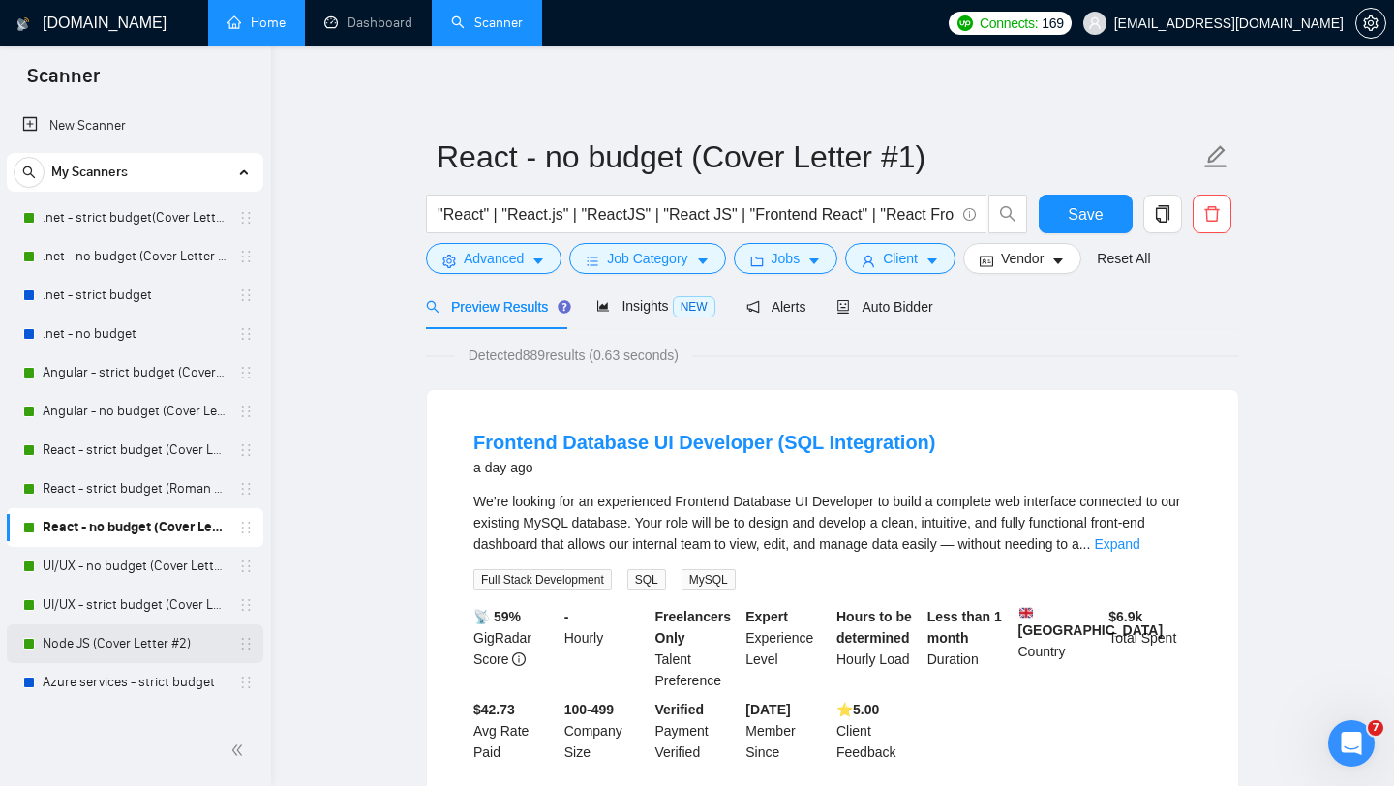
click at [143, 649] on link "Node JS (Cover Letter #2)" at bounding box center [135, 643] width 184 height 39
click at [1080, 216] on span "Save" at bounding box center [1085, 214] width 35 height 24
click at [128, 641] on link "Node JS (Cover Letter #2)" at bounding box center [135, 643] width 184 height 39
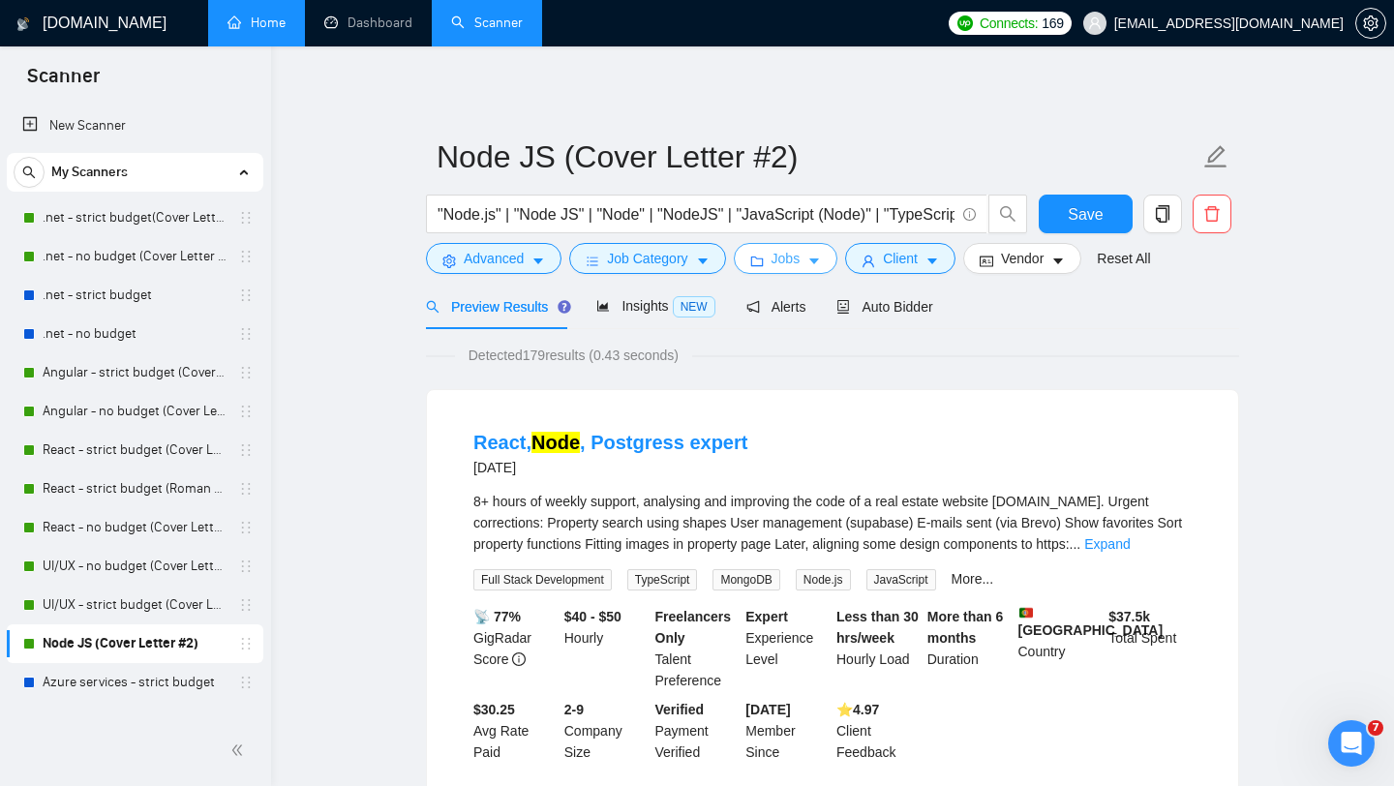
click at [795, 252] on span "Jobs" at bounding box center [785, 258] width 29 height 21
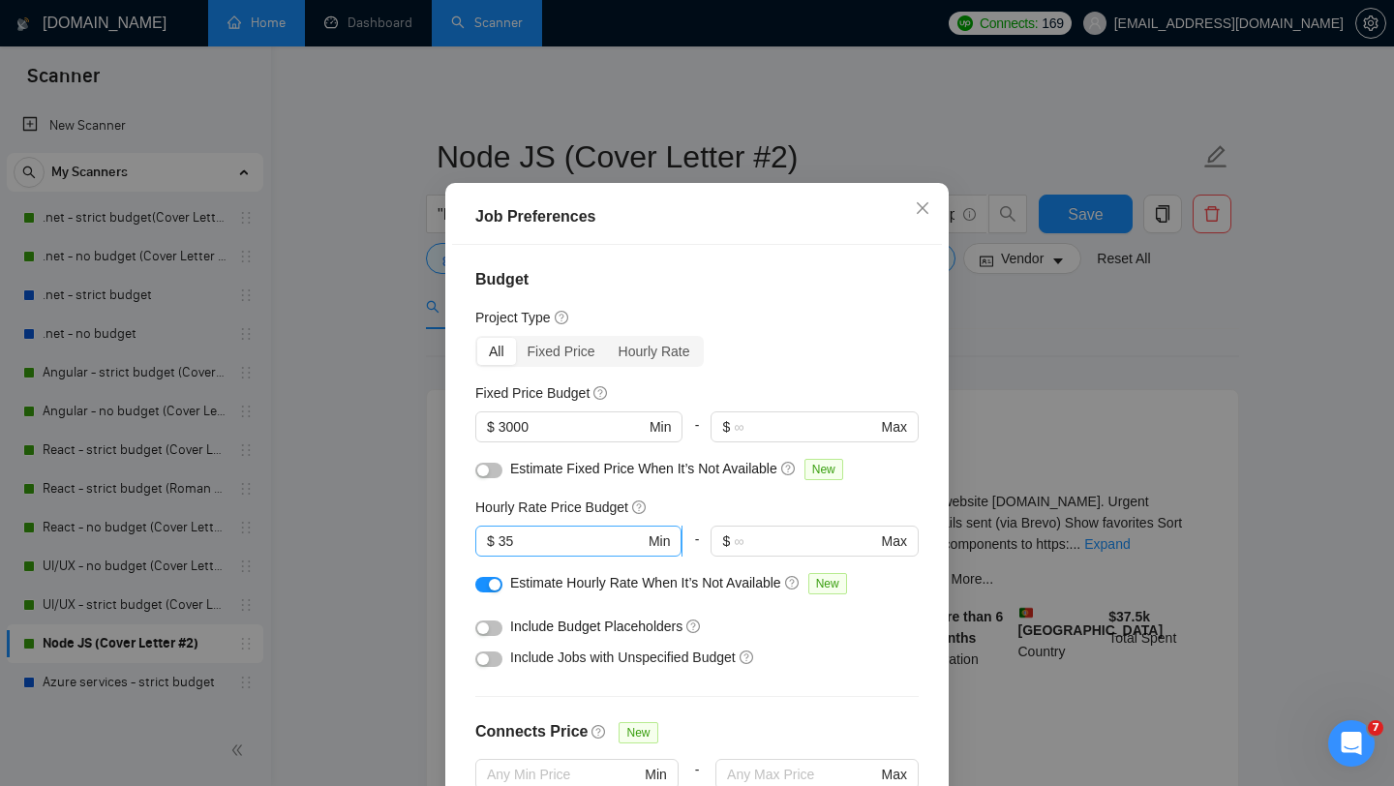
click at [566, 552] on input "35" at bounding box center [571, 540] width 146 height 21
type input "3"
type input "40"
click at [861, 668] on div "Include Jobs with Unspecified Budget" at bounding box center [704, 657] width 388 height 21
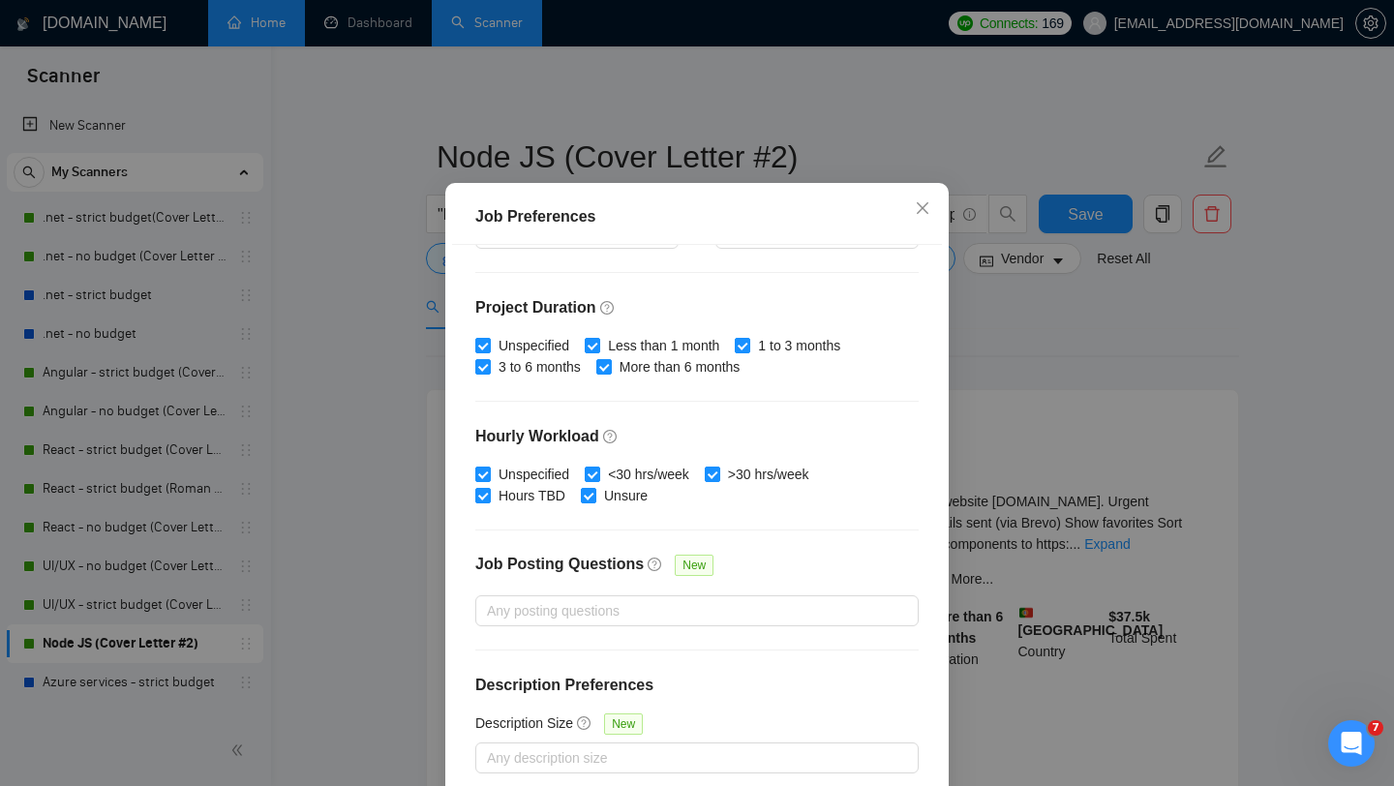
scroll to position [121, 0]
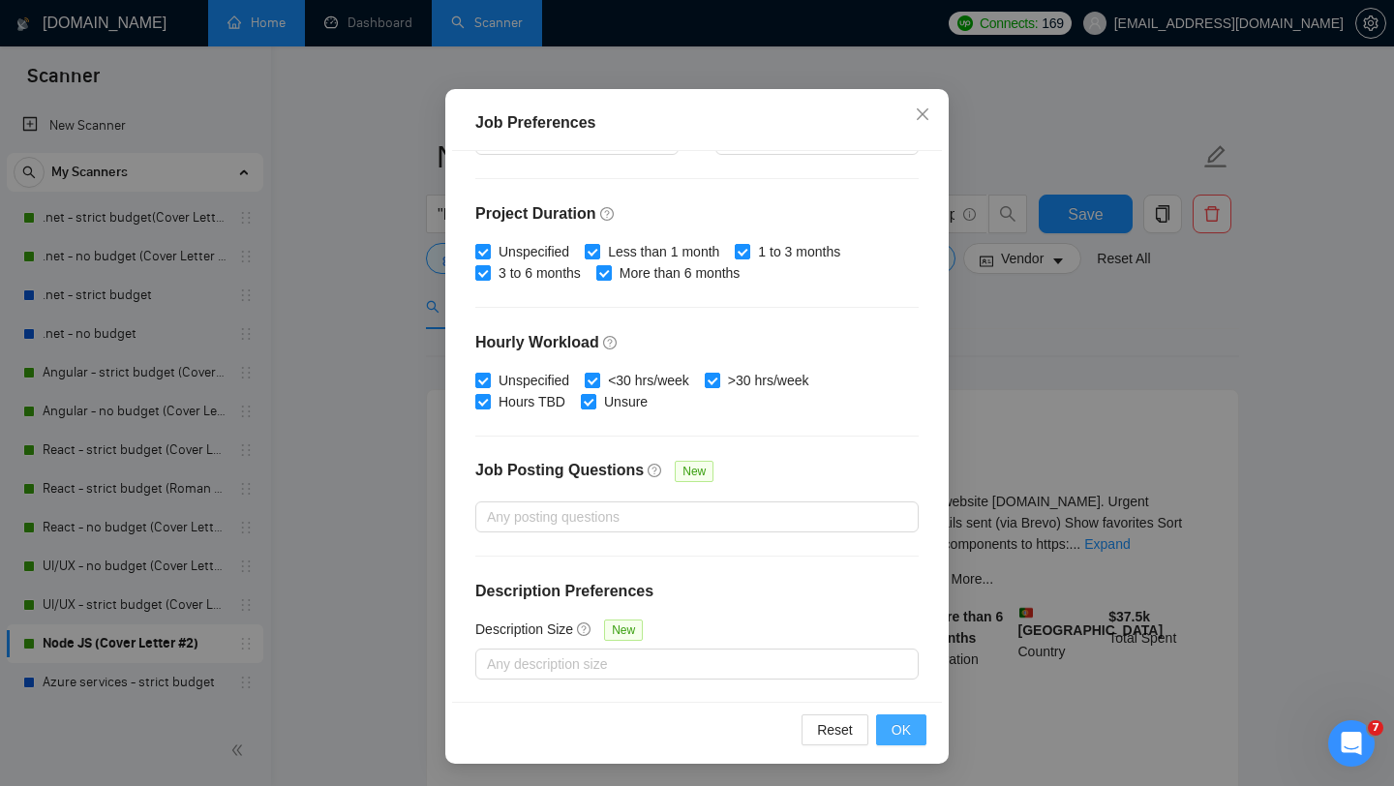
click at [910, 722] on span "OK" at bounding box center [900, 729] width 19 height 21
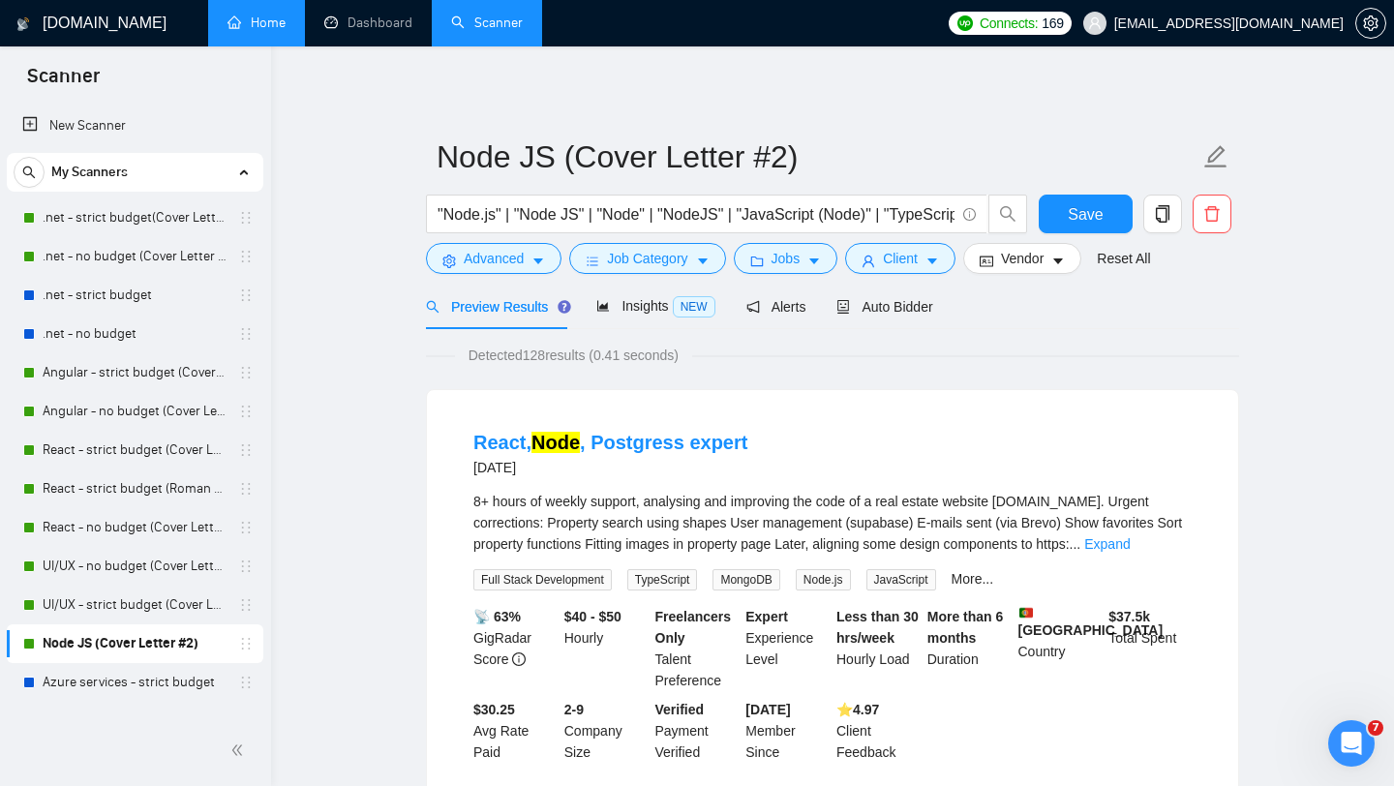
scroll to position [27, 0]
click at [1097, 215] on span "Save" at bounding box center [1085, 214] width 35 height 24
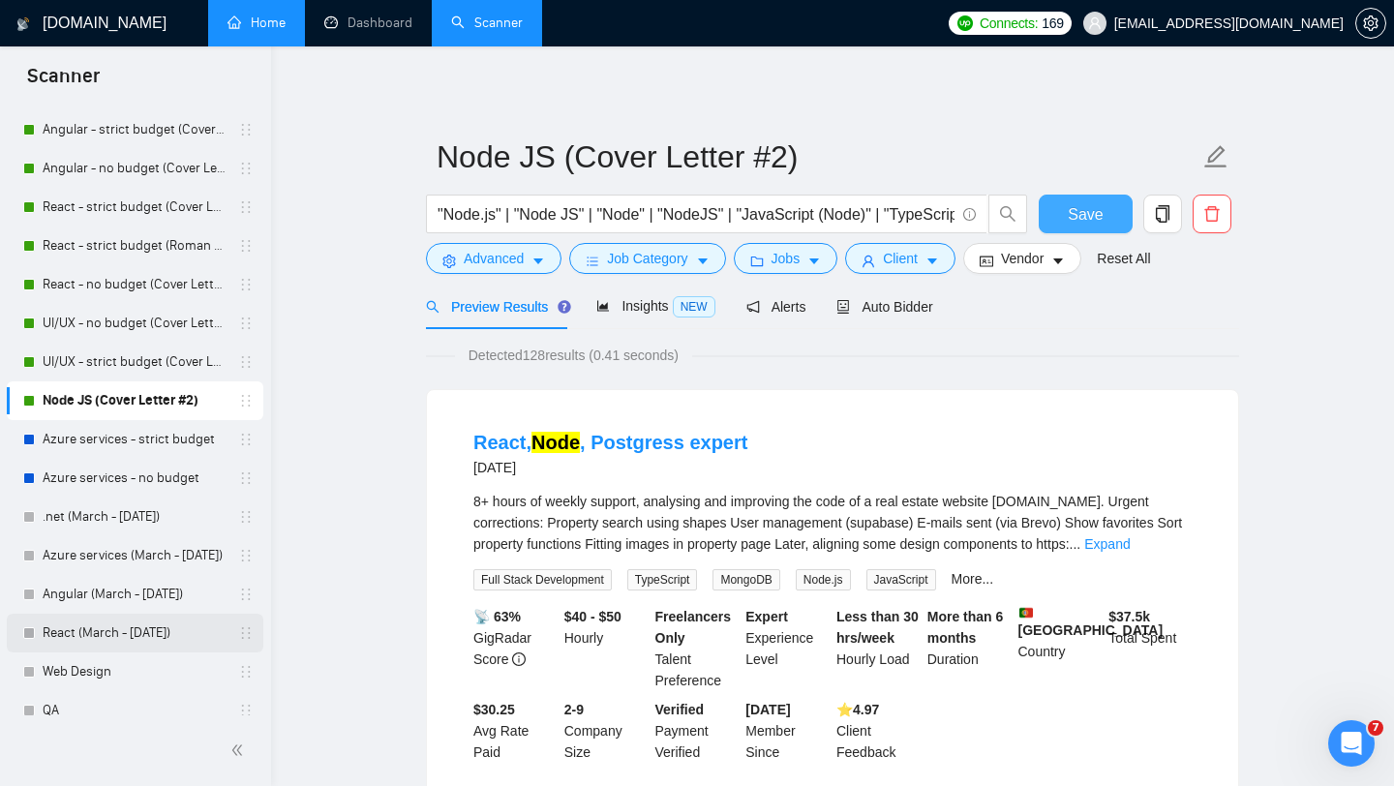
scroll to position [0, 0]
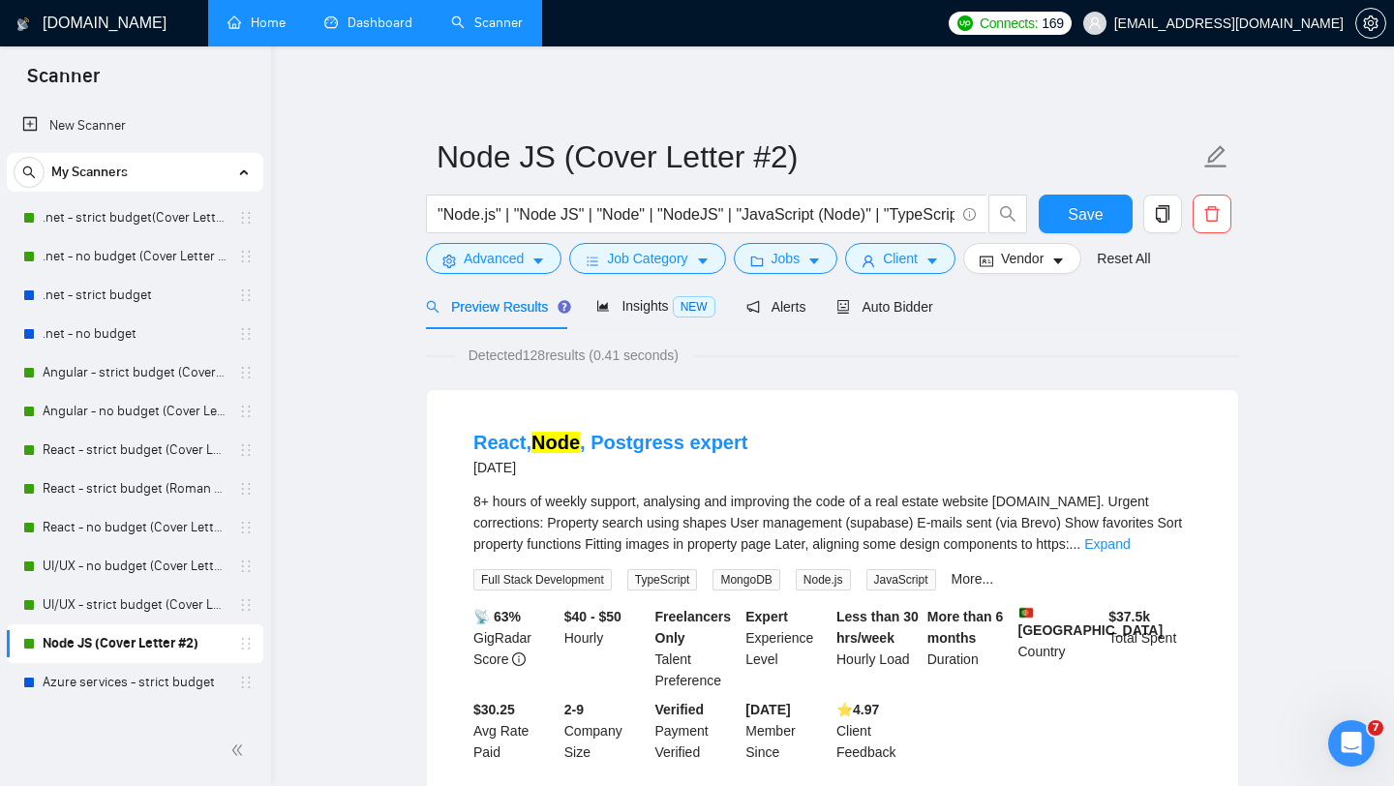
click at [386, 31] on link "Dashboard" at bounding box center [368, 23] width 88 height 16
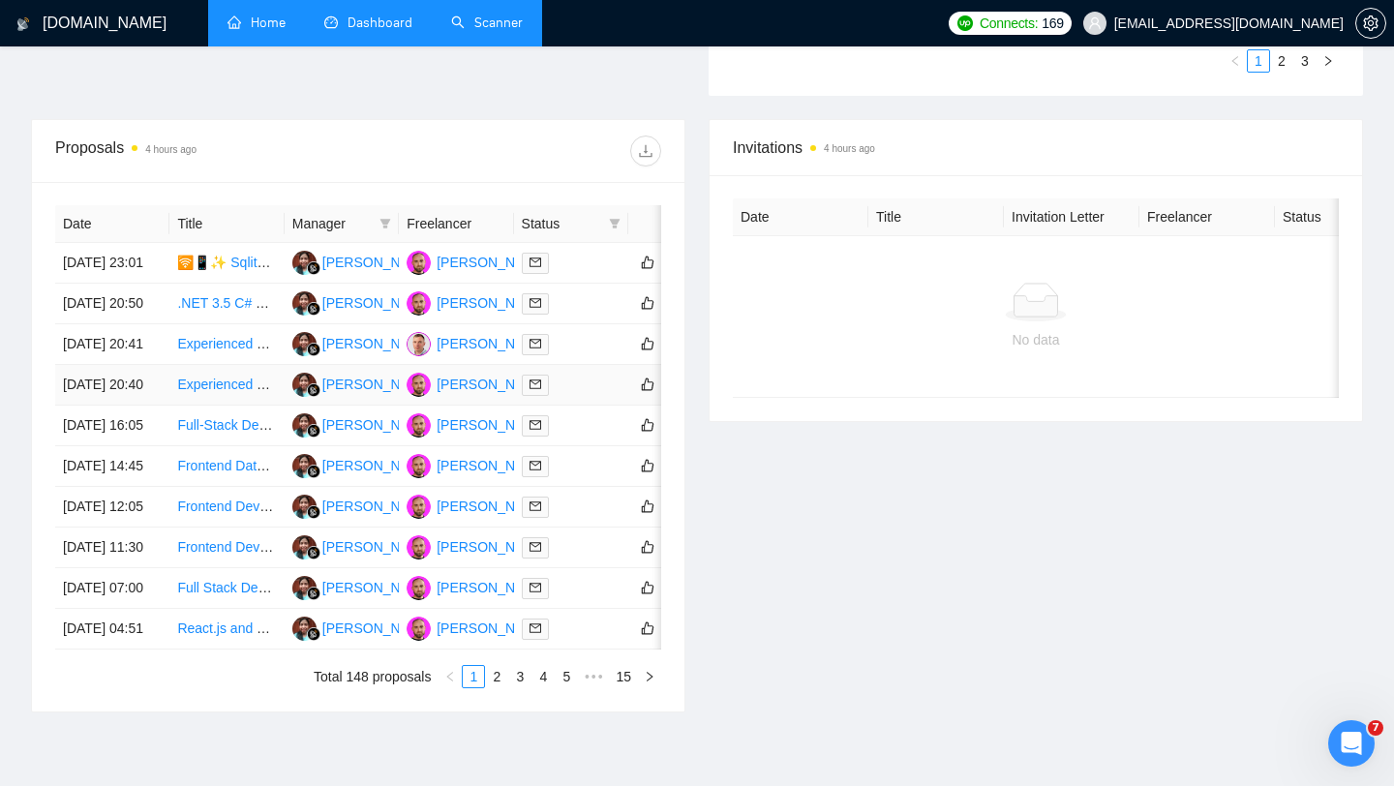
scroll to position [953, 0]
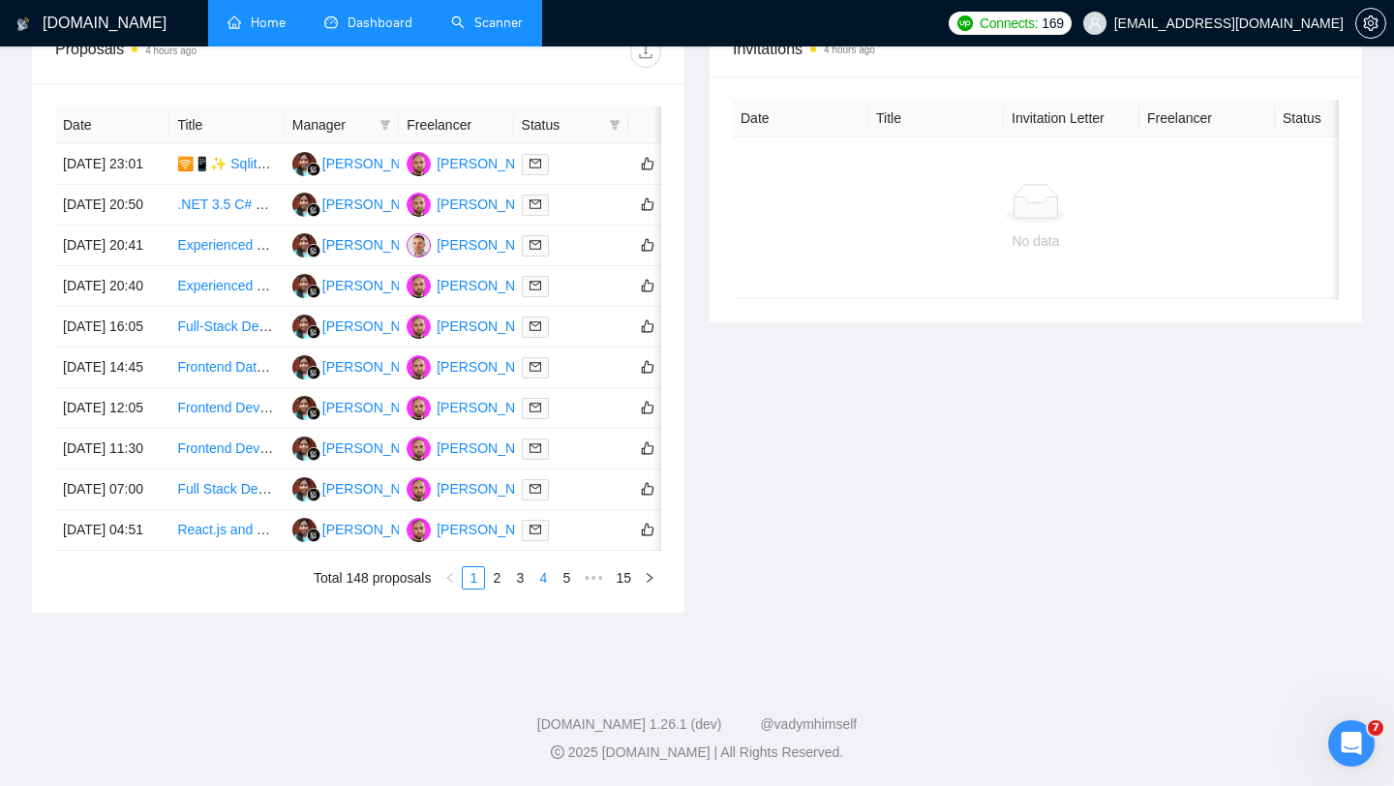
click at [552, 571] on li "4" at bounding box center [542, 577] width 23 height 23
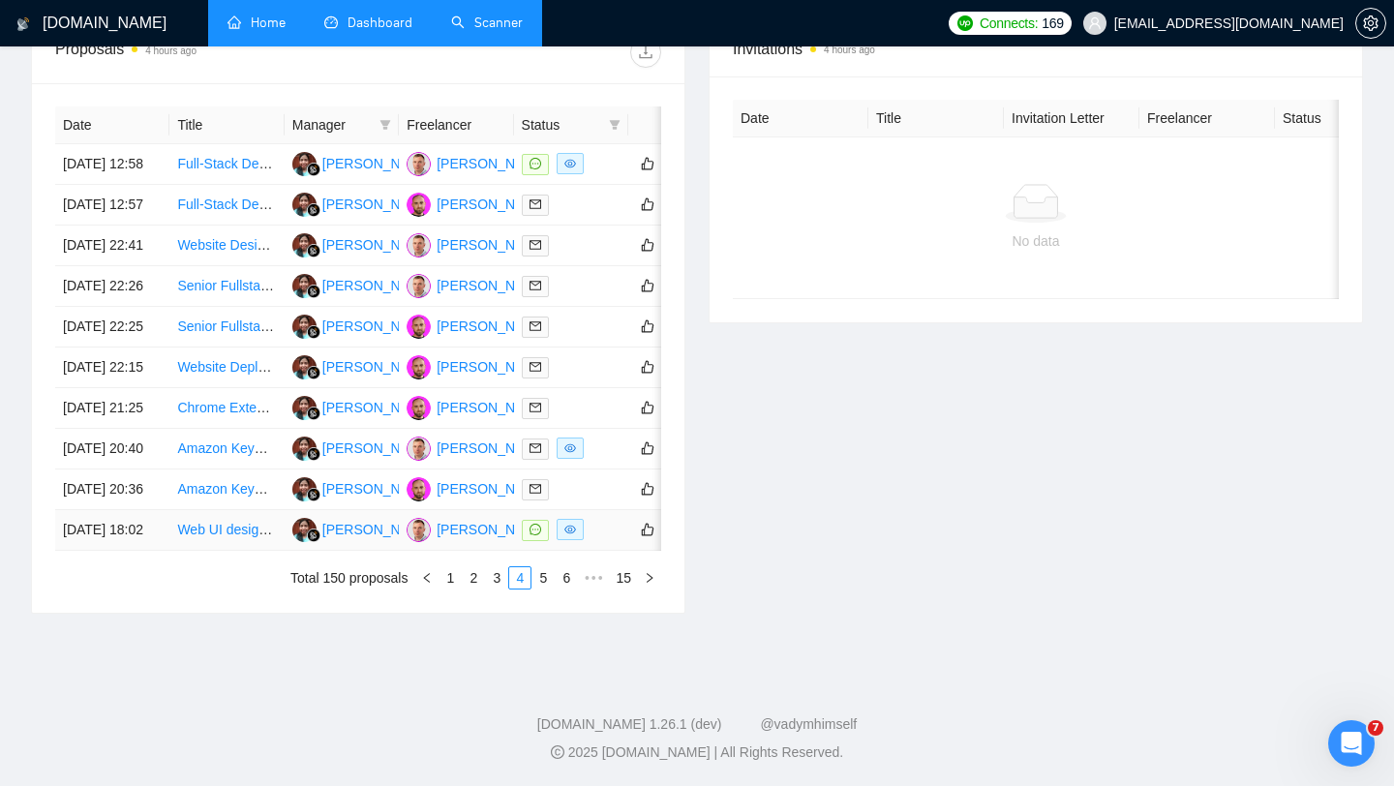
click at [612, 528] on div at bounding box center [571, 530] width 99 height 22
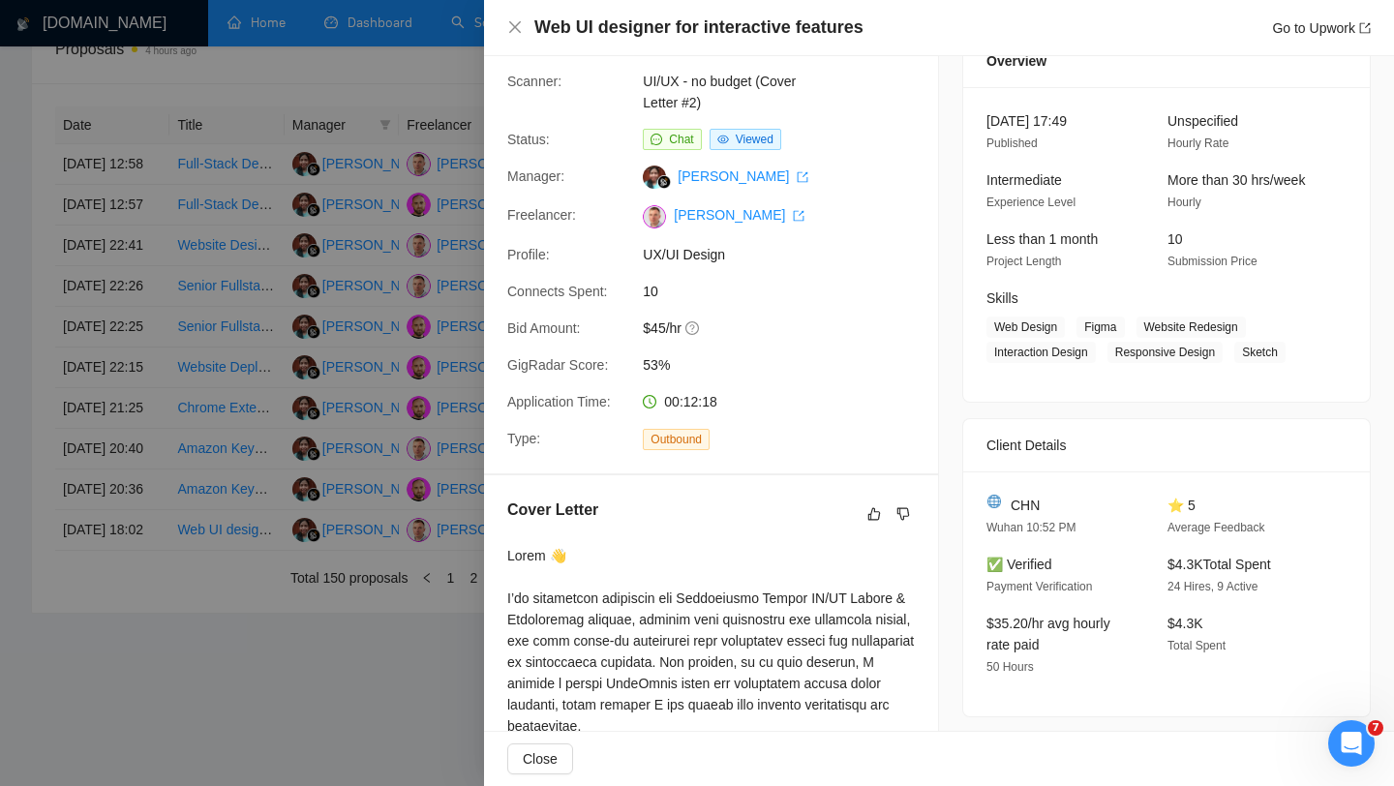
scroll to position [0, 0]
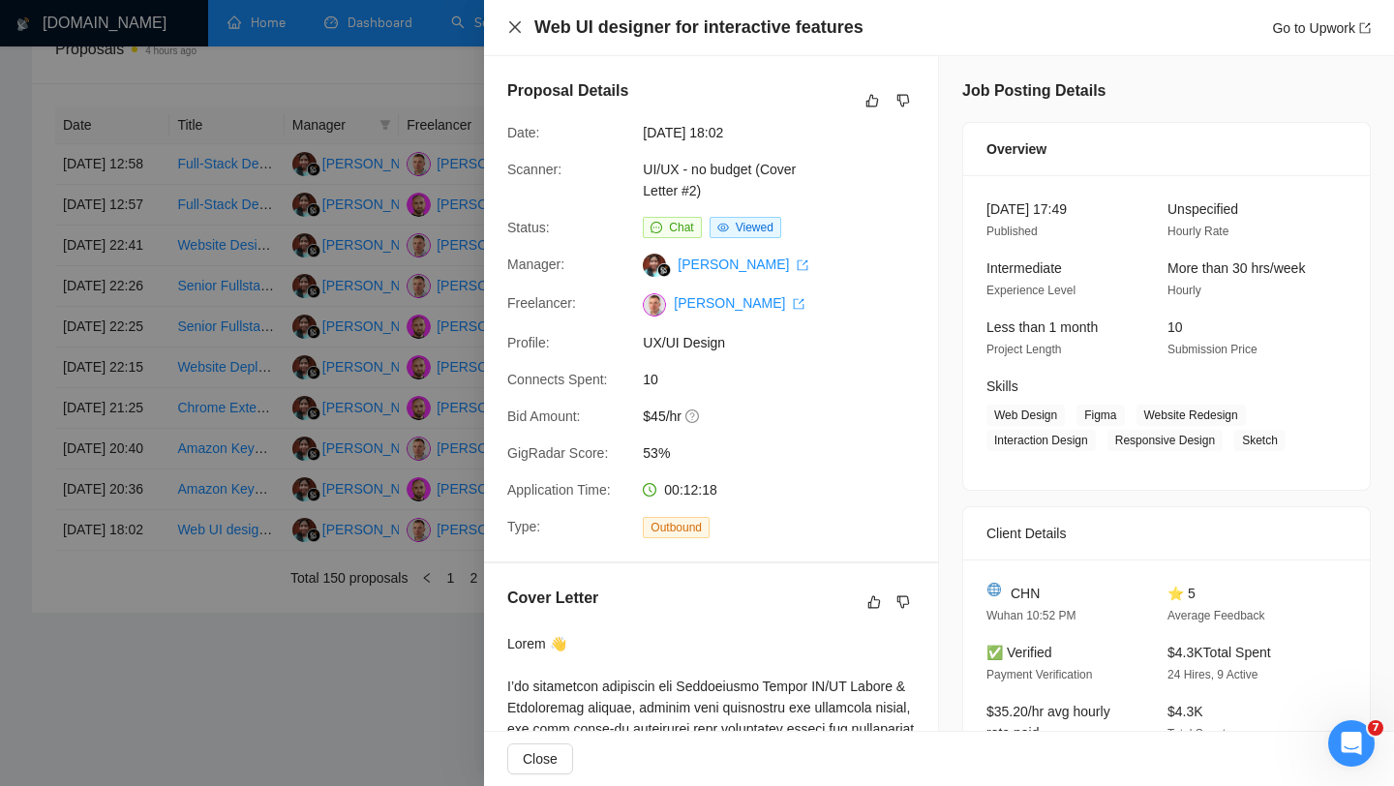
click at [513, 28] on icon "close" at bounding box center [515, 27] width 12 height 12
